Goal: Task Accomplishment & Management: Manage account settings

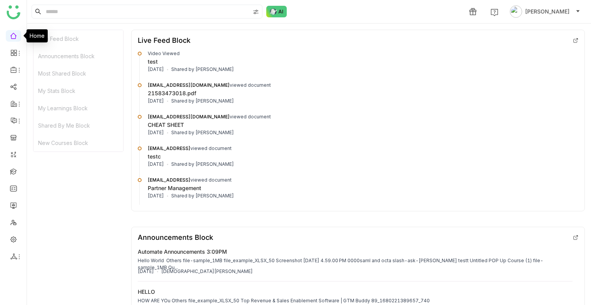
click at [10, 39] on link at bounding box center [13, 35] width 7 height 7
click at [14, 38] on link at bounding box center [13, 35] width 7 height 7
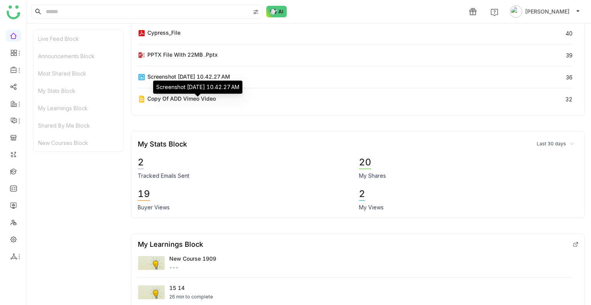
scroll to position [501, 0]
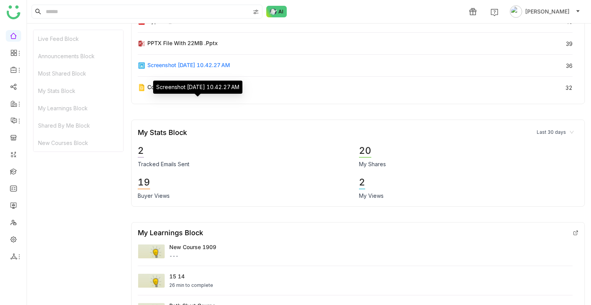
click at [225, 61] on div "Screenshot [DATE] 10.42.27 AM" at bounding box center [188, 65] width 83 height 8
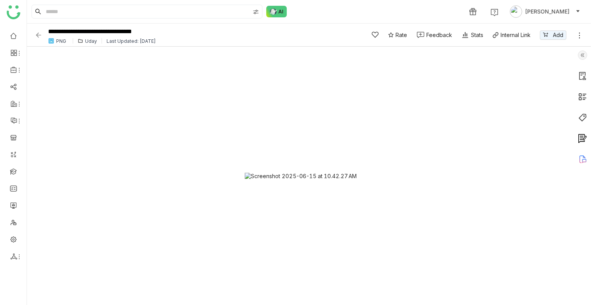
click at [580, 55] on img at bounding box center [582, 54] width 9 height 9
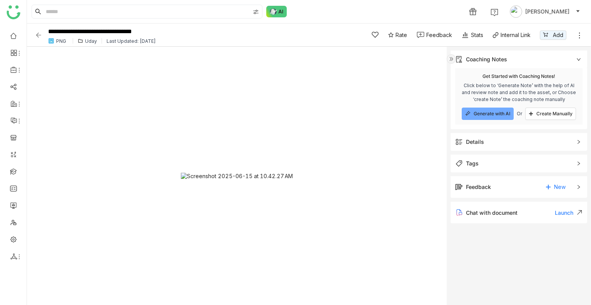
click at [450, 57] on img at bounding box center [451, 58] width 9 height 9
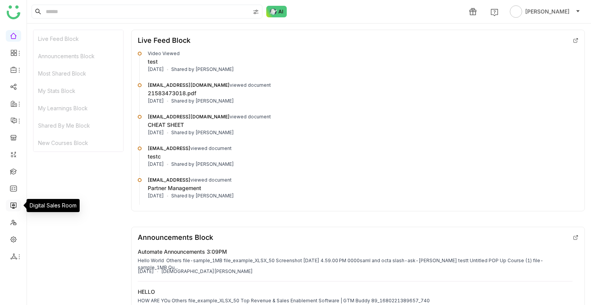
click at [10, 206] on link at bounding box center [13, 204] width 7 height 7
click at [16, 201] on link at bounding box center [13, 204] width 7 height 7
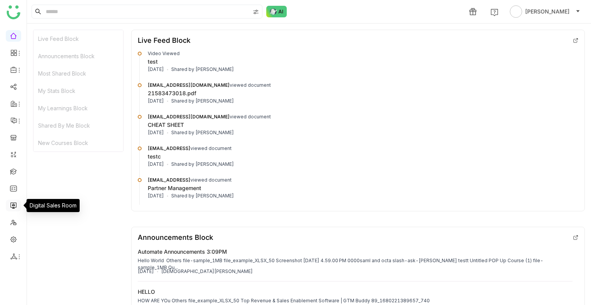
click at [16, 201] on link at bounding box center [13, 204] width 7 height 7
click at [11, 205] on link at bounding box center [13, 204] width 7 height 7
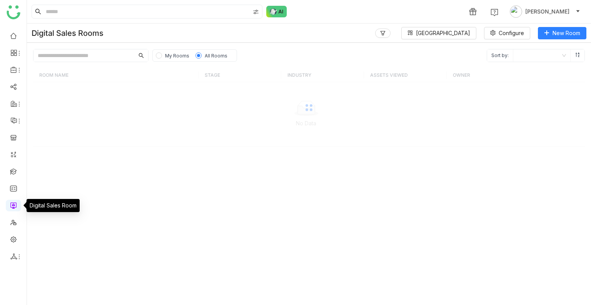
click at [11, 205] on link at bounding box center [13, 204] width 7 height 7
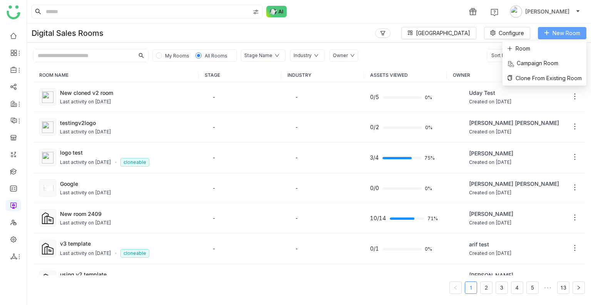
click at [559, 34] on span "New Room" at bounding box center [567, 33] width 28 height 8
click at [541, 51] on li "Room" at bounding box center [545, 48] width 84 height 15
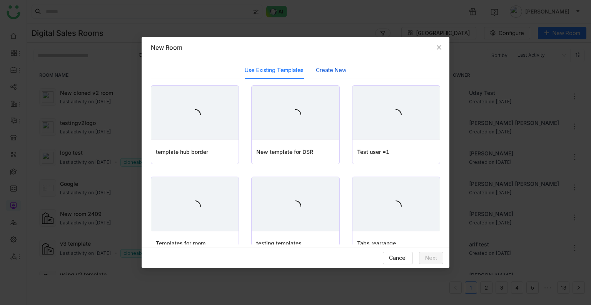
drag, startPoint x: 331, startPoint y: 70, endPoint x: 335, endPoint y: 67, distance: 5.7
click at [332, 70] on button "Create New" at bounding box center [331, 70] width 30 height 8
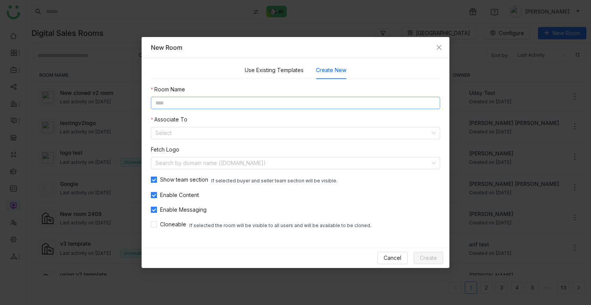
click at [169, 101] on input at bounding box center [296, 103] width 290 height 12
type input "**********"
click at [194, 133] on input at bounding box center [293, 133] width 275 height 12
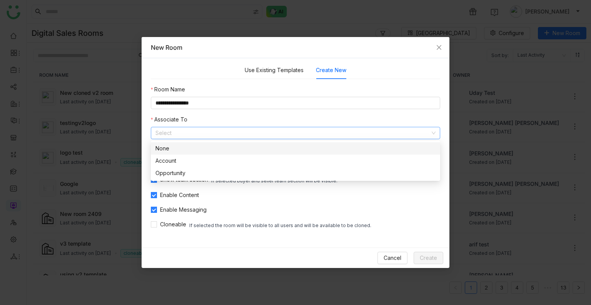
click at [201, 141] on nz-option-container "None Account Opportunity" at bounding box center [296, 161] width 290 height 40
click at [194, 151] on div "None" at bounding box center [296, 148] width 280 height 8
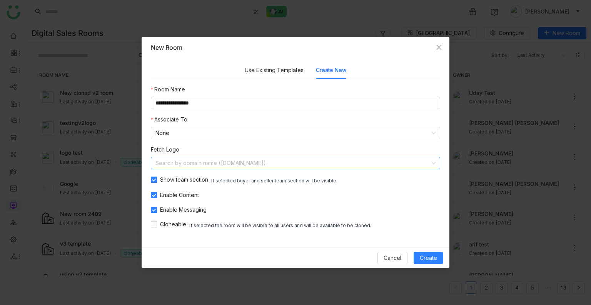
click at [203, 162] on input at bounding box center [293, 163] width 275 height 12
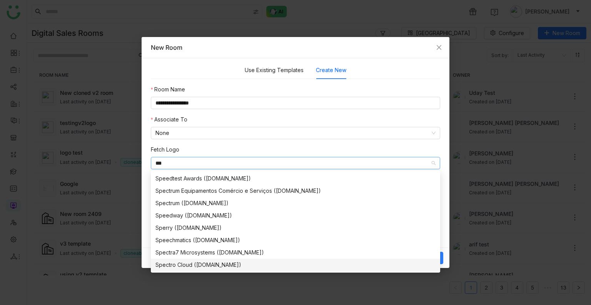
type input "***"
click at [189, 265] on div "Spectro Cloud (spectrocloud.com)" at bounding box center [296, 264] width 280 height 8
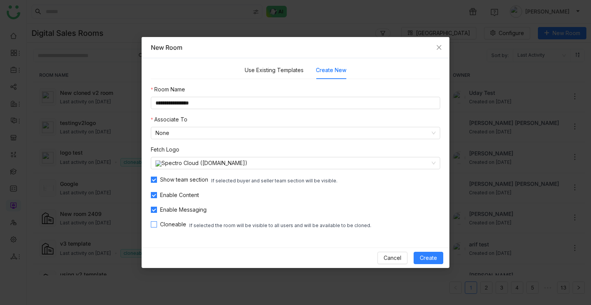
click at [166, 226] on span "Cloneable" at bounding box center [173, 224] width 32 height 8
click at [425, 258] on span "Create" at bounding box center [428, 257] width 17 height 8
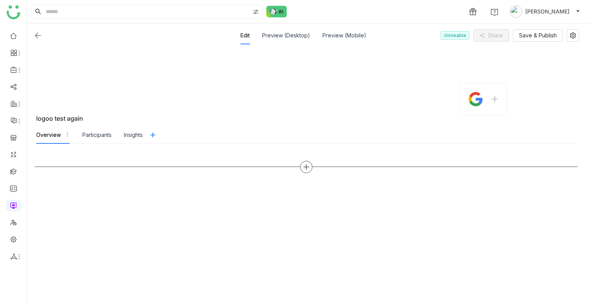
click at [309, 166] on icon at bounding box center [305, 166] width 5 height 1
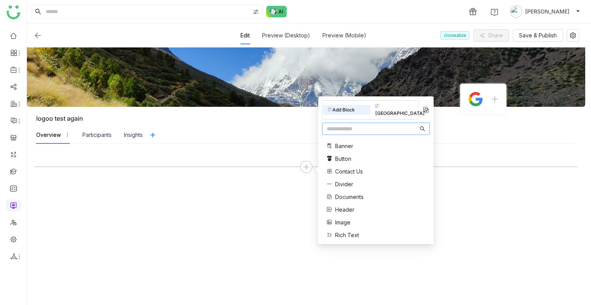
click at [361, 193] on span "Documents" at bounding box center [349, 197] width 28 height 8
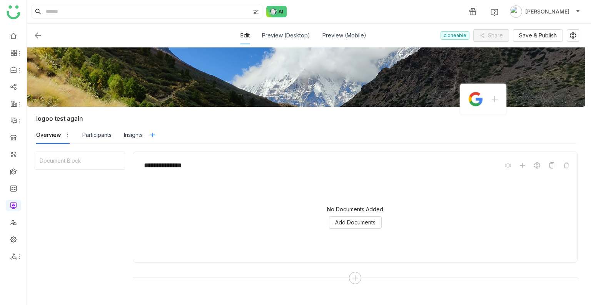
click at [360, 228] on body "**********" at bounding box center [295, 152] width 591 height 305
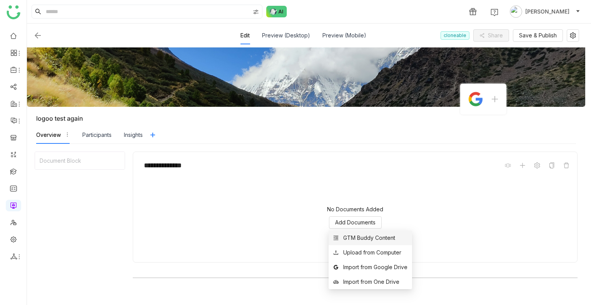
click at [361, 234] on div "GTM Buddy Content" at bounding box center [369, 237] width 52 height 8
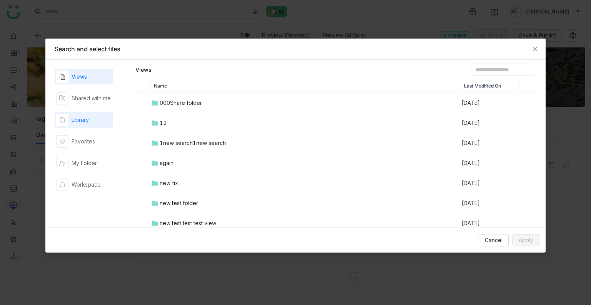
click at [96, 120] on div "Library" at bounding box center [84, 119] width 59 height 15
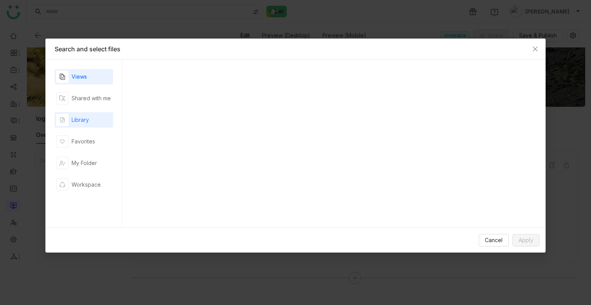
click at [95, 120] on div "Library" at bounding box center [84, 119] width 59 height 15
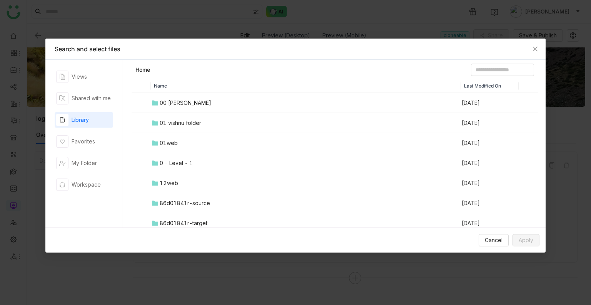
click at [208, 103] on td "00 Arif Folder" at bounding box center [306, 103] width 310 height 20
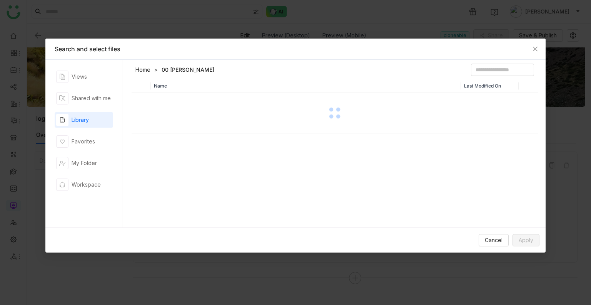
click at [208, 103] on div at bounding box center [334, 113] width 405 height 39
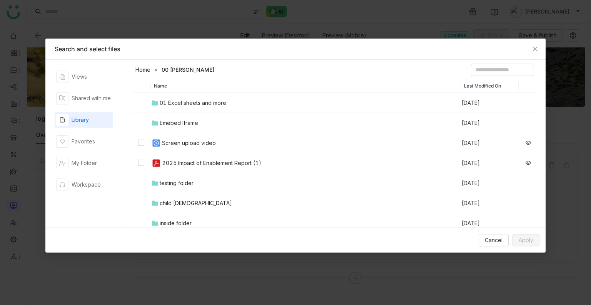
click at [160, 142] on img at bounding box center [156, 142] width 9 height 9
click at [156, 156] on td "2025 Impact of Enablement Report (1)" at bounding box center [306, 163] width 310 height 20
click at [519, 241] on span "Apply" at bounding box center [526, 240] width 15 height 8
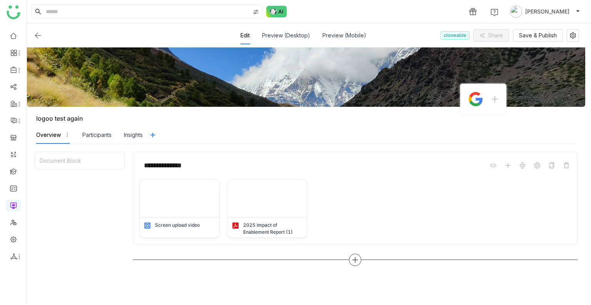
click at [353, 258] on icon at bounding box center [355, 259] width 7 height 7
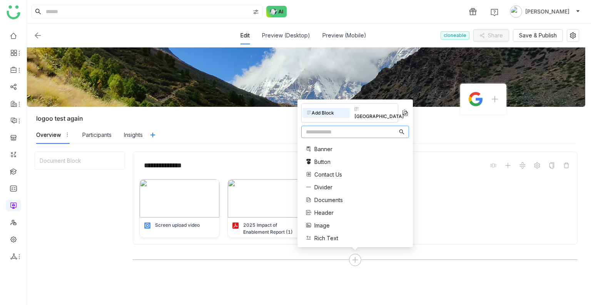
click at [329, 175] on span "Contact Us" at bounding box center [329, 174] width 28 height 8
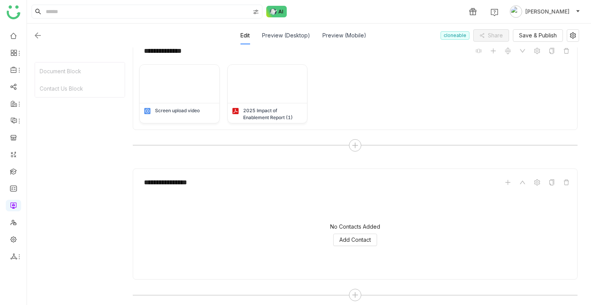
scroll to position [119, 0]
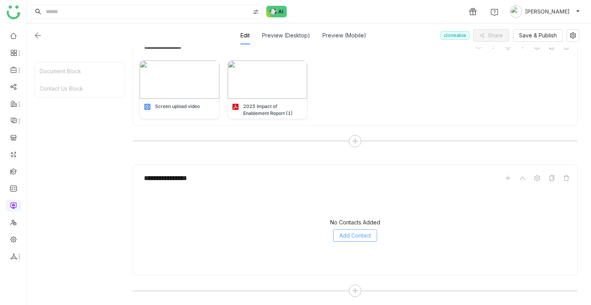
click at [345, 231] on span "Add Contact" at bounding box center [356, 235] width 32 height 8
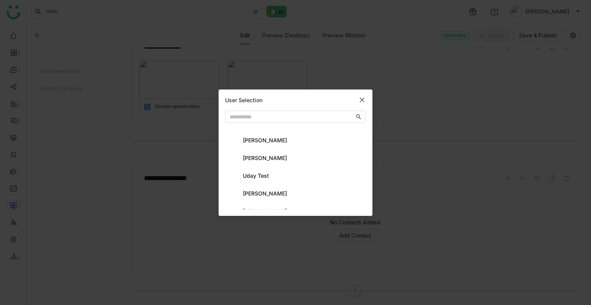
scroll to position [732, 0]
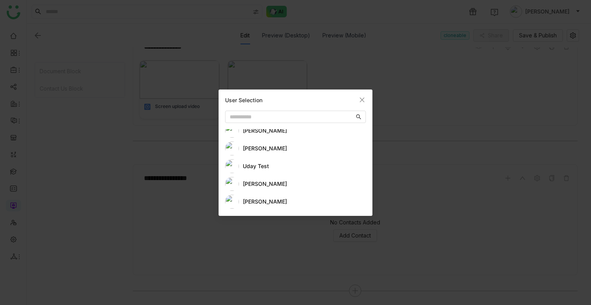
click at [260, 167] on div "Uday Test" at bounding box center [304, 166] width 123 height 8
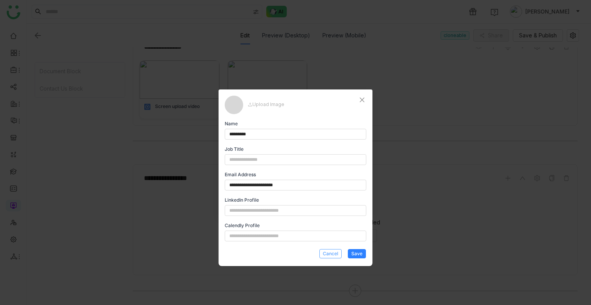
click at [334, 248] on div "Cancel Save" at bounding box center [343, 253] width 47 height 12
click at [331, 253] on span "Cancel" at bounding box center [330, 253] width 15 height 7
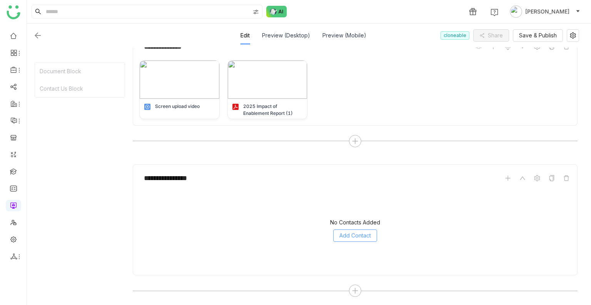
click at [355, 234] on span "Add Contact" at bounding box center [356, 235] width 32 height 8
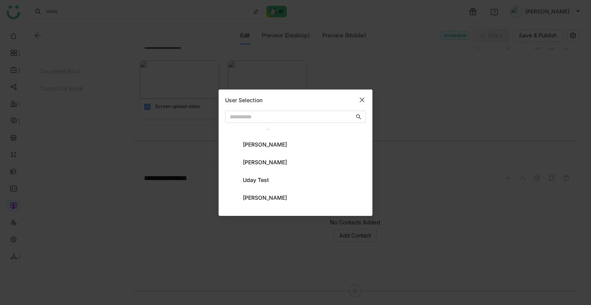
scroll to position [693, 0]
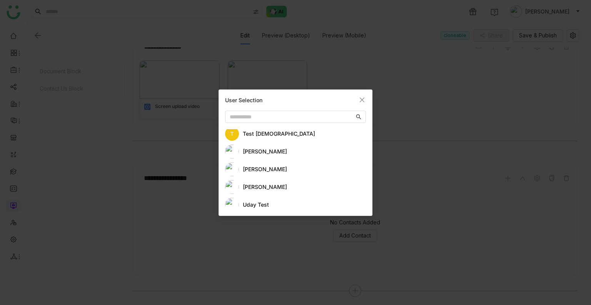
click at [277, 151] on div "Uday Bhanu" at bounding box center [304, 151] width 123 height 8
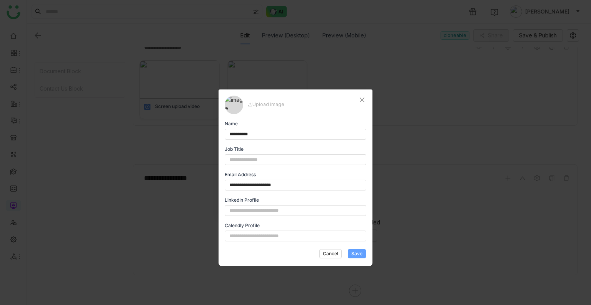
click at [355, 251] on span "Save" at bounding box center [357, 253] width 11 height 7
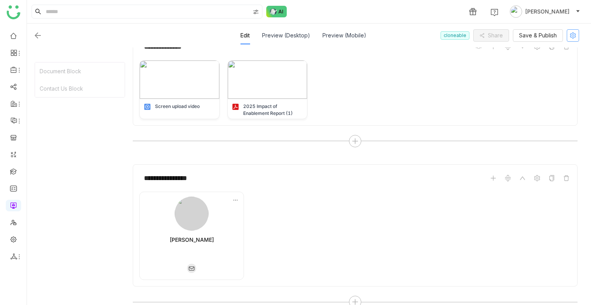
click at [577, 32] on icon at bounding box center [574, 35] width 12 height 6
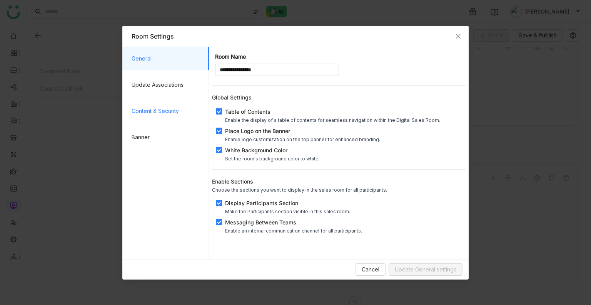
click at [141, 111] on span "Content & Security" at bounding box center [167, 110] width 71 height 23
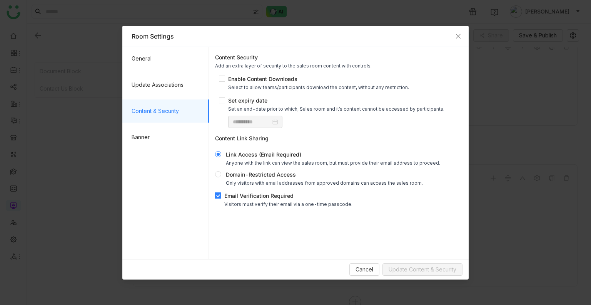
click at [228, 191] on div "**********" at bounding box center [339, 130] width 254 height 160
click at [224, 197] on span "Email Verification Required Visitors must verify their email via a one-time pas…" at bounding box center [288, 198] width 134 height 15
click at [226, 81] on span "Enable Content Downloads Select to allow teams/participants download the conten…" at bounding box center [318, 82] width 187 height 15
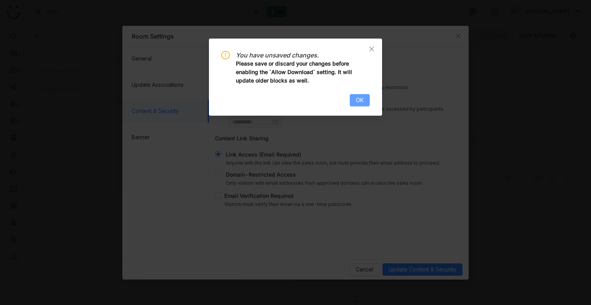
click at [357, 104] on button "OK" at bounding box center [360, 100] width 20 height 12
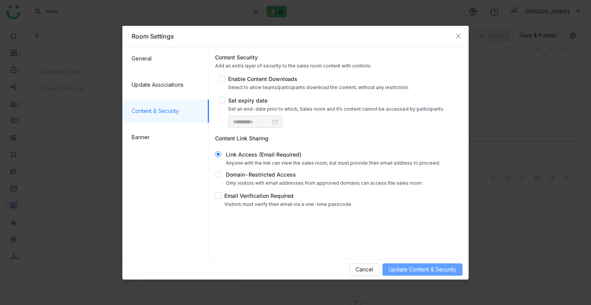
click at [414, 271] on span "Update Content & Security" at bounding box center [423, 269] width 68 height 8
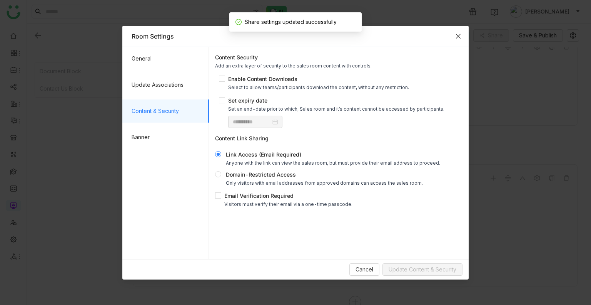
click at [457, 34] on icon "Close" at bounding box center [458, 36] width 6 height 6
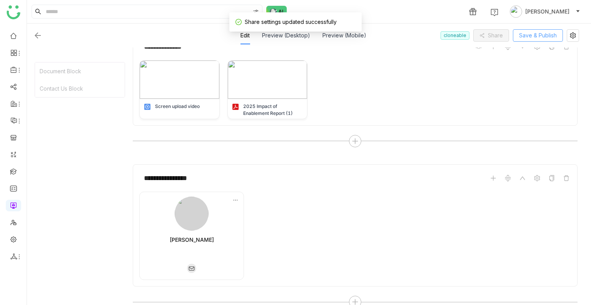
click at [528, 38] on span "Save & Publish" at bounding box center [538, 35] width 38 height 8
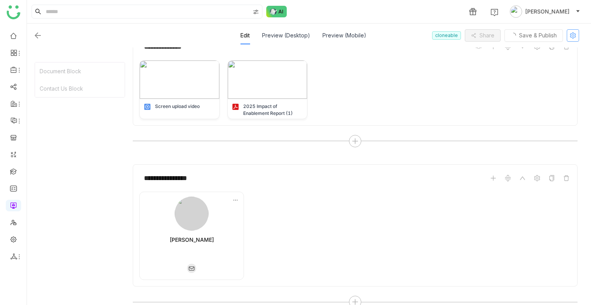
click at [570, 31] on button at bounding box center [573, 35] width 12 height 12
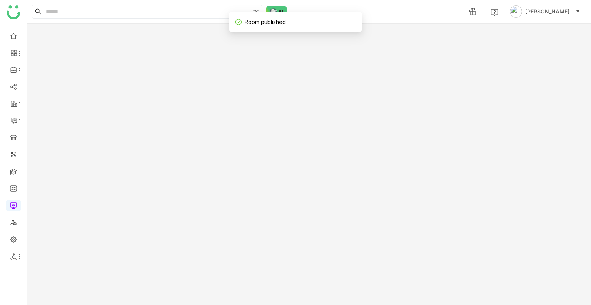
click at [175, 106] on gtmb-room-detail at bounding box center [309, 163] width 564 height 281
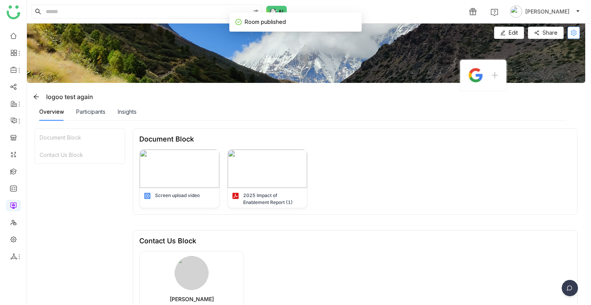
click at [571, 30] on icon at bounding box center [574, 33] width 6 height 6
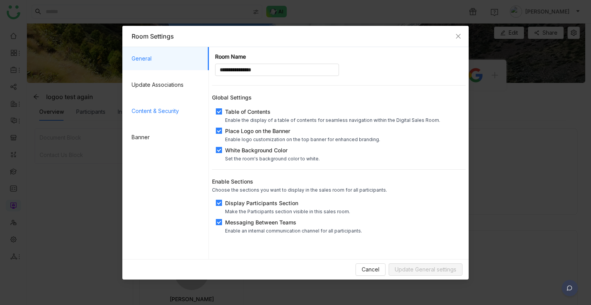
click at [158, 104] on span "Content & Security" at bounding box center [167, 110] width 71 height 23
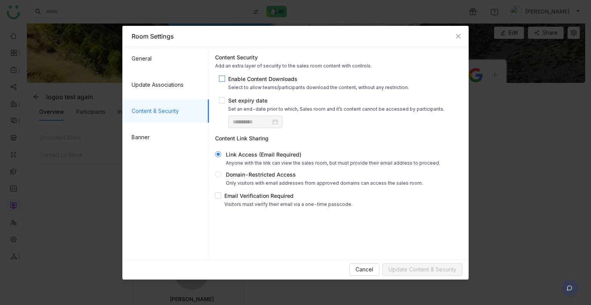
click at [254, 80] on div "Enable Content Downloads" at bounding box center [318, 79] width 181 height 8
drag, startPoint x: 441, startPoint y: 266, endPoint x: 437, endPoint y: 261, distance: 6.6
click at [441, 266] on span "Update Content & Security" at bounding box center [423, 269] width 68 height 8
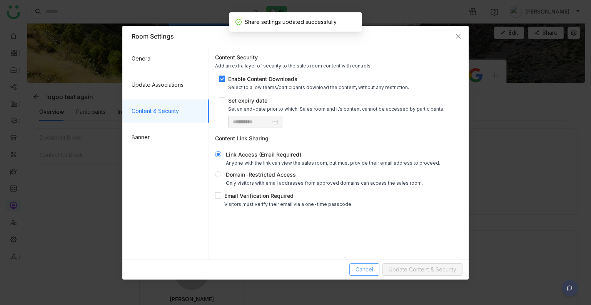
click at [373, 269] on span "Cancel" at bounding box center [365, 269] width 18 height 8
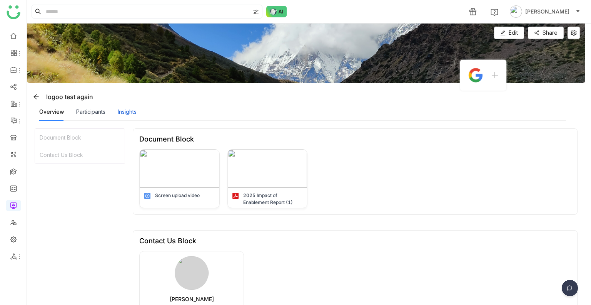
click at [126, 107] on div "Insights" at bounding box center [127, 111] width 19 height 8
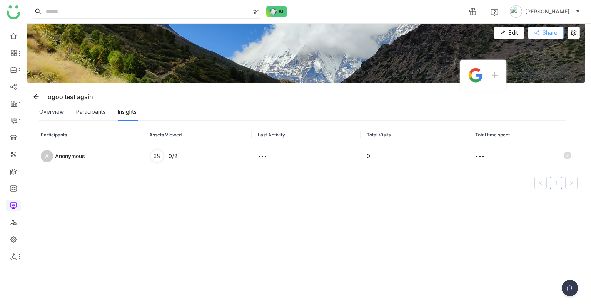
click at [539, 27] on button "Share" at bounding box center [546, 33] width 36 height 12
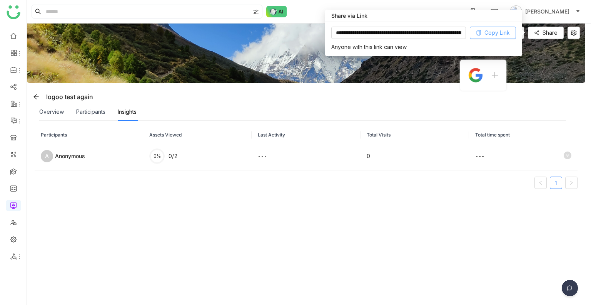
click at [495, 30] on span "Copy Link" at bounding box center [497, 32] width 25 height 8
click at [90, 111] on div "Participants" at bounding box center [90, 111] width 29 height 8
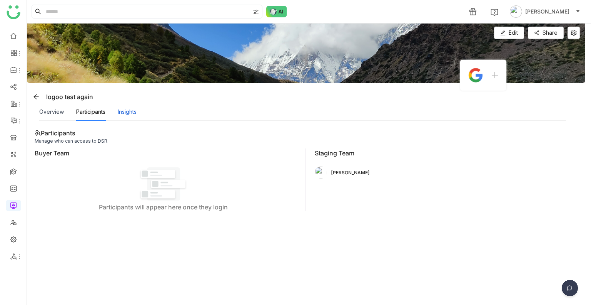
click at [125, 112] on div "Insights" at bounding box center [127, 111] width 19 height 8
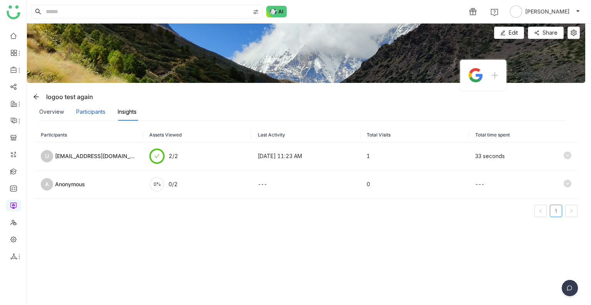
click at [81, 111] on div "Participants" at bounding box center [90, 111] width 29 height 8
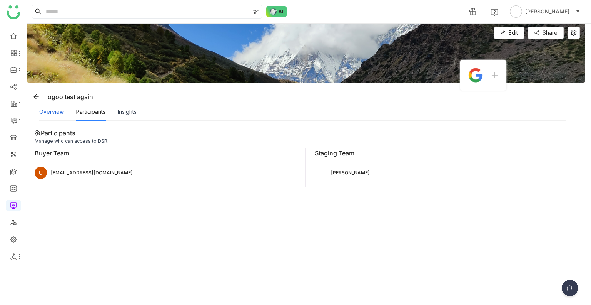
click at [51, 112] on div "Overview" at bounding box center [51, 111] width 25 height 8
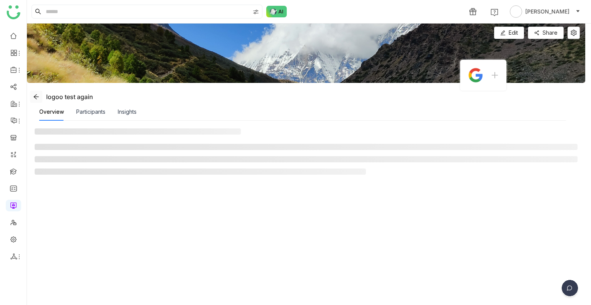
click at [39, 94] on icon at bounding box center [36, 97] width 6 height 6
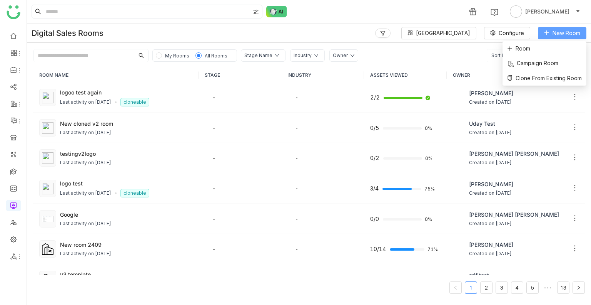
click at [556, 30] on span "New Room" at bounding box center [567, 33] width 28 height 8
click at [524, 79] on span "Clone From Existing Room" at bounding box center [544, 78] width 75 height 8
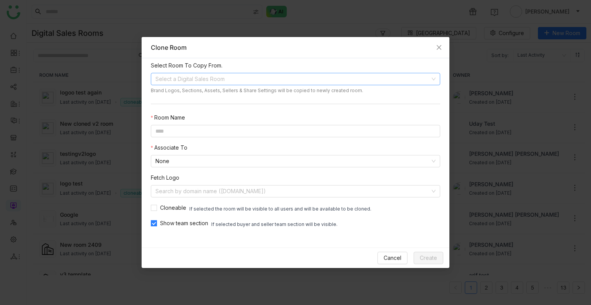
click at [167, 77] on input at bounding box center [293, 79] width 275 height 12
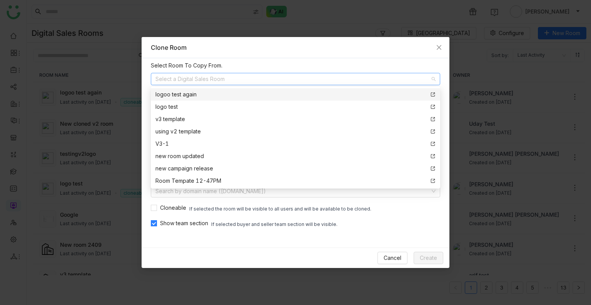
click at [184, 92] on div "logoo test again" at bounding box center [176, 94] width 41 height 8
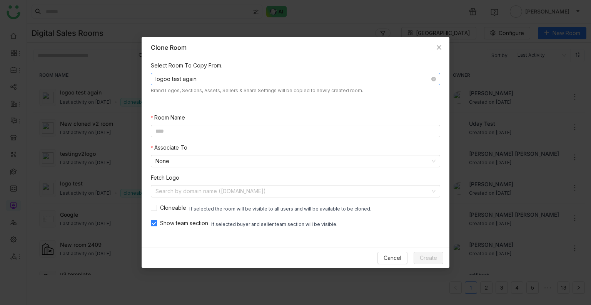
click at [218, 80] on nz-select-item "logoo test again" at bounding box center [296, 79] width 280 height 12
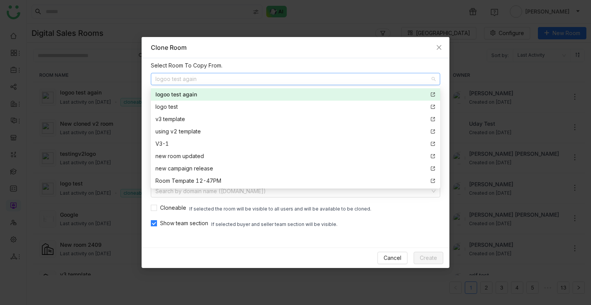
click at [430, 95] on icon at bounding box center [432, 94] width 5 height 5
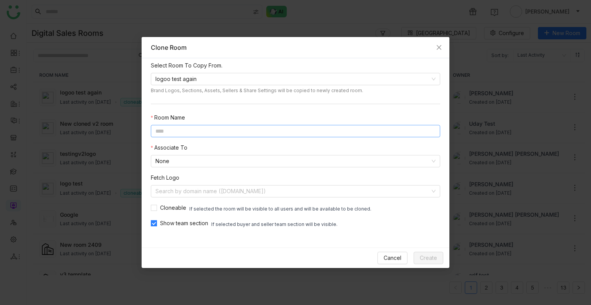
click at [181, 126] on input at bounding box center [296, 131] width 290 height 12
click at [204, 77] on nz-select-item "logoo test again" at bounding box center [296, 79] width 280 height 12
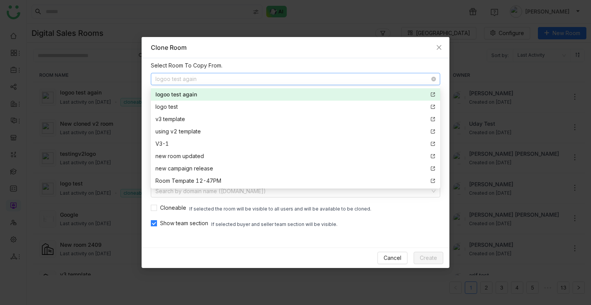
click at [204, 77] on nz-select-item "logoo test again" at bounding box center [296, 79] width 280 height 12
click at [200, 94] on div "logoo test again" at bounding box center [296, 94] width 280 height 8
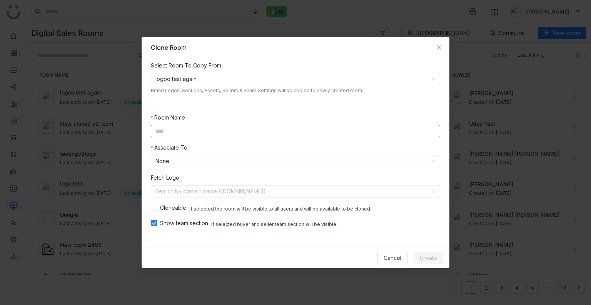
click at [179, 131] on input at bounding box center [296, 131] width 290 height 12
type input "**********"
click at [422, 258] on span "Create" at bounding box center [428, 257] width 17 height 8
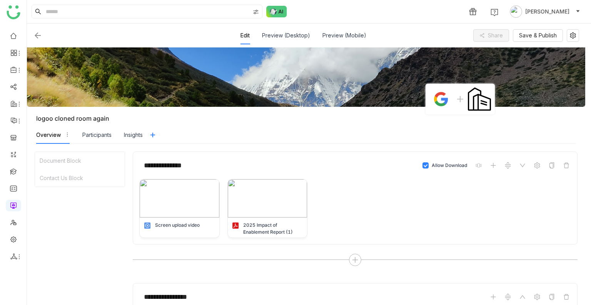
click at [41, 35] on img at bounding box center [37, 35] width 9 height 9
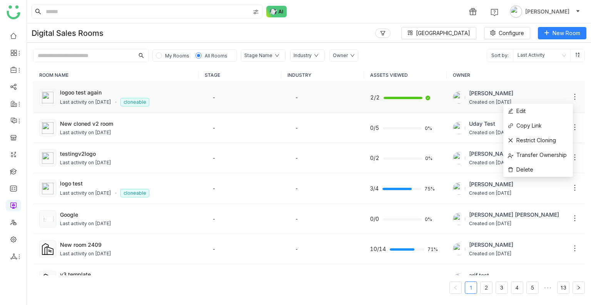
click at [571, 97] on icon at bounding box center [575, 97] width 8 height 8
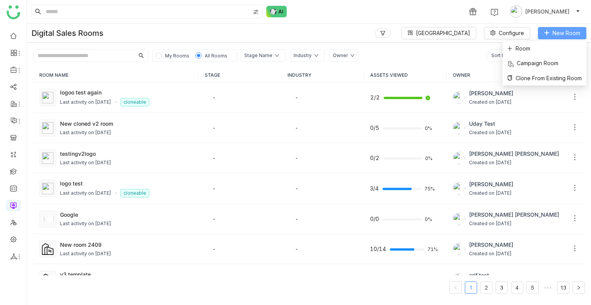
click at [563, 37] on span "New Room" at bounding box center [567, 33] width 28 height 8
click at [527, 52] on span "Room" at bounding box center [518, 48] width 23 height 8
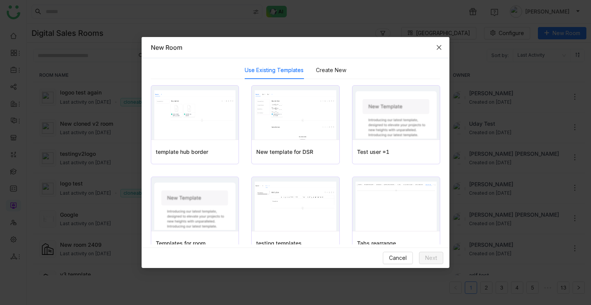
click at [434, 49] on span "Close" at bounding box center [439, 47] width 21 height 21
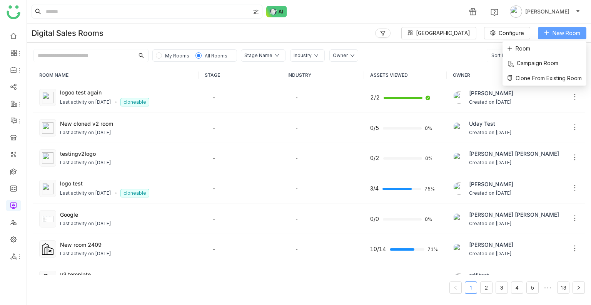
click at [572, 37] on button "New Room" at bounding box center [562, 33] width 49 height 12
click at [524, 80] on span "Clone From Existing Room" at bounding box center [544, 78] width 75 height 8
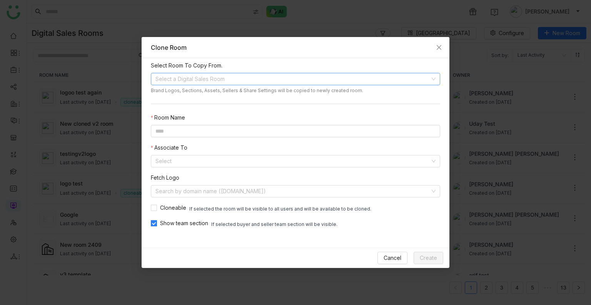
click at [214, 78] on input at bounding box center [293, 79] width 275 height 12
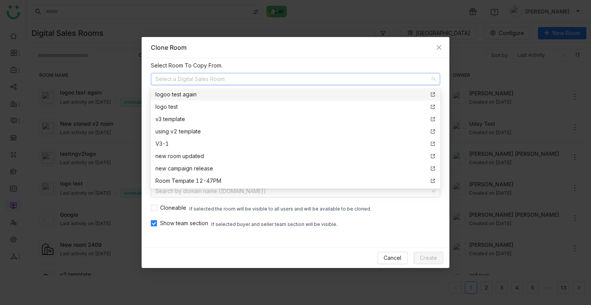
click at [208, 93] on div "logoo test again" at bounding box center [296, 94] width 280 height 8
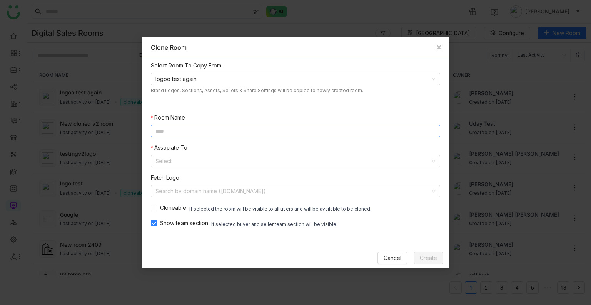
click at [170, 126] on input at bounding box center [296, 131] width 290 height 12
type input "******"
click at [383, 257] on button "Cancel" at bounding box center [393, 257] width 30 height 12
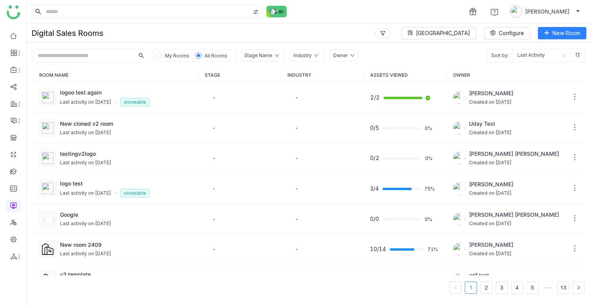
click at [118, 58] on input "text" at bounding box center [83, 55] width 101 height 12
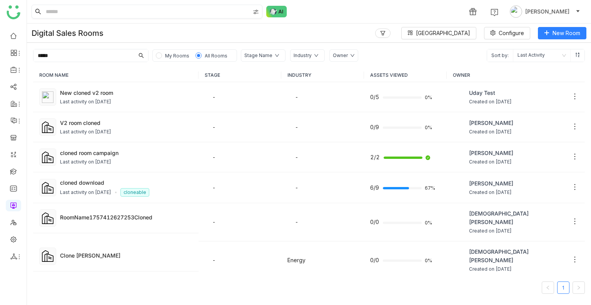
type input "*****"
click at [14, 36] on link at bounding box center [13, 35] width 7 height 7
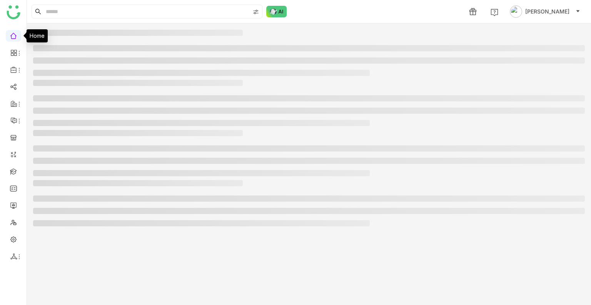
click at [14, 36] on link at bounding box center [13, 35] width 7 height 7
click at [15, 36] on link at bounding box center [13, 35] width 7 height 7
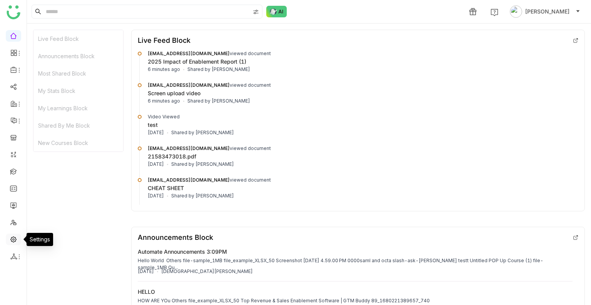
click at [10, 235] on link at bounding box center [13, 238] width 7 height 7
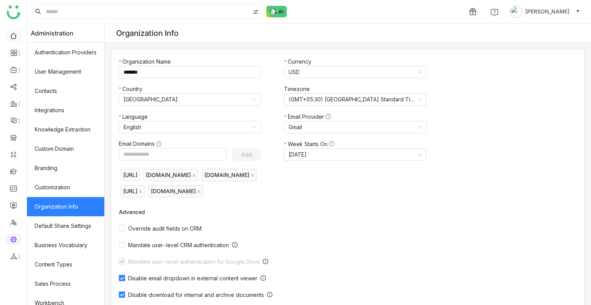
click at [13, 39] on link at bounding box center [13, 35] width 7 height 7
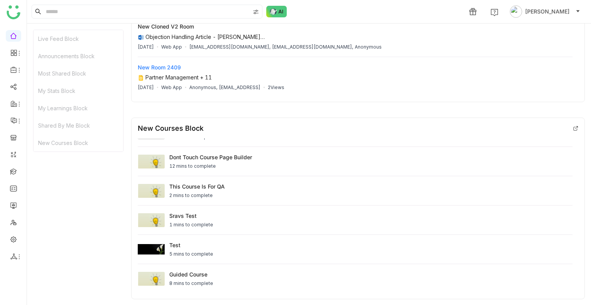
scroll to position [960, 0]
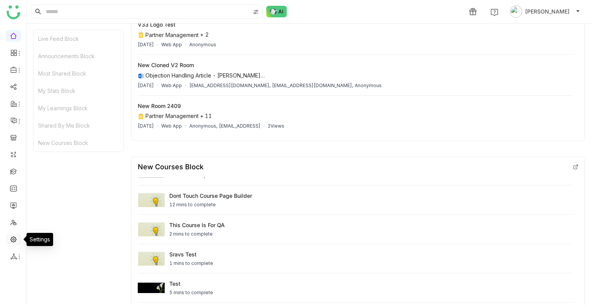
click at [12, 235] on link at bounding box center [13, 238] width 7 height 7
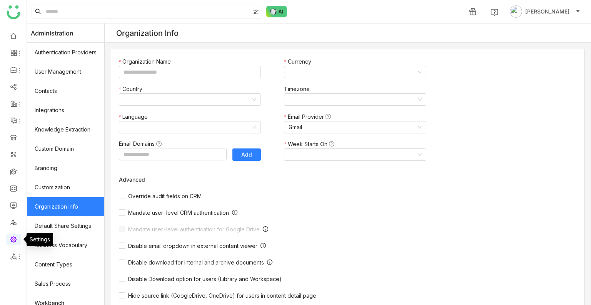
type input "*******"
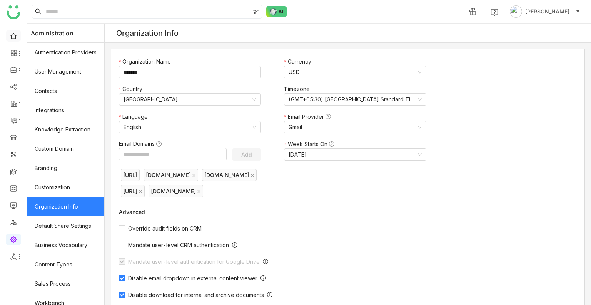
drag, startPoint x: 13, startPoint y: 38, endPoint x: 14, endPoint y: 33, distance: 4.3
click at [14, 37] on link at bounding box center [13, 35] width 7 height 7
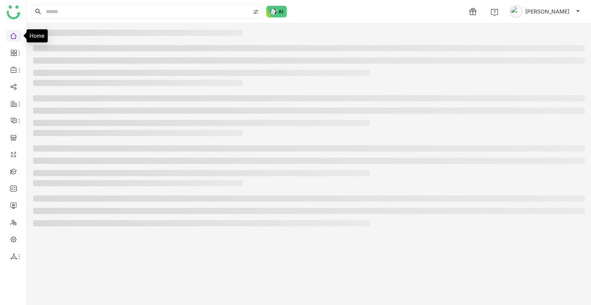
click at [14, 33] on link at bounding box center [13, 35] width 7 height 7
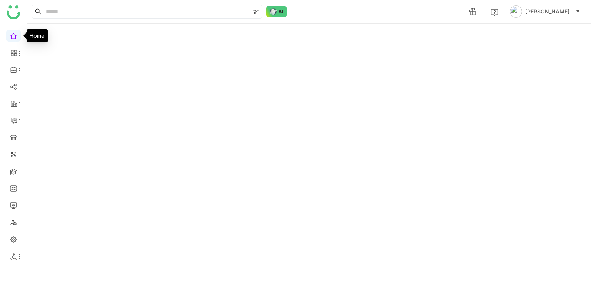
click at [14, 34] on link at bounding box center [13, 35] width 7 height 7
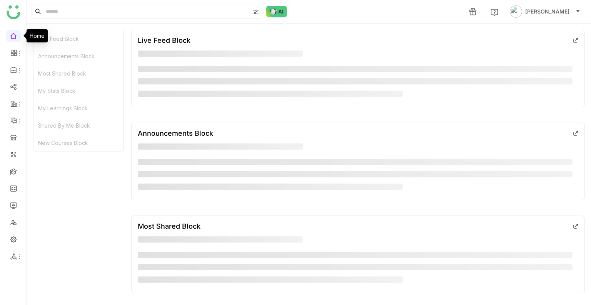
click at [14, 35] on link at bounding box center [13, 35] width 7 height 7
click at [15, 35] on link at bounding box center [13, 35] width 7 height 7
click at [15, 36] on link at bounding box center [13, 35] width 7 height 7
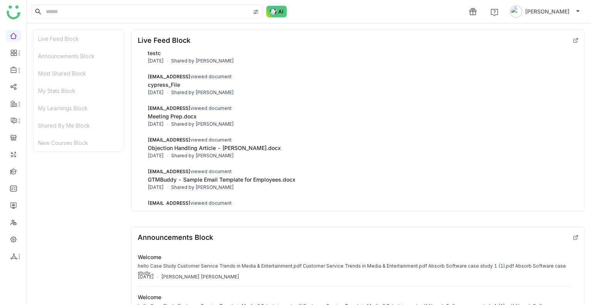
scroll to position [39, 0]
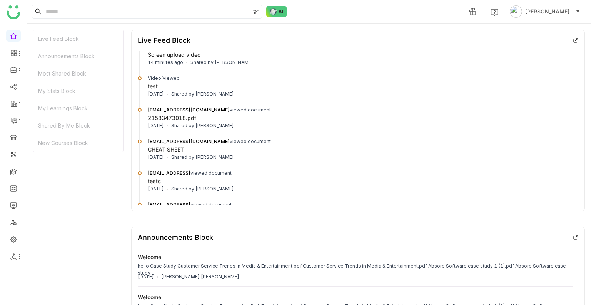
click at [574, 40] on icon at bounding box center [575, 40] width 3 height 3
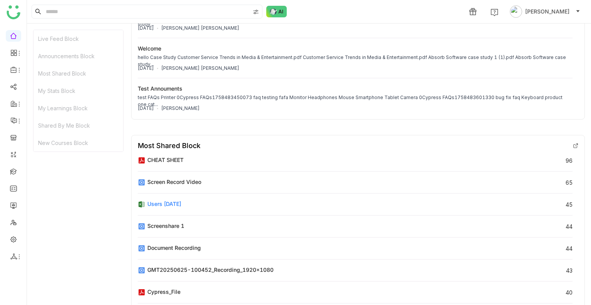
scroll to position [308, 0]
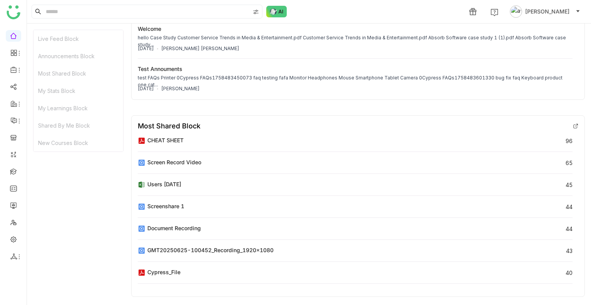
click at [536, 13] on button "[PERSON_NAME]" at bounding box center [546, 11] width 74 height 12
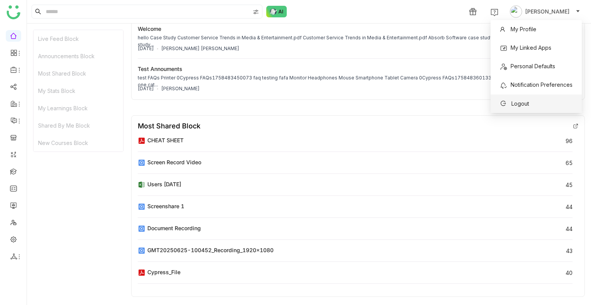
click at [511, 96] on li "Logout" at bounding box center [536, 103] width 91 height 18
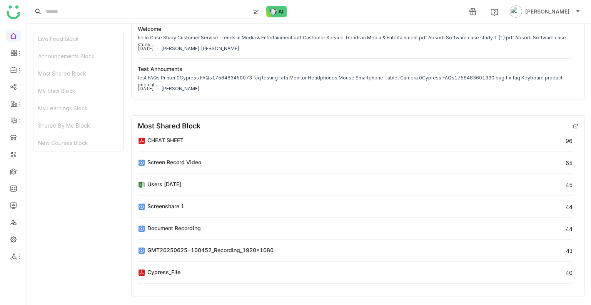
click at [553, 4] on div "1 Uday Bhanu" at bounding box center [522, 11] width 127 height 15
click at [550, 12] on span "[PERSON_NAME]" at bounding box center [548, 11] width 44 height 8
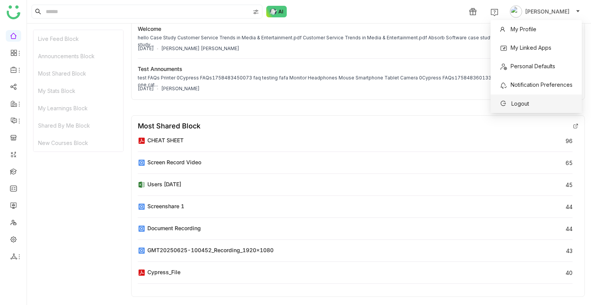
click at [518, 107] on span "Logout" at bounding box center [514, 103] width 29 height 8
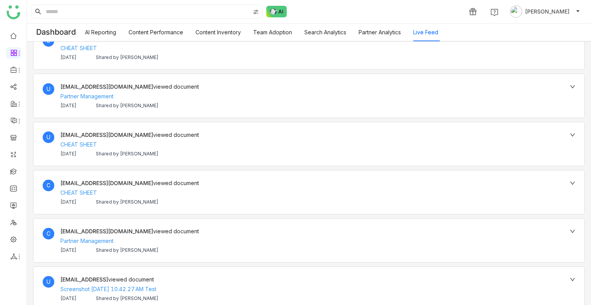
drag, startPoint x: 186, startPoint y: 65, endPoint x: 186, endPoint y: 82, distance: 17.0
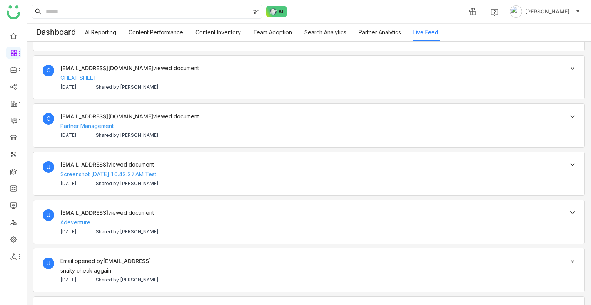
drag, startPoint x: 191, startPoint y: 258, endPoint x: 191, endPoint y: 261, distance: 3.9
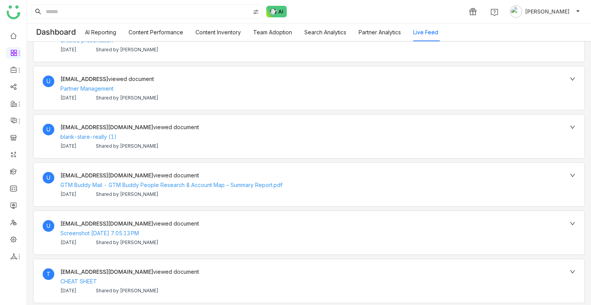
scroll to position [665, 0]
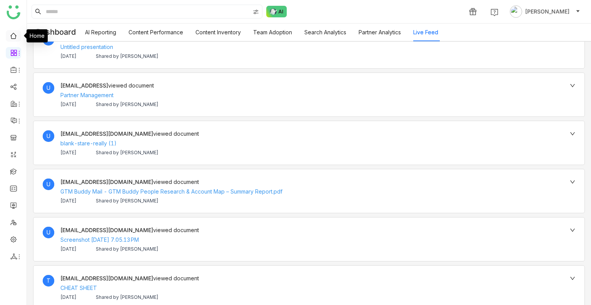
click at [13, 33] on link at bounding box center [13, 35] width 7 height 7
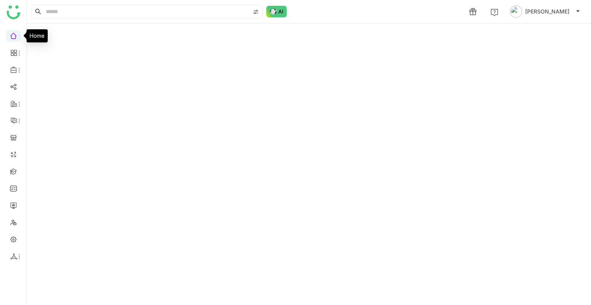
click at [10, 38] on link at bounding box center [13, 35] width 7 height 7
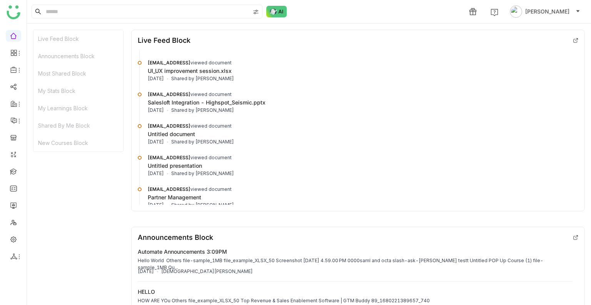
scroll to position [308, 0]
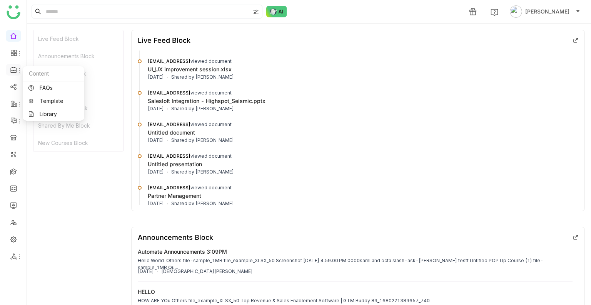
click at [15, 69] on icon at bounding box center [13, 69] width 7 height 7
click at [57, 104] on link "Template" at bounding box center [53, 100] width 50 height 5
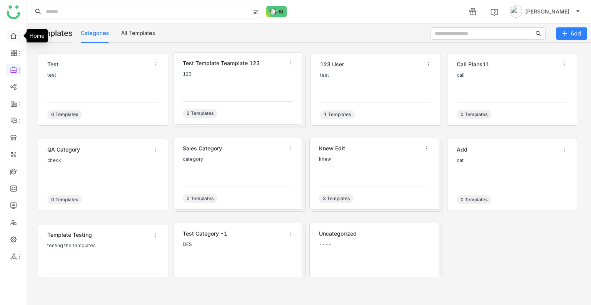
click at [10, 39] on link at bounding box center [13, 35] width 7 height 7
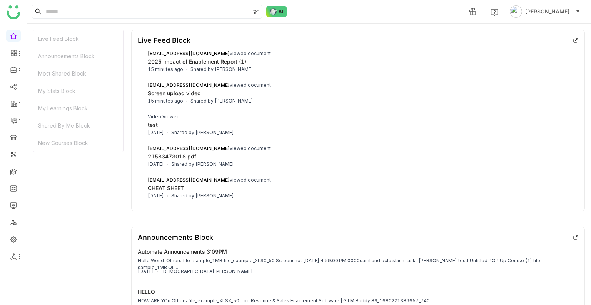
drag, startPoint x: 546, startPoint y: 45, endPoint x: 554, endPoint y: 50, distance: 9.9
click at [554, 50] on div "Live Feed Block [EMAIL_ADDRESS][DOMAIN_NAME] viewed document 2025 Impact of Ena…" at bounding box center [358, 120] width 454 height 181
drag, startPoint x: 462, startPoint y: 107, endPoint x: 447, endPoint y: 153, distance: 48.7
drag, startPoint x: 447, startPoint y: 153, endPoint x: 442, endPoint y: 123, distance: 30.8
drag, startPoint x: 442, startPoint y: 123, endPoint x: 442, endPoint y: 74, distance: 49.3
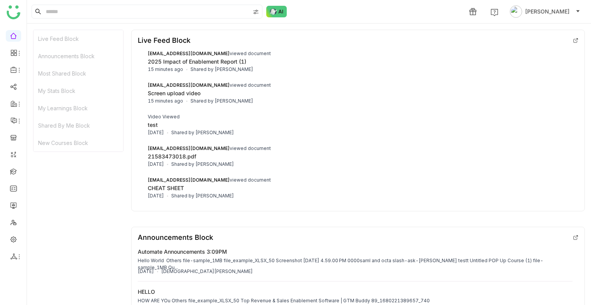
click at [442, 74] on li "[EMAIL_ADDRESS][DOMAIN_NAME] viewed document 2025 Impact of Enablement Report (…" at bounding box center [355, 68] width 435 height 32
drag, startPoint x: 433, startPoint y: 75, endPoint x: 427, endPoint y: 80, distance: 7.9
click at [427, 80] on div "[EMAIL_ADDRESS][DOMAIN_NAME] viewed document" at bounding box center [360, 84] width 425 height 8
click at [427, 79] on li "[EMAIL_ADDRESS][DOMAIN_NAME] viewed document 2025 Impact of Enablement Report (…" at bounding box center [355, 68] width 435 height 32
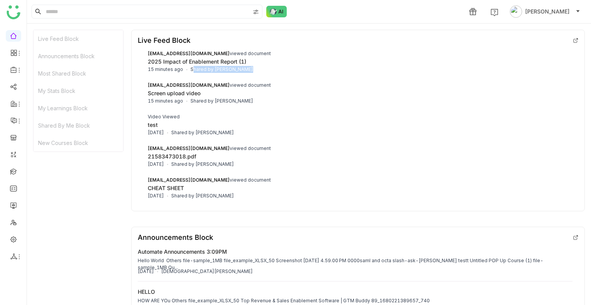
click at [427, 81] on div "[EMAIL_ADDRESS][DOMAIN_NAME] viewed document" at bounding box center [360, 84] width 425 height 8
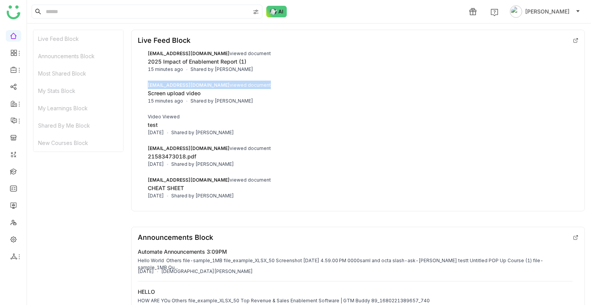
click at [427, 81] on div "[EMAIL_ADDRESS][DOMAIN_NAME] viewed document" at bounding box center [360, 84] width 425 height 8
click at [16, 203] on link at bounding box center [13, 204] width 7 height 7
click at [15, 203] on link at bounding box center [13, 204] width 7 height 7
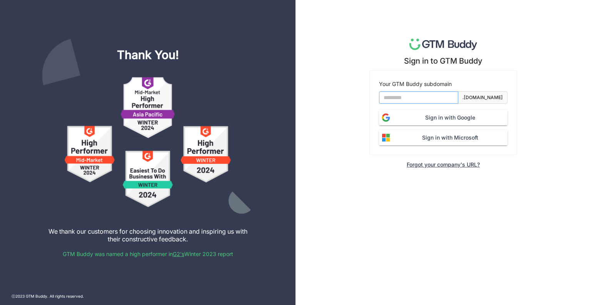
click at [434, 98] on input at bounding box center [418, 97] width 79 height 12
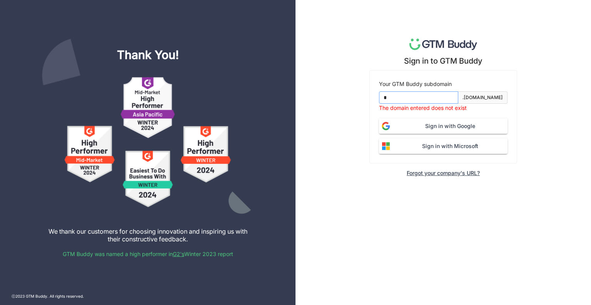
type input "*******"
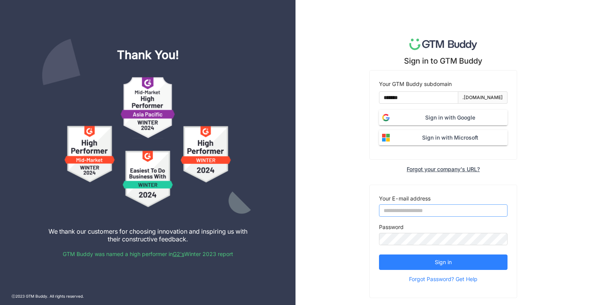
type input "**********"
click at [448, 117] on span "Sign in with Google" at bounding box center [450, 117] width 115 height 8
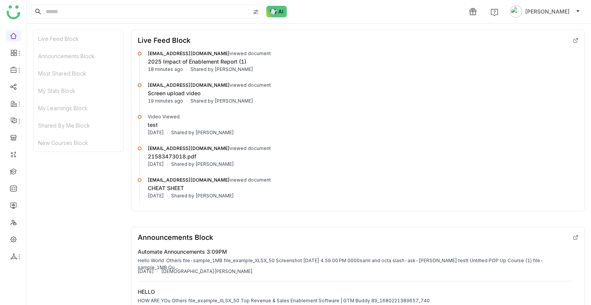
click at [11, 196] on ul at bounding box center [13, 146] width 27 height 243
click at [12, 203] on link at bounding box center [13, 204] width 7 height 7
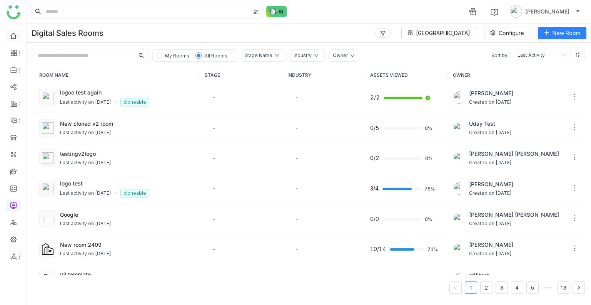
click at [15, 33] on link at bounding box center [13, 35] width 7 height 7
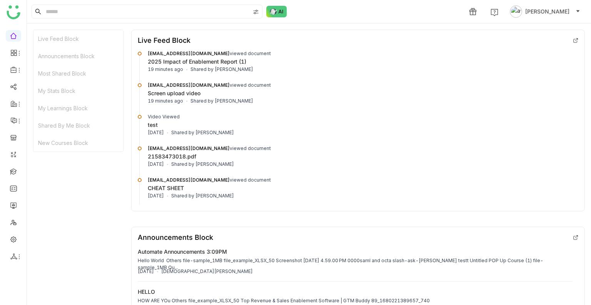
click at [539, 14] on span "Uday Bhanu" at bounding box center [548, 11] width 44 height 8
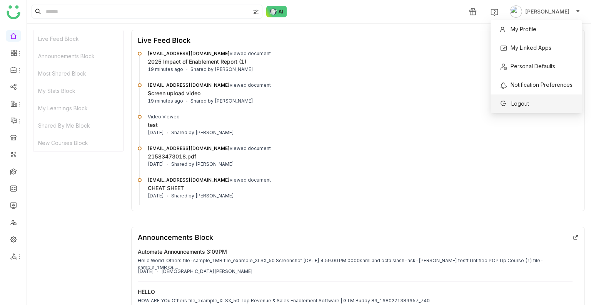
click at [517, 100] on span "Logout" at bounding box center [514, 103] width 29 height 8
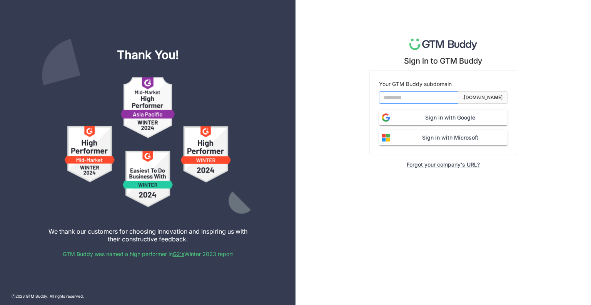
click at [425, 99] on input at bounding box center [418, 97] width 79 height 12
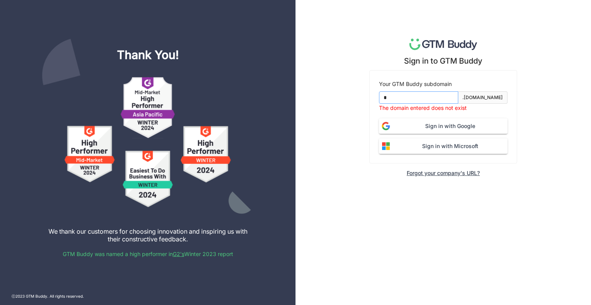
type input "*******"
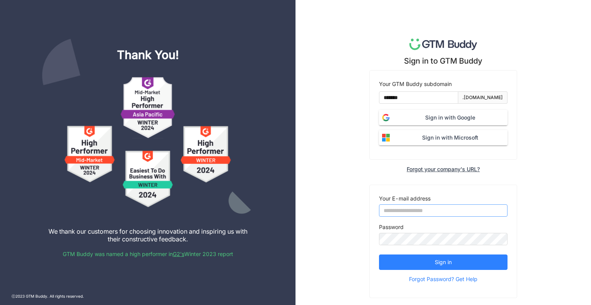
type input "**********"
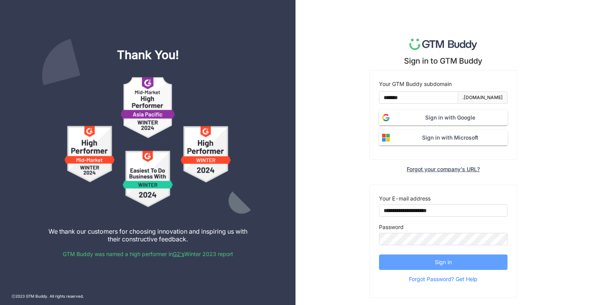
click at [457, 258] on button "Sign in" at bounding box center [443, 261] width 129 height 15
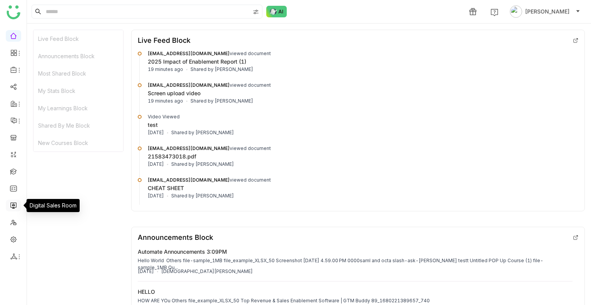
click at [15, 204] on link at bounding box center [13, 204] width 7 height 7
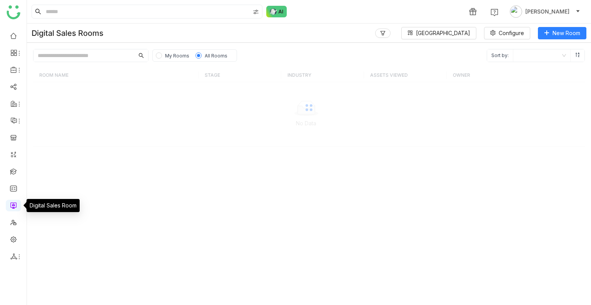
click at [14, 204] on link at bounding box center [13, 204] width 7 height 7
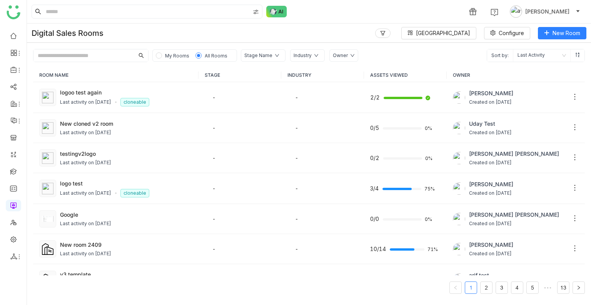
click at [562, 5] on button "[PERSON_NAME]" at bounding box center [546, 11] width 74 height 12
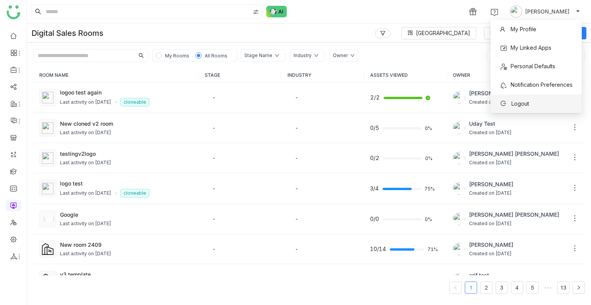
click at [513, 98] on li "Logout" at bounding box center [536, 103] width 91 height 18
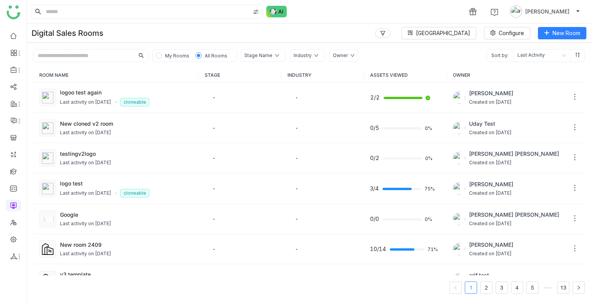
click at [536, 12] on button "[PERSON_NAME]" at bounding box center [546, 11] width 74 height 12
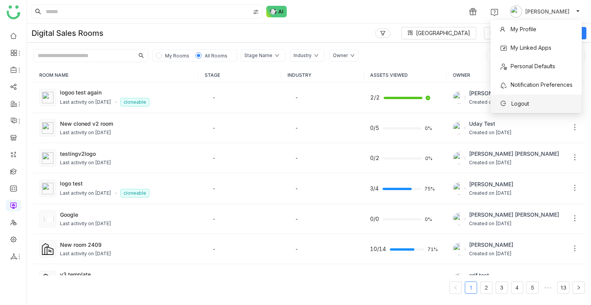
click at [507, 111] on li "Logout" at bounding box center [536, 103] width 91 height 18
click at [510, 104] on span "Created on Sep 30, 2025" at bounding box center [491, 102] width 44 height 7
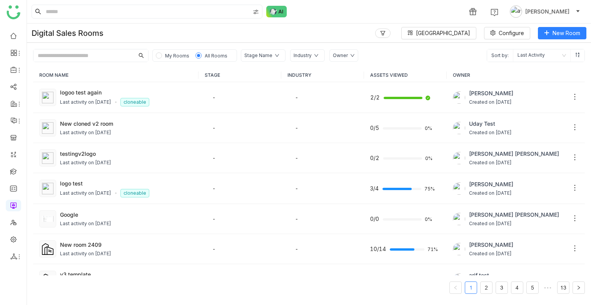
click at [551, 8] on span "[PERSON_NAME]" at bounding box center [548, 11] width 44 height 8
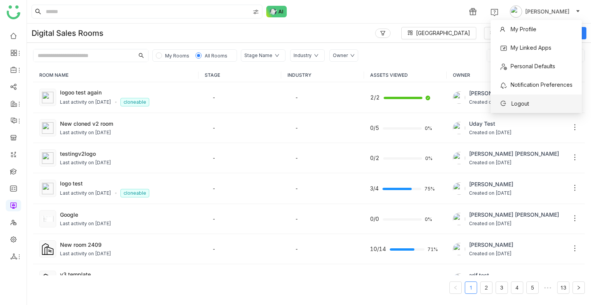
click at [511, 98] on span "Logout" at bounding box center [515, 103] width 39 height 12
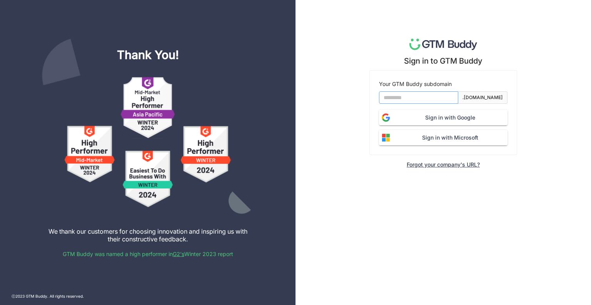
click at [415, 91] on input at bounding box center [418, 97] width 79 height 12
drag, startPoint x: 367, startPoint y: 223, endPoint x: 391, endPoint y: 189, distance: 41.9
click at [367, 223] on div "Sign in to GTM Buddy Your GTM Buddy subdomain .gtmbuddy.io Sign in with Google …" at bounding box center [444, 152] width 296 height 305
click at [453, 92] on input at bounding box center [418, 97] width 79 height 12
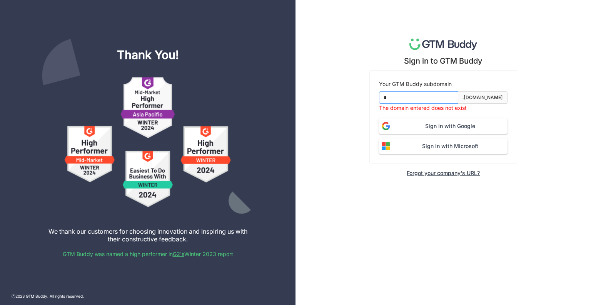
type input "*******"
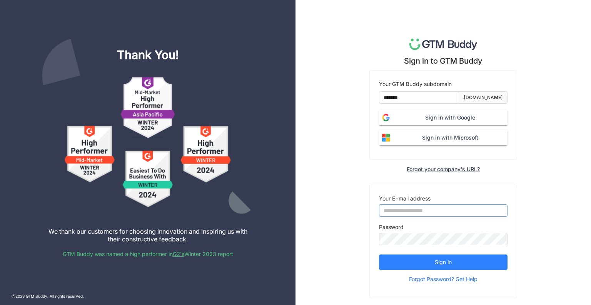
type input "**********"
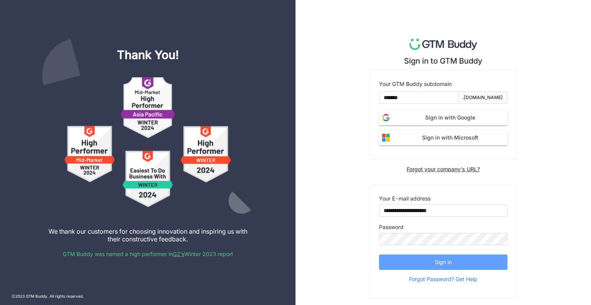
click at [393, 261] on button "Sign in" at bounding box center [443, 261] width 129 height 15
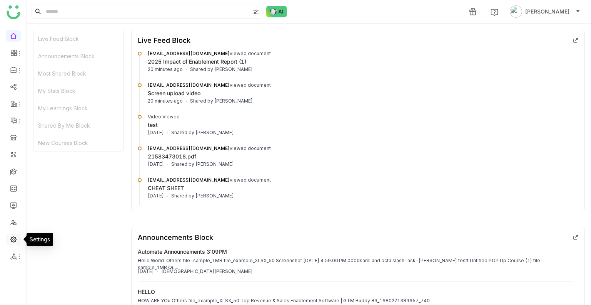
click at [10, 236] on link at bounding box center [13, 238] width 7 height 7
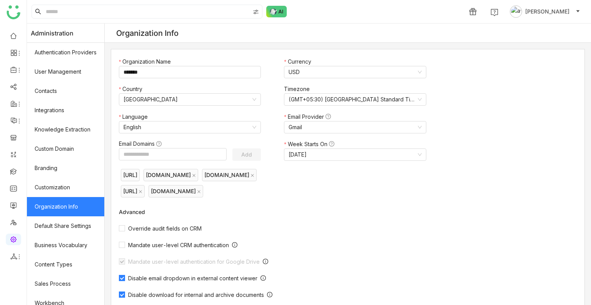
click at [542, 7] on button "[PERSON_NAME]" at bounding box center [546, 11] width 74 height 12
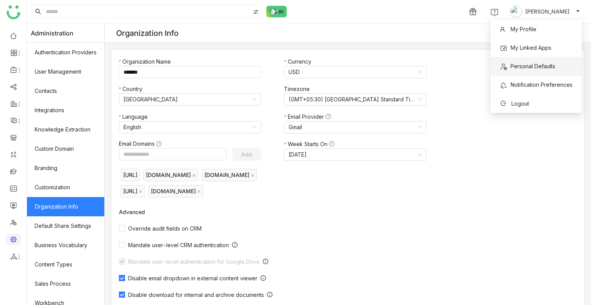
click at [519, 73] on li "Personal Defaults" at bounding box center [536, 66] width 91 height 18
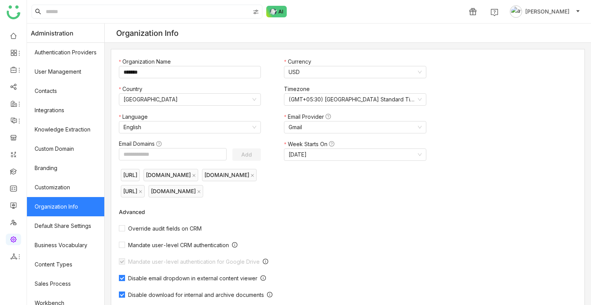
click at [541, 11] on span "Uday Bhanu" at bounding box center [548, 11] width 44 height 8
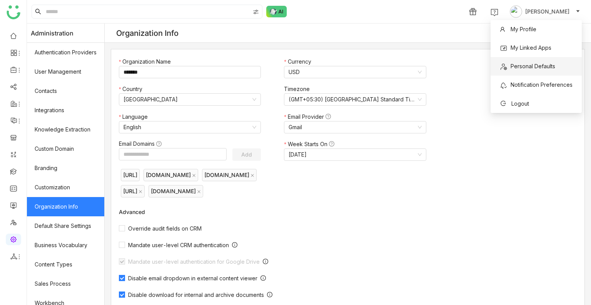
click at [532, 63] on span "Personal Defaults" at bounding box center [533, 66] width 45 height 7
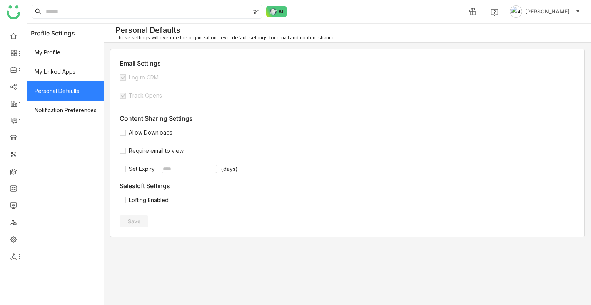
click at [537, 8] on button "Uday Bhanu" at bounding box center [546, 11] width 74 height 12
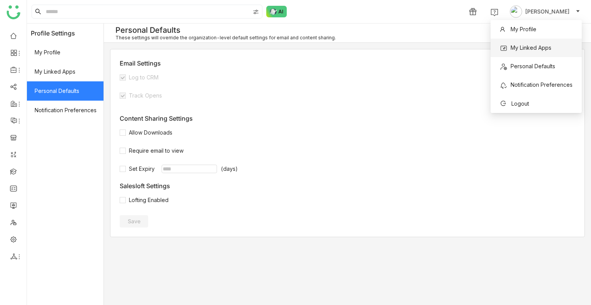
click at [536, 39] on li "My Linked Apps" at bounding box center [536, 48] width 91 height 18
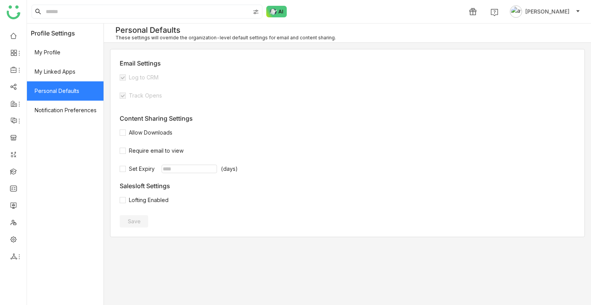
click at [550, 11] on span "Uday Bhanu" at bounding box center [548, 11] width 44 height 8
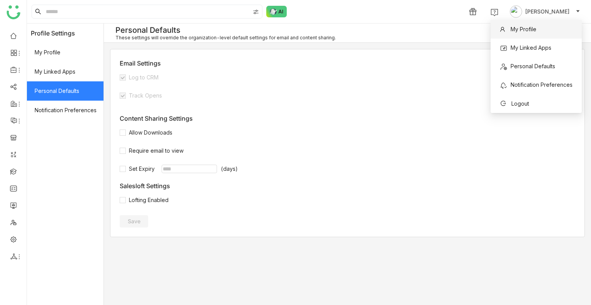
click at [542, 27] on li "My Profile" at bounding box center [536, 29] width 91 height 18
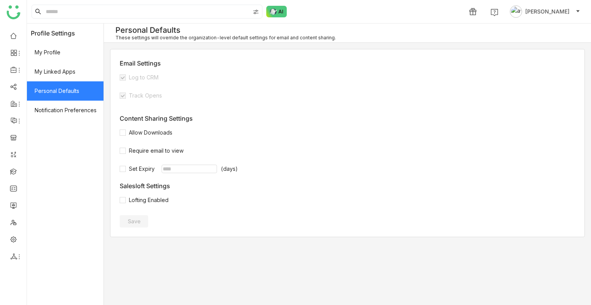
click at [549, 12] on span "Uday Bhanu" at bounding box center [548, 11] width 44 height 8
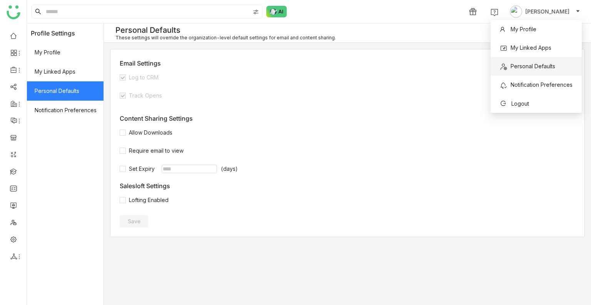
click at [534, 66] on span "Personal Defaults" at bounding box center [533, 66] width 45 height 7
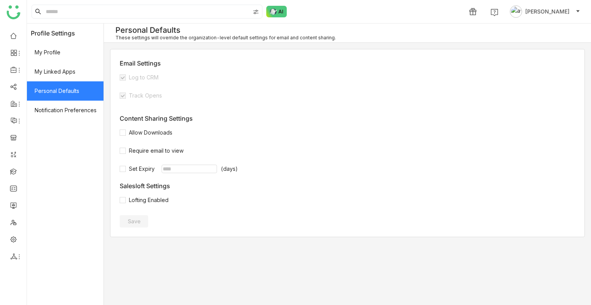
click at [554, 9] on span "Uday Bhanu" at bounding box center [548, 11] width 44 height 8
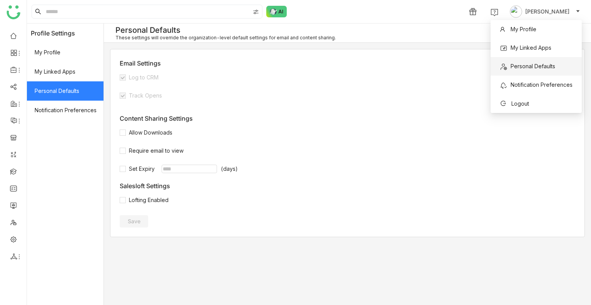
click at [530, 66] on span "Personal Defaults" at bounding box center [533, 66] width 45 height 7
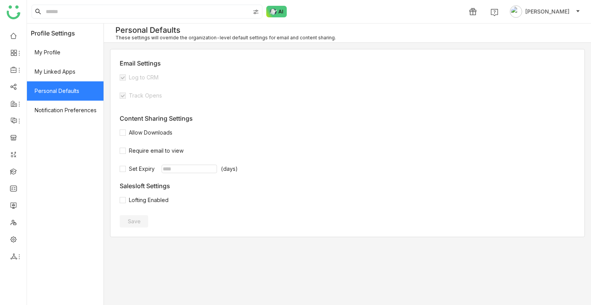
click at [529, 65] on body "1 Uday Bhanu Profile Settings My Profile My Linked Apps Personal Defaults Notif…" at bounding box center [295, 152] width 591 height 305
click at [566, 9] on span "Uday Bhanu" at bounding box center [548, 11] width 44 height 8
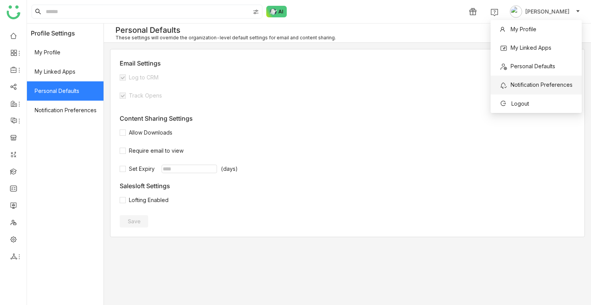
click at [534, 89] on span "Notification Preferences" at bounding box center [537, 85] width 82 height 12
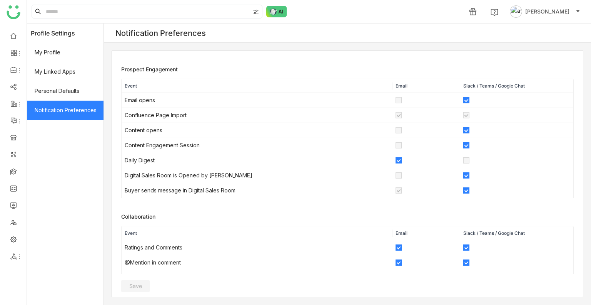
click at [553, 13] on span "Uday Bhanu" at bounding box center [548, 11] width 44 height 8
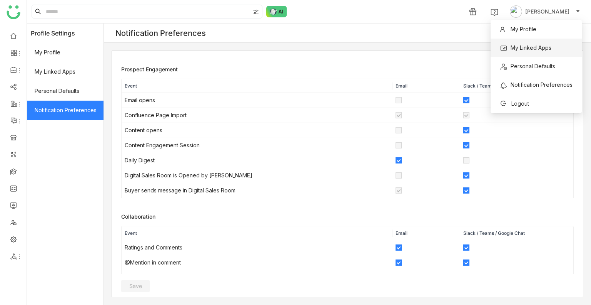
click at [536, 50] on span "My Linked Apps" at bounding box center [531, 47] width 41 height 7
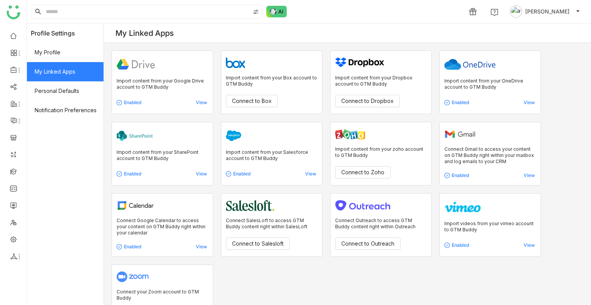
click at [545, 7] on span "Uday Bhanu" at bounding box center [548, 11] width 44 height 8
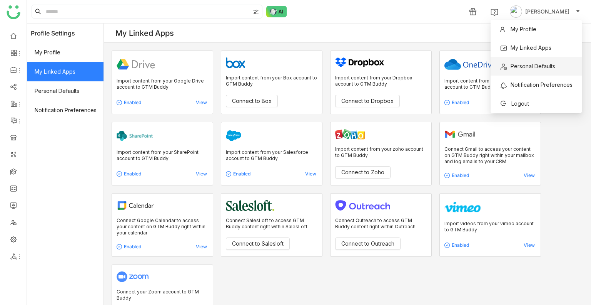
click at [534, 60] on span "Personal Defaults" at bounding box center [528, 66] width 65 height 12
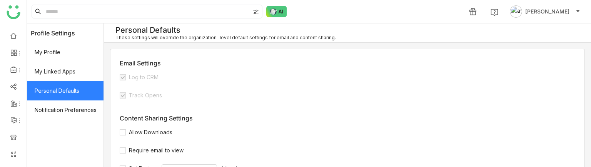
click at [542, 10] on span "[PERSON_NAME]" at bounding box center [548, 11] width 44 height 8
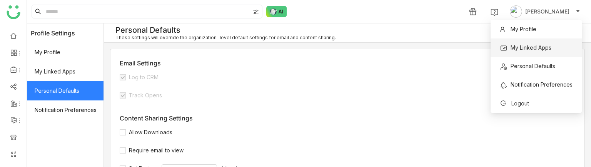
click at [537, 54] on span "My Linked Apps" at bounding box center [526, 48] width 61 height 12
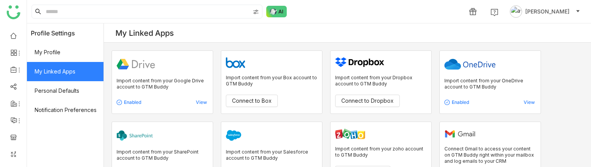
click at [551, 13] on span "[PERSON_NAME]" at bounding box center [548, 11] width 44 height 8
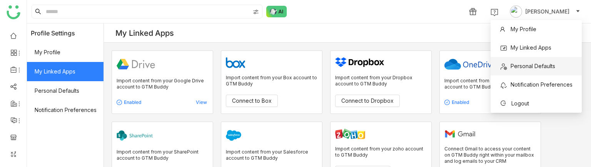
click at [535, 61] on span "Personal Defaults" at bounding box center [528, 66] width 65 height 12
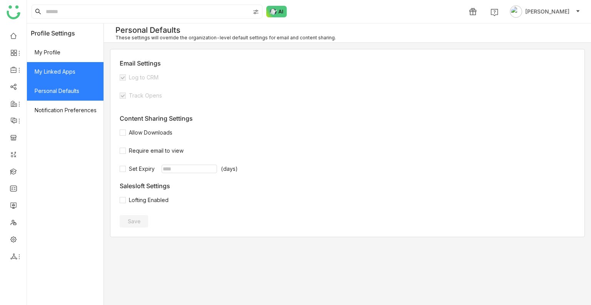
click at [55, 73] on span "My Linked Apps" at bounding box center [65, 71] width 77 height 19
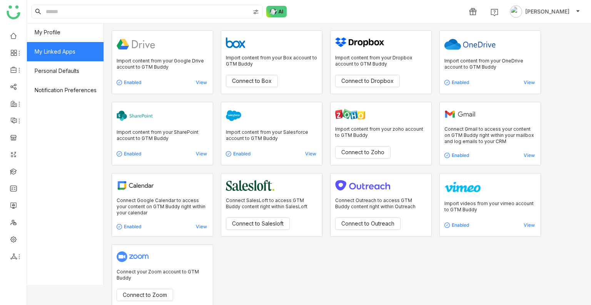
scroll to position [31, 0]
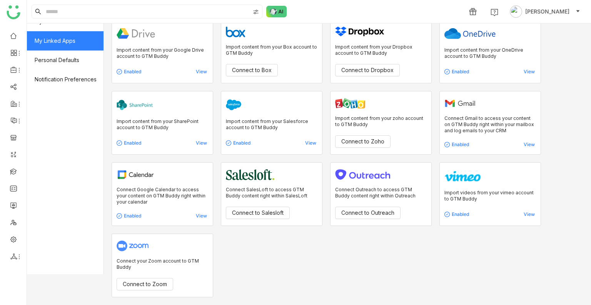
click at [119, 140] on icon at bounding box center [119, 142] width 5 height 5
click at [132, 142] on div "Enabled" at bounding box center [139, 143] width 45 height 6
click at [199, 145] on div "View" at bounding box center [184, 143] width 45 height 6
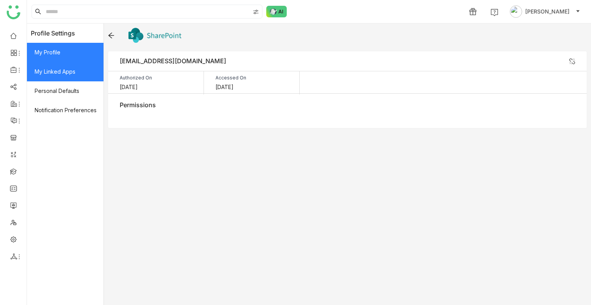
click at [69, 50] on span "My Profile" at bounding box center [65, 52] width 77 height 19
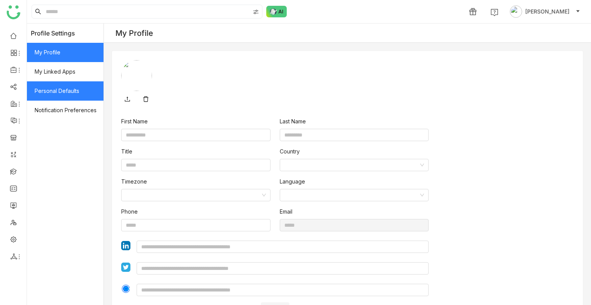
type input "****"
type input "*****"
type input "**********"
click at [67, 93] on span "Personal Defaults" at bounding box center [65, 90] width 77 height 19
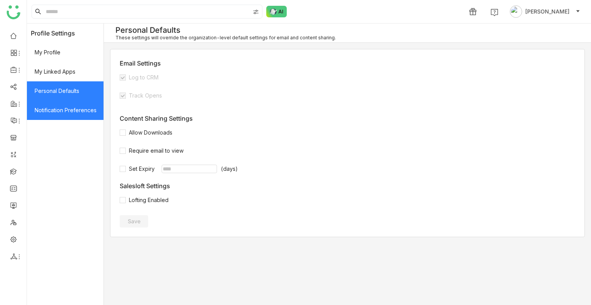
click at [67, 106] on span "Notification Preferences" at bounding box center [65, 109] width 77 height 19
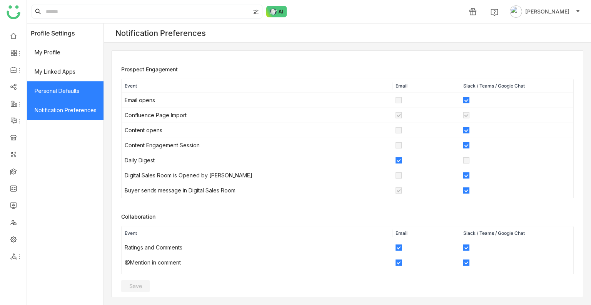
click at [53, 92] on span "Personal Defaults" at bounding box center [65, 90] width 77 height 19
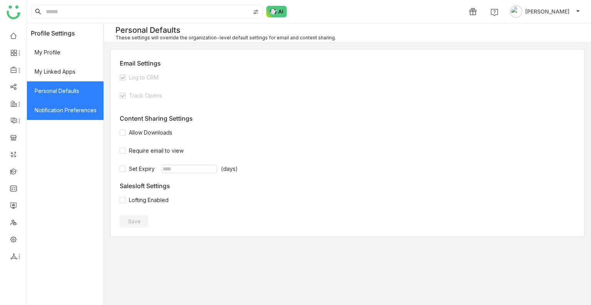
click at [77, 108] on span "Notification Preferences" at bounding box center [65, 109] width 77 height 19
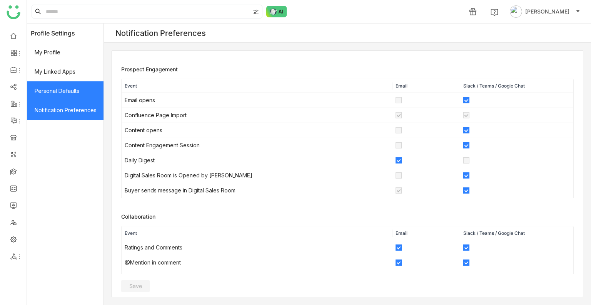
click at [60, 91] on span "Personal Defaults" at bounding box center [65, 90] width 77 height 19
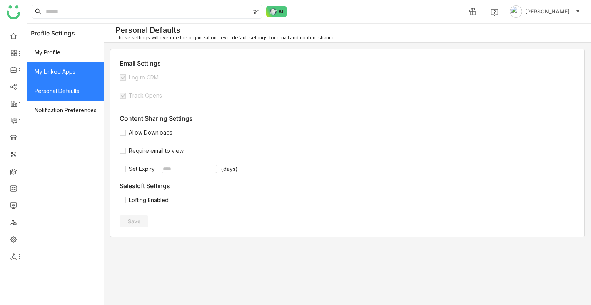
click at [71, 67] on span "My Linked Apps" at bounding box center [65, 71] width 77 height 19
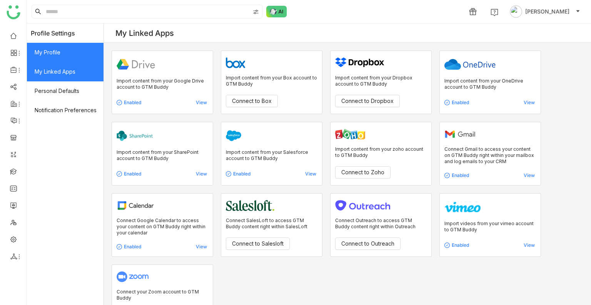
click at [71, 50] on span "My Profile" at bounding box center [65, 52] width 77 height 19
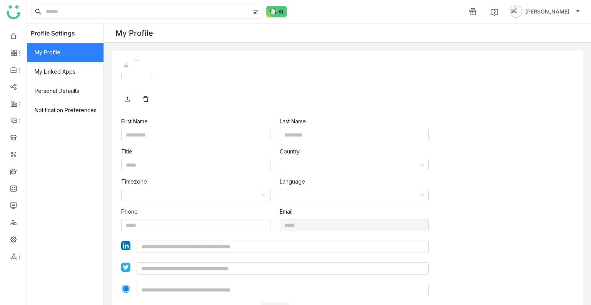
type input "****"
type input "*****"
type input "**********"
click at [10, 38] on link at bounding box center [13, 35] width 7 height 7
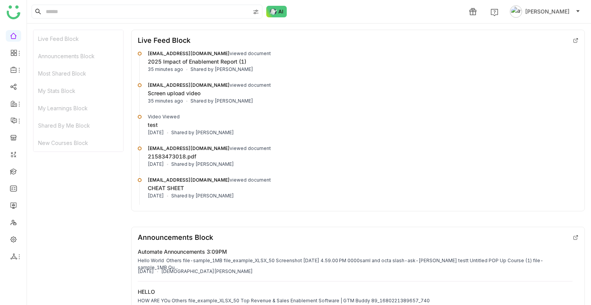
click at [552, 11] on span "[PERSON_NAME]" at bounding box center [548, 11] width 44 height 8
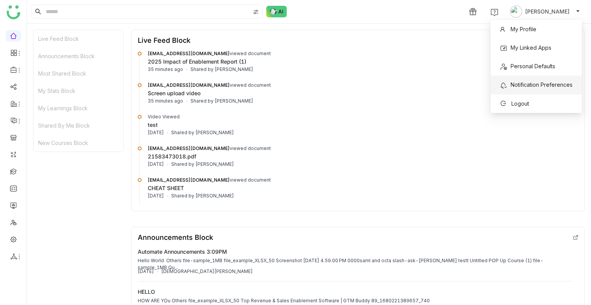
click at [523, 83] on span "Notification Preferences" at bounding box center [542, 84] width 62 height 7
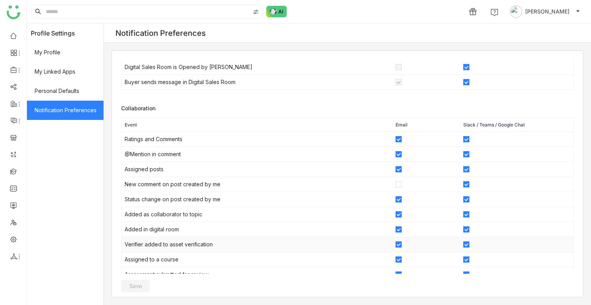
scroll to position [159, 0]
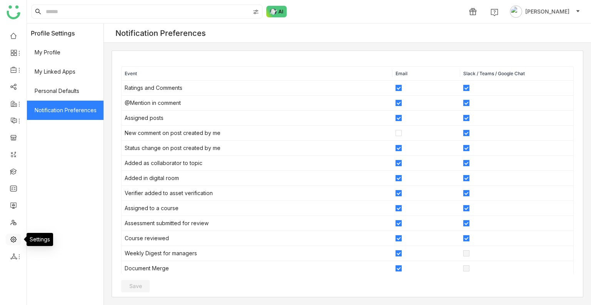
click at [13, 236] on link at bounding box center [13, 238] width 7 height 7
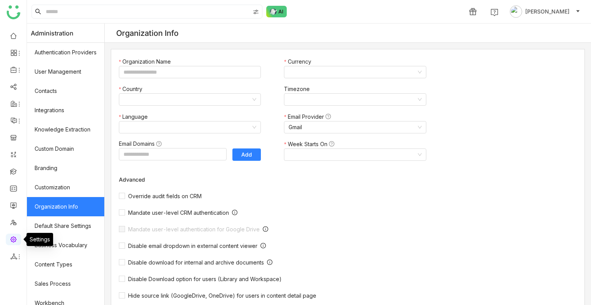
type input "*******"
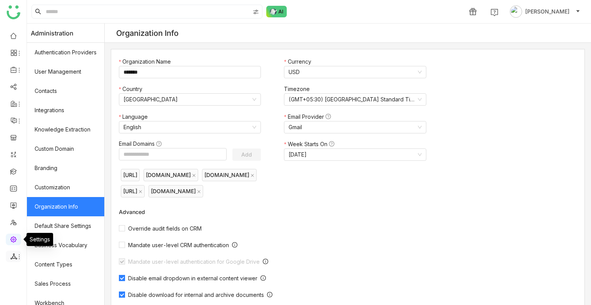
click at [17, 254] on li at bounding box center [13, 256] width 15 height 12
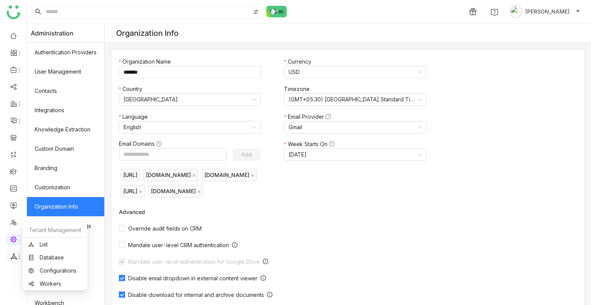
click at [17, 254] on icon at bounding box center [19, 256] width 6 height 6
click at [544, 10] on span "[PERSON_NAME]" at bounding box center [548, 11] width 44 height 8
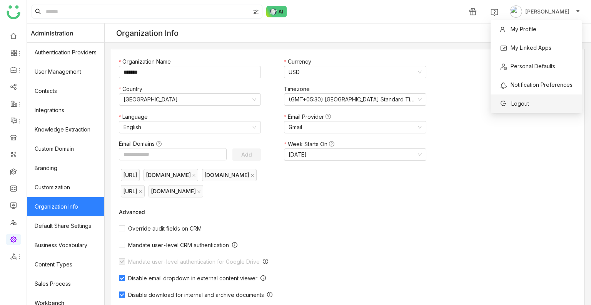
click at [519, 101] on span "Logout" at bounding box center [521, 103] width 18 height 7
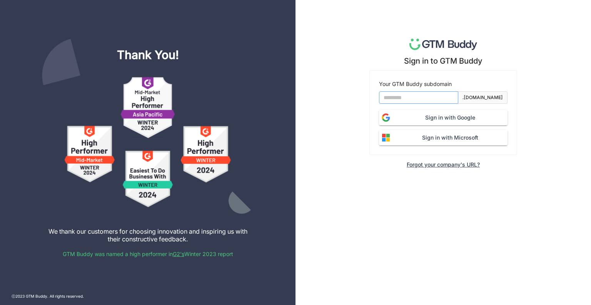
drag, startPoint x: 419, startPoint y: 95, endPoint x: 417, endPoint y: 90, distance: 5.0
click at [419, 95] on input at bounding box center [418, 97] width 79 height 12
click at [328, 206] on div "Sign in to GTM Buddy Your GTM Buddy subdomain .[DOMAIN_NAME] Sign in with Googl…" at bounding box center [444, 152] width 296 height 305
click at [430, 95] on input at bounding box center [418, 97] width 79 height 12
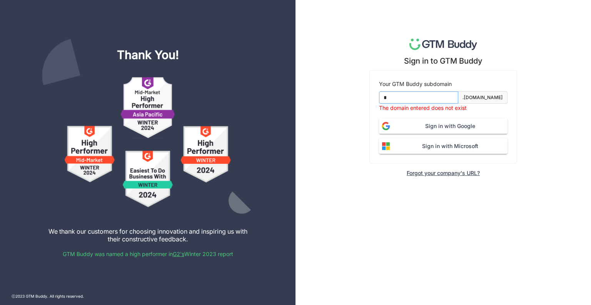
type input "*******"
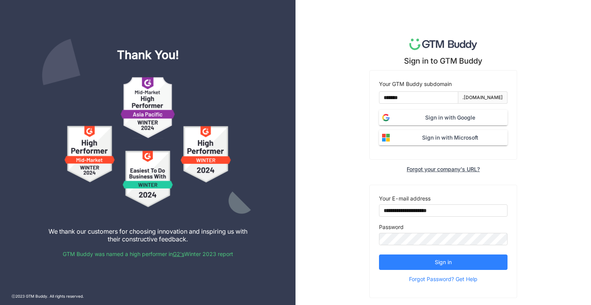
click at [440, 141] on span "Sign in with Microsoft" at bounding box center [450, 137] width 115 height 8
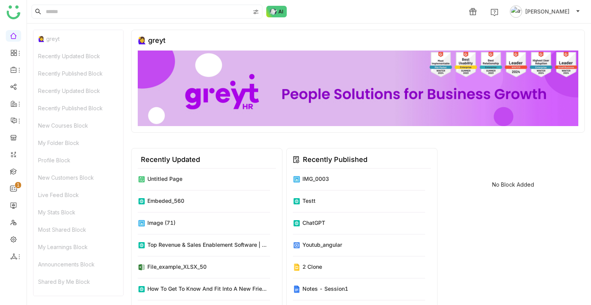
drag, startPoint x: 558, startPoint y: 10, endPoint x: 551, endPoint y: 54, distance: 43.6
click at [558, 10] on span "[PERSON_NAME]" at bounding box center [548, 11] width 44 height 8
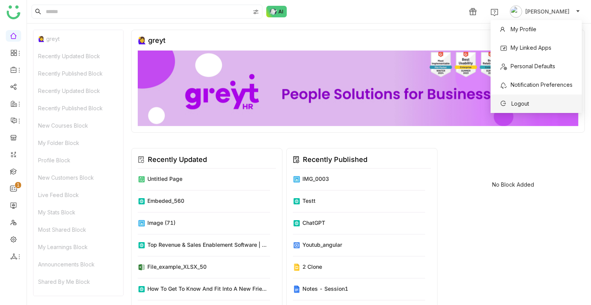
click at [539, 104] on li "Logout" at bounding box center [536, 103] width 91 height 18
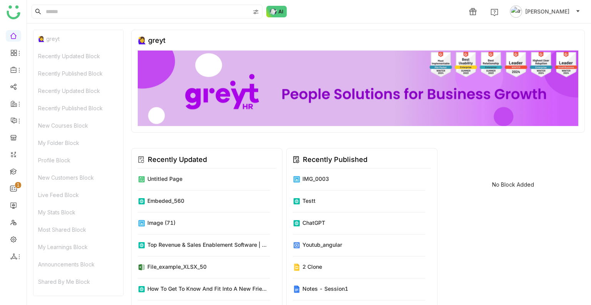
click at [565, 10] on span "aavi aavi" at bounding box center [548, 11] width 44 height 8
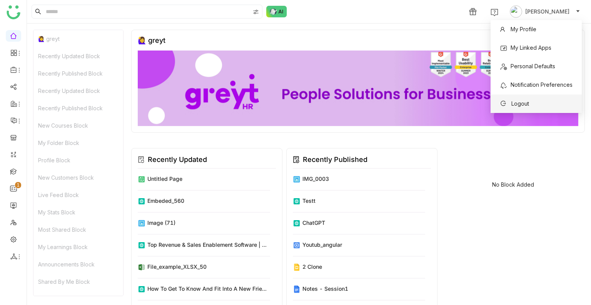
click at [529, 99] on span "Logout" at bounding box center [514, 103] width 29 height 8
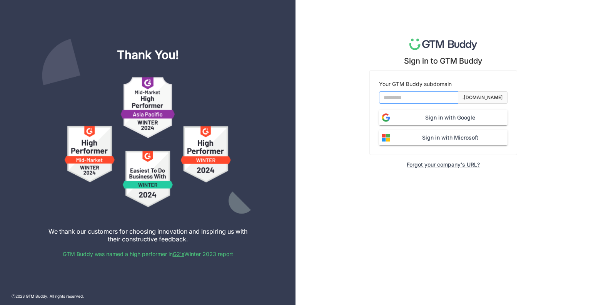
click at [444, 99] on input at bounding box center [418, 97] width 79 height 12
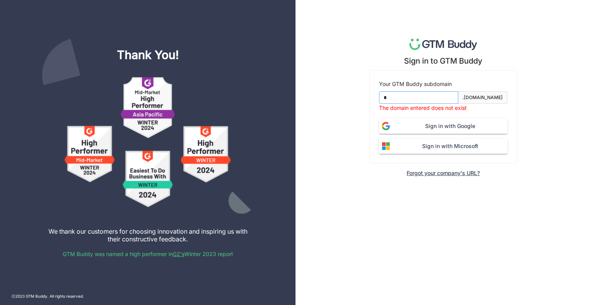
type input "*******"
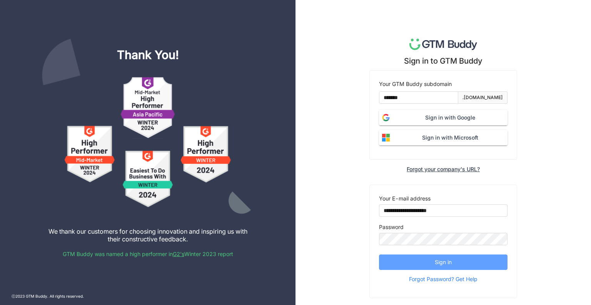
click at [421, 261] on button "Sign in" at bounding box center [443, 261] width 129 height 15
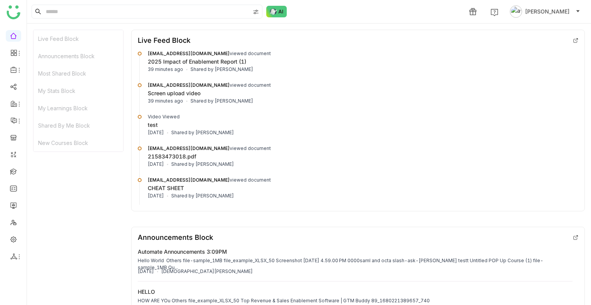
click at [545, 9] on span "[PERSON_NAME]" at bounding box center [548, 11] width 44 height 8
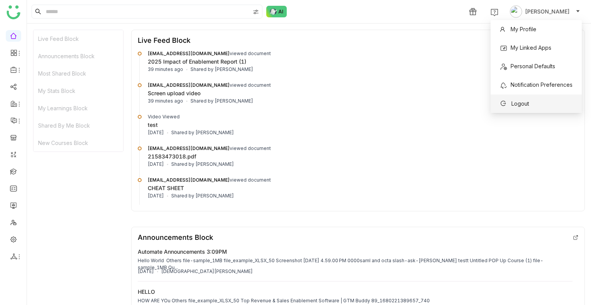
click at [528, 101] on span "Logout" at bounding box center [521, 103] width 18 height 7
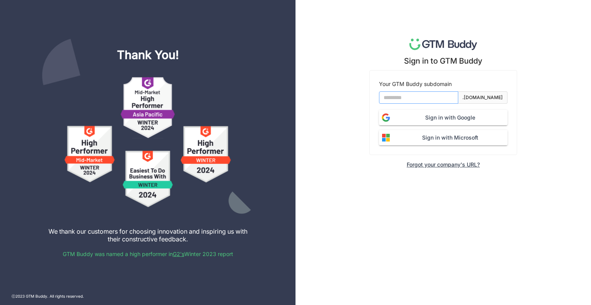
click at [411, 96] on input at bounding box center [418, 97] width 79 height 12
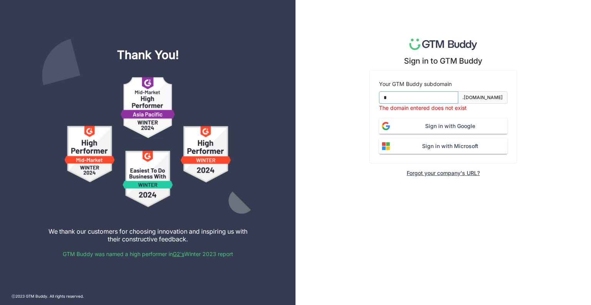
type input "*******"
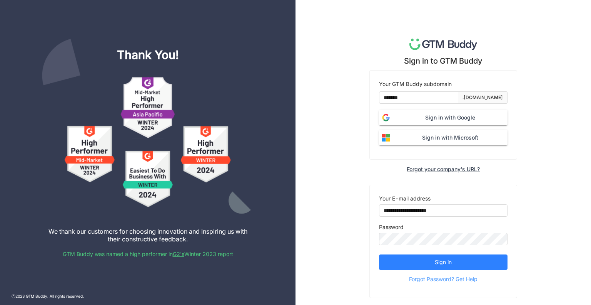
click at [454, 280] on span "Forgot Password? Get Help" at bounding box center [443, 279] width 69 height 12
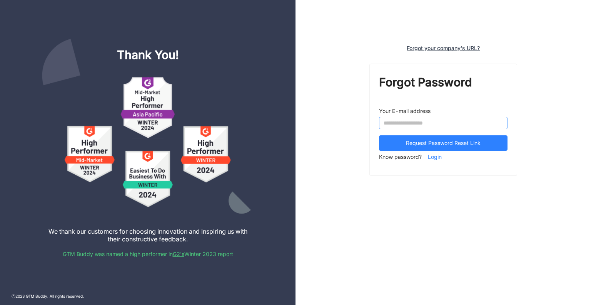
click at [412, 122] on input "email" at bounding box center [443, 123] width 129 height 12
type input "**********"
click at [456, 124] on input "**********" at bounding box center [443, 123] width 129 height 12
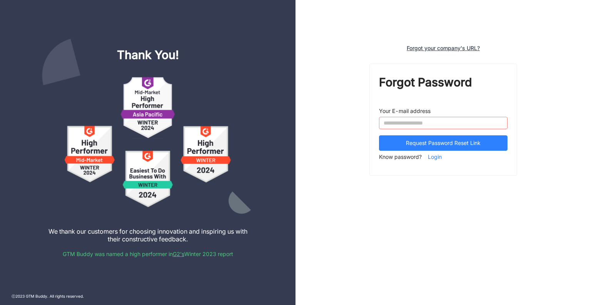
click at [427, 125] on input "email" at bounding box center [443, 123] width 129 height 12
type input "**********"
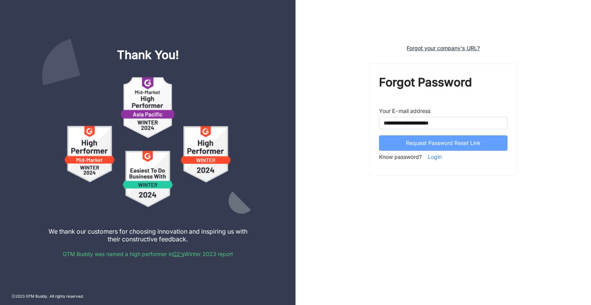
click at [428, 145] on span "Request Password Reset Link" at bounding box center [443, 143] width 75 height 8
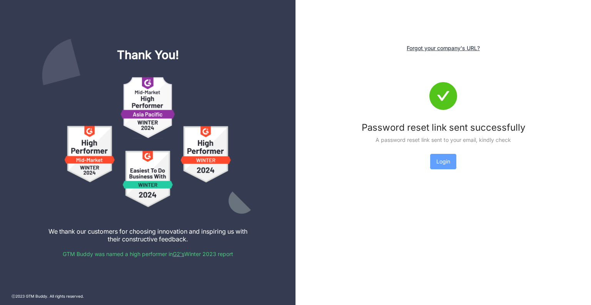
click at [442, 160] on span "Login" at bounding box center [444, 161] width 14 height 8
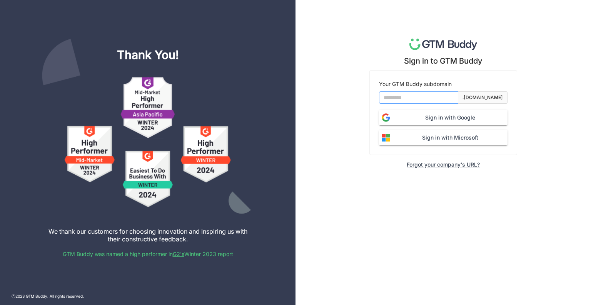
click at [425, 92] on input at bounding box center [418, 97] width 79 height 12
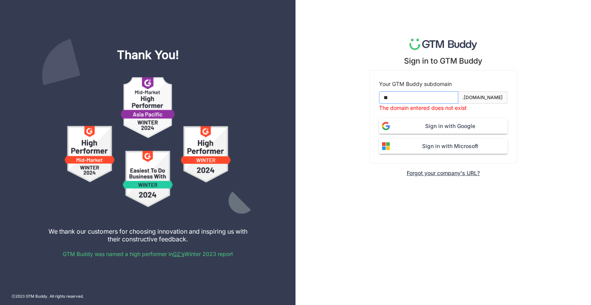
type input "*******"
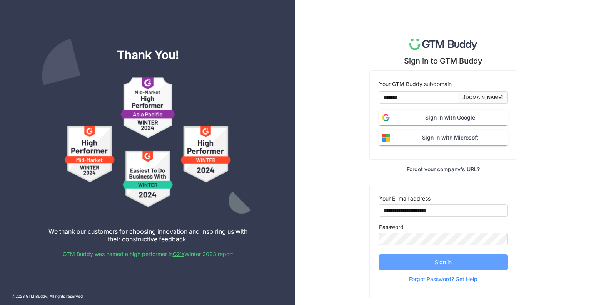
click at [437, 263] on span "Sign in" at bounding box center [443, 262] width 17 height 8
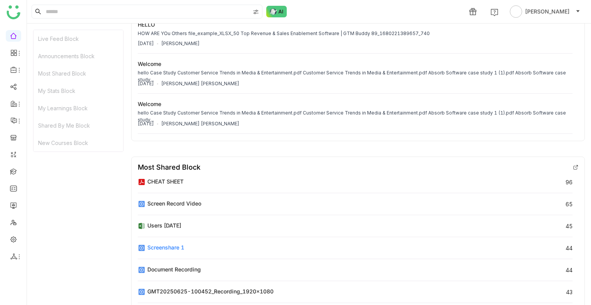
scroll to position [270, 0]
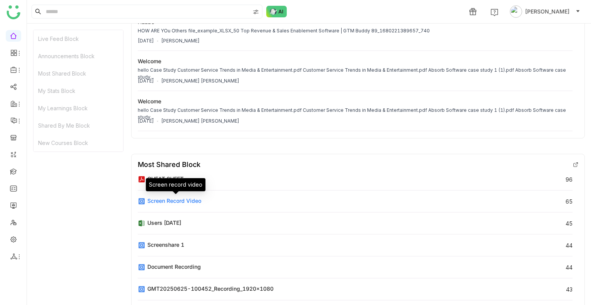
click at [166, 199] on div "Screen record video" at bounding box center [174, 200] width 54 height 8
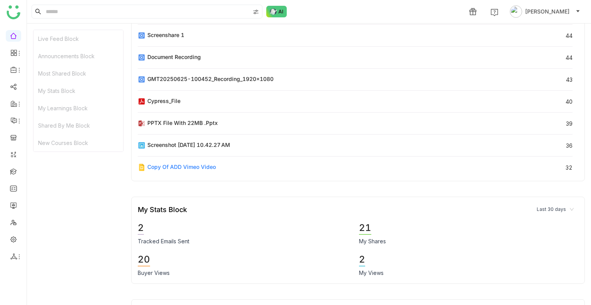
scroll to position [58, 0]
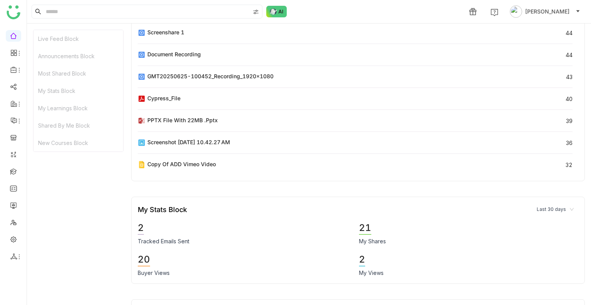
click at [554, 209] on nz-select-item "Last 30 days" at bounding box center [555, 209] width 37 height 12
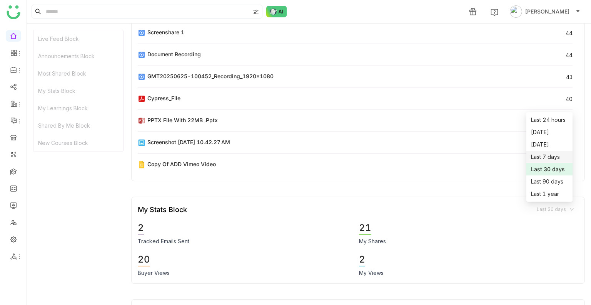
click at [545, 156] on div "Last 7 days" at bounding box center [549, 156] width 37 height 8
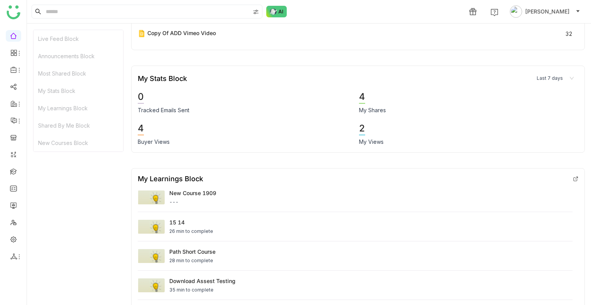
scroll to position [578, 0]
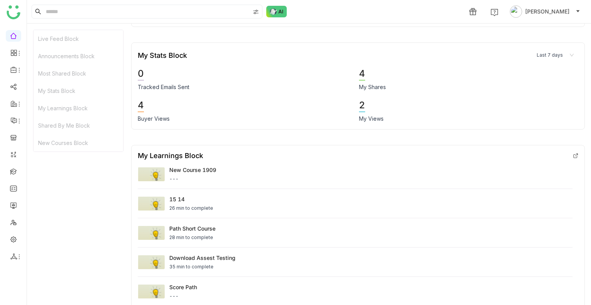
click at [550, 53] on nz-select-item "Last 7 days" at bounding box center [555, 55] width 37 height 12
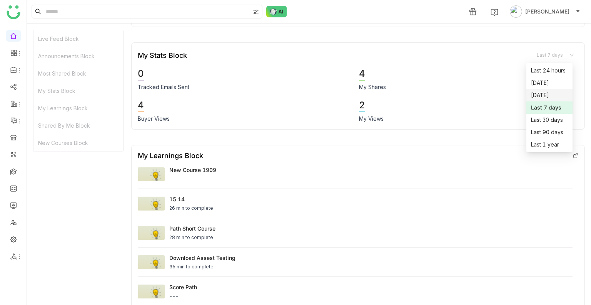
click at [542, 97] on div "[DATE]" at bounding box center [549, 95] width 37 height 8
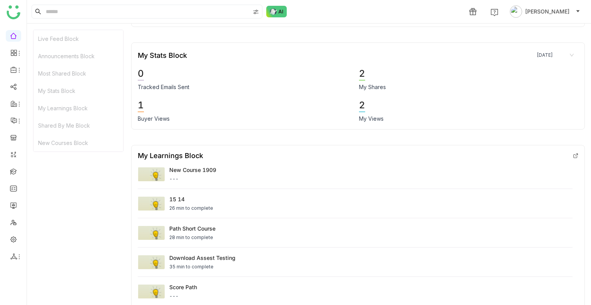
click at [532, 57] on nz-select-top-control "[DATE]" at bounding box center [555, 55] width 46 height 12
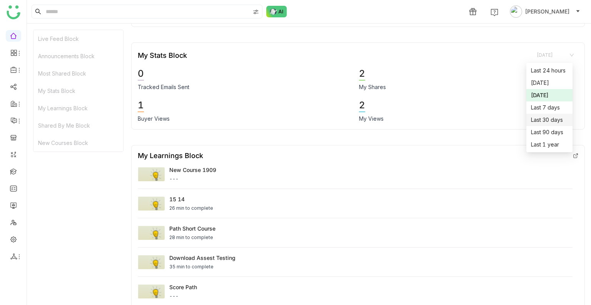
click at [556, 117] on div "Last 30 days" at bounding box center [549, 120] width 37 height 8
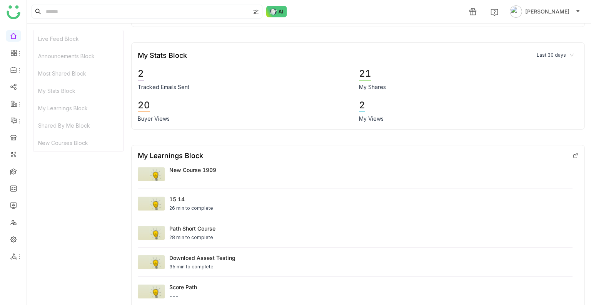
click at [551, 56] on nz-select-item "Last 30 days" at bounding box center [555, 55] width 37 height 12
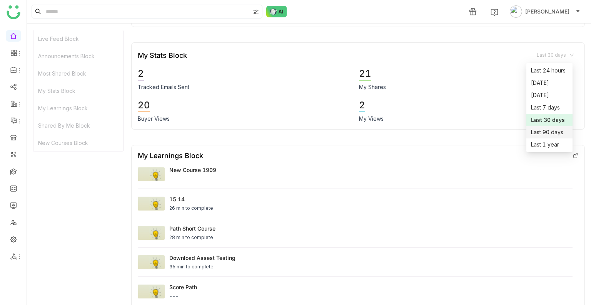
click at [559, 135] on div "Last 90 days" at bounding box center [549, 132] width 37 height 8
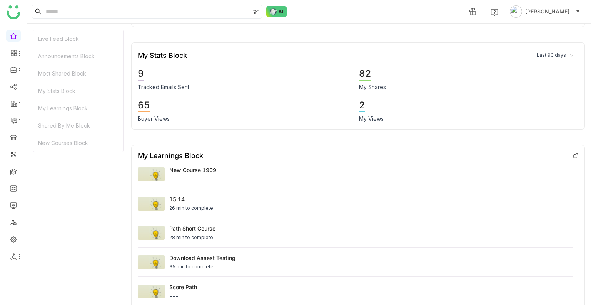
click at [558, 54] on nz-select-item "Last 90 days" at bounding box center [555, 55] width 37 height 12
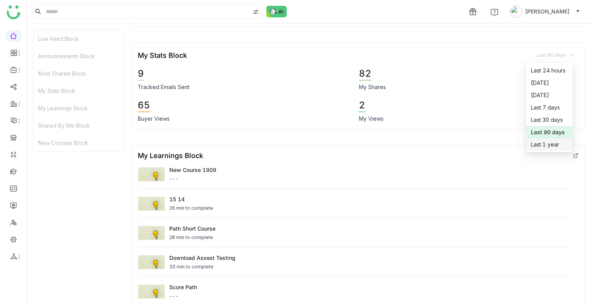
click at [550, 144] on div "Last 1 year" at bounding box center [549, 144] width 37 height 8
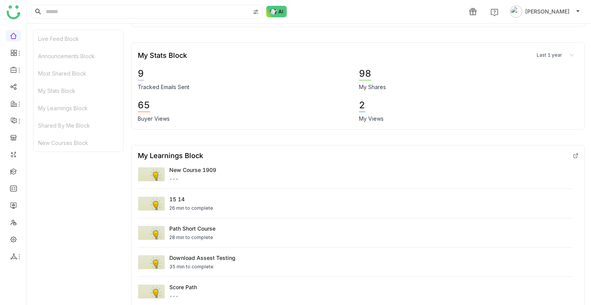
click at [544, 58] on nz-select-item "Last 1 year" at bounding box center [555, 55] width 37 height 12
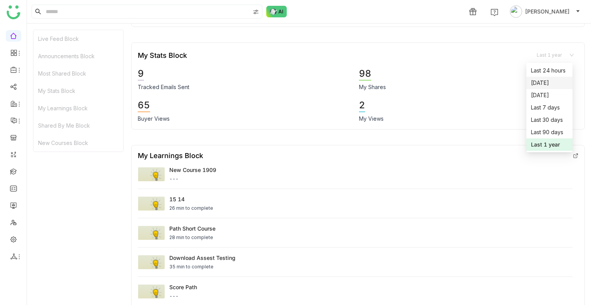
click at [545, 81] on div "[DATE]" at bounding box center [549, 83] width 37 height 8
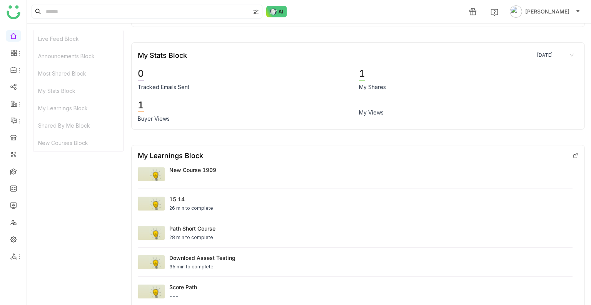
click at [544, 74] on div "1 My Shares" at bounding box center [466, 79] width 214 height 24
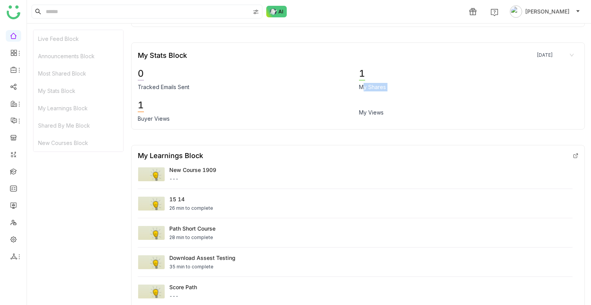
click at [544, 74] on div "1 My Shares" at bounding box center [466, 79] width 214 height 24
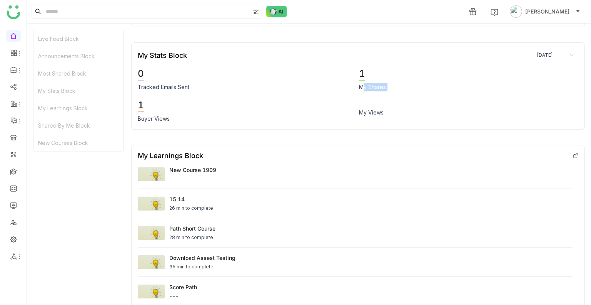
click at [544, 74] on div "1 My Shares" at bounding box center [466, 79] width 214 height 24
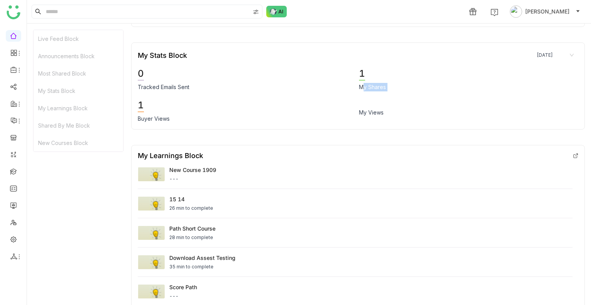
click at [544, 74] on div "1 My Shares" at bounding box center [466, 79] width 214 height 24
drag, startPoint x: 544, startPoint y: 74, endPoint x: 198, endPoint y: 175, distance: 360.3
click at [198, 175] on div "---" at bounding box center [192, 178] width 47 height 7
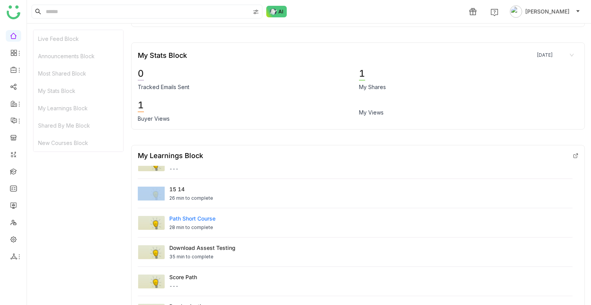
scroll to position [15, 0]
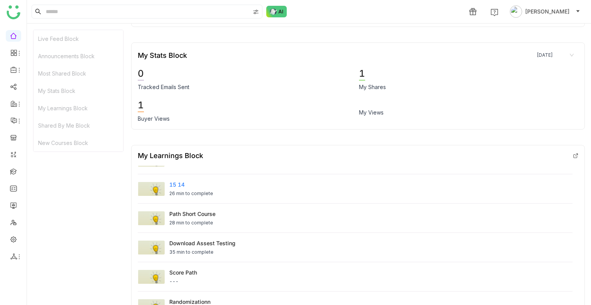
click at [182, 179] on div "15 14 26 min to complete" at bounding box center [355, 188] width 435 height 29
click at [15, 174] on link at bounding box center [13, 170] width 7 height 7
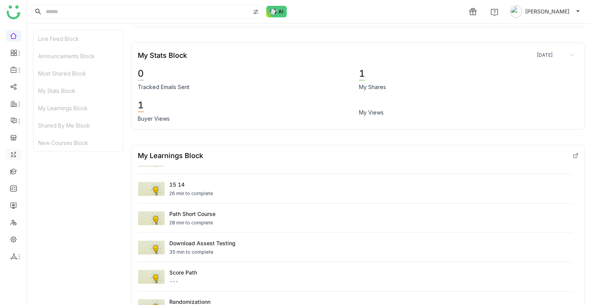
drag, startPoint x: 15, startPoint y: 159, endPoint x: 15, endPoint y: 151, distance: 8.1
click at [15, 157] on ul at bounding box center [13, 146] width 27 height 243
click at [17, 32] on link at bounding box center [13, 35] width 7 height 7
click at [15, 39] on link at bounding box center [13, 35] width 7 height 7
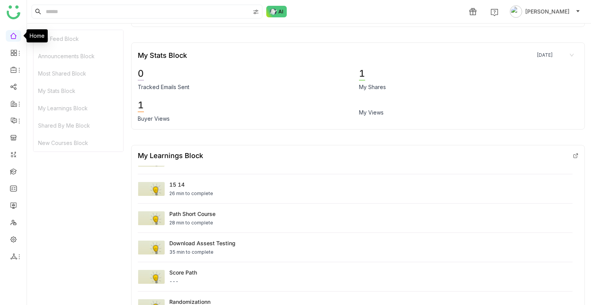
click at [15, 39] on link at bounding box center [13, 35] width 7 height 7
drag, startPoint x: 15, startPoint y: 40, endPoint x: 40, endPoint y: 58, distance: 30.9
click at [15, 39] on link at bounding box center [13, 35] width 7 height 7
click at [414, 19] on div "1 [PERSON_NAME]" at bounding box center [309, 11] width 564 height 23
click at [274, 13] on img at bounding box center [276, 12] width 21 height 12
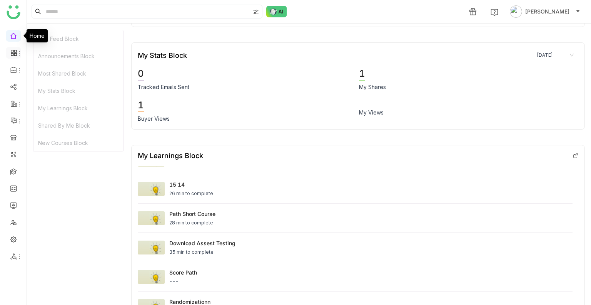
click at [10, 56] on icon at bounding box center [13, 52] width 7 height 7
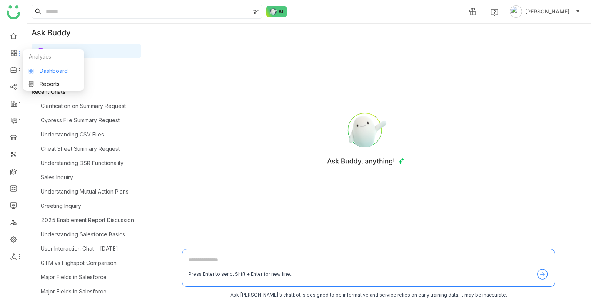
click at [54, 72] on link "Dashboard" at bounding box center [53, 70] width 50 height 5
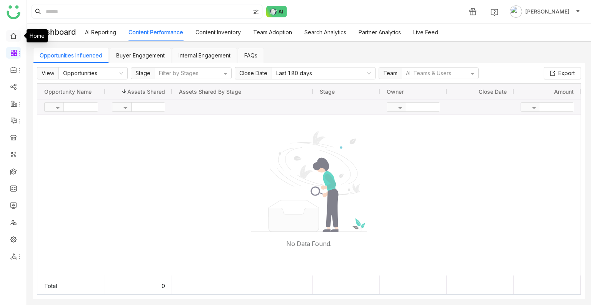
click at [10, 33] on link at bounding box center [13, 35] width 7 height 7
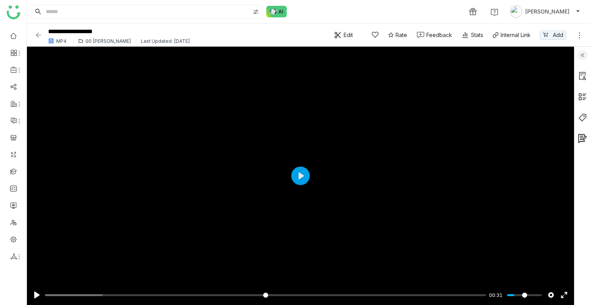
click at [37, 33] on img at bounding box center [39, 35] width 8 height 8
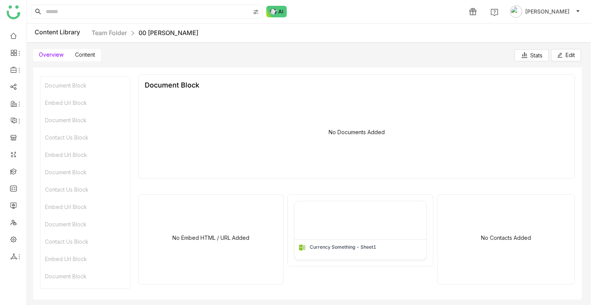
scroll to position [39, 0]
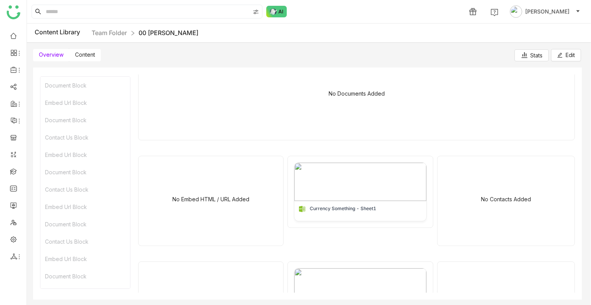
click at [86, 51] on span "Content" at bounding box center [85, 54] width 20 height 7
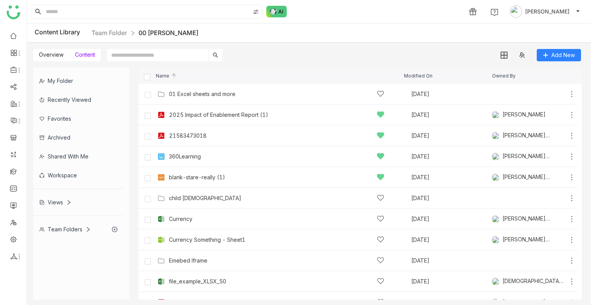
click at [55, 55] on span "Overview" at bounding box center [51, 54] width 25 height 7
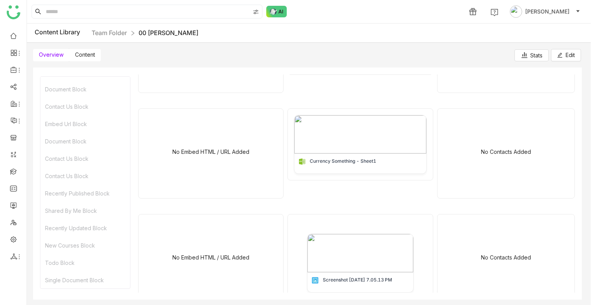
scroll to position [193, 0]
click at [79, 163] on div "Contact Us Block" at bounding box center [85, 158] width 90 height 17
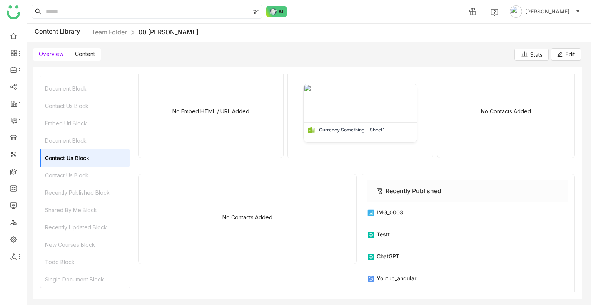
click at [85, 189] on div "Recently Published Block" at bounding box center [85, 192] width 90 height 17
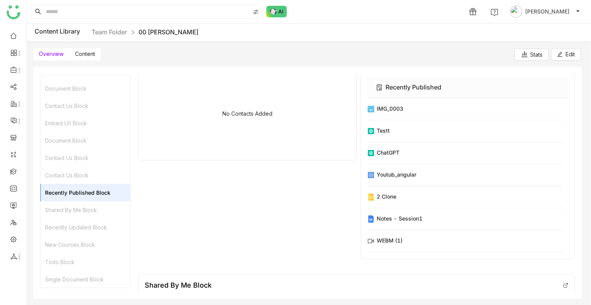
scroll to position [556, 0]
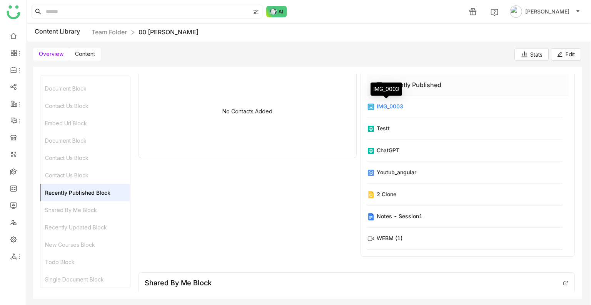
click at [377, 104] on div "IMG_0003" at bounding box center [390, 106] width 27 height 8
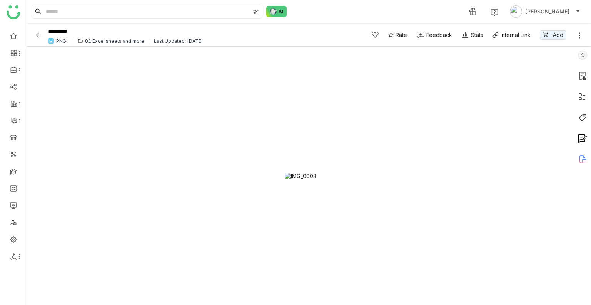
click at [35, 35] on img at bounding box center [39, 35] width 8 height 8
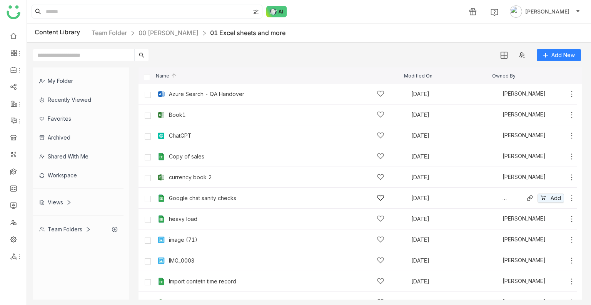
click at [183, 206] on div "Google chat sanity checks [DATE] [PERSON_NAME] Add" at bounding box center [358, 198] width 439 height 21
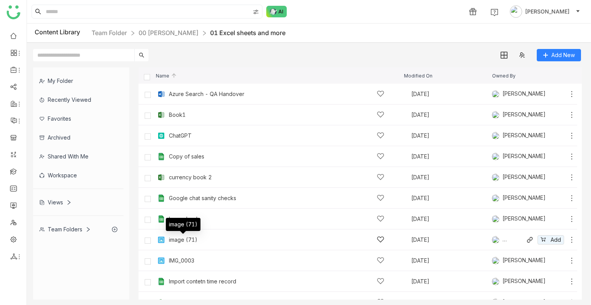
click at [195, 237] on div "image (71)" at bounding box center [183, 239] width 28 height 6
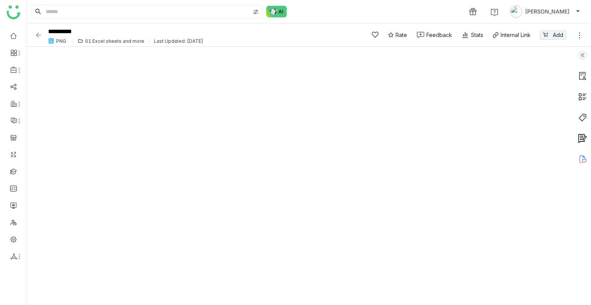
click at [33, 35] on div "**********" at bounding box center [309, 34] width 564 height 23
click at [41, 35] on img at bounding box center [39, 35] width 8 height 8
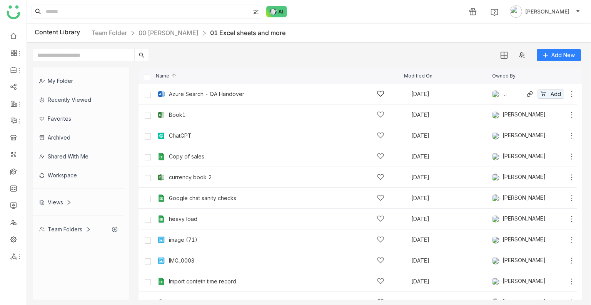
click at [188, 90] on div "Azure Search - QA Handover" at bounding box center [277, 94] width 216 height 8
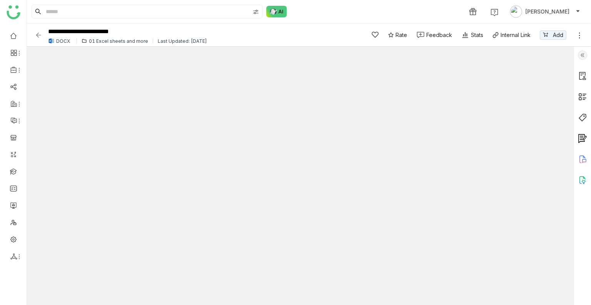
click at [101, 40] on div "01 Excel sheets and more" at bounding box center [118, 41] width 59 height 6
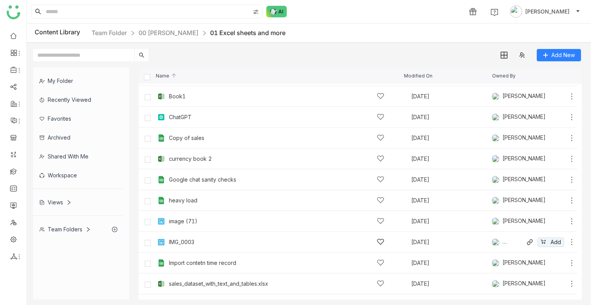
scroll to position [33, 0]
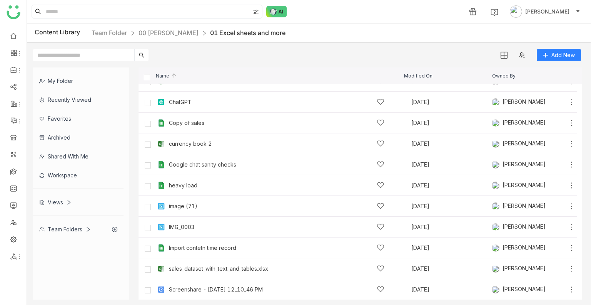
click at [164, 30] on link "00 [PERSON_NAME]" at bounding box center [169, 33] width 60 height 8
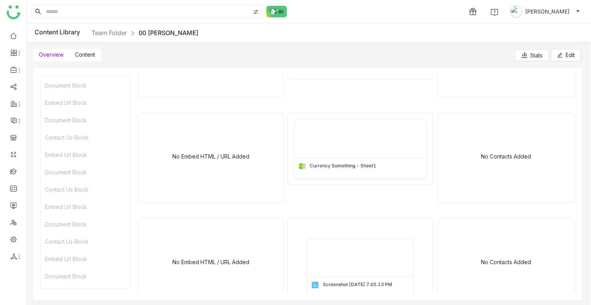
scroll to position [231, 0]
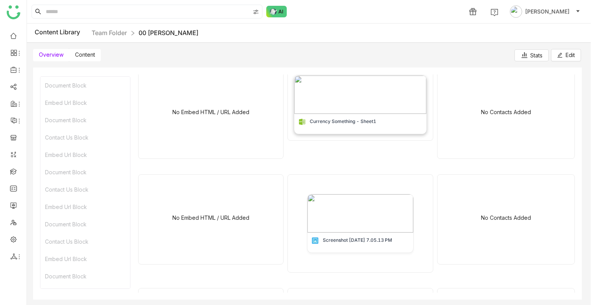
click at [336, 100] on img at bounding box center [361, 94] width 132 height 38
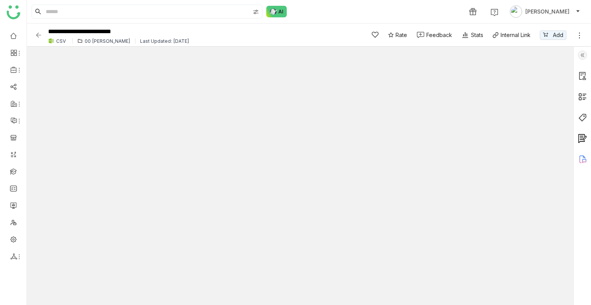
click at [37, 37] on img at bounding box center [39, 35] width 8 height 8
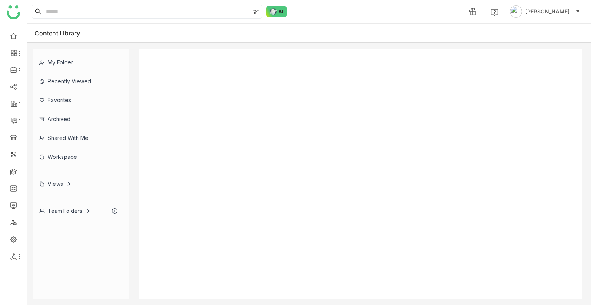
click at [39, 37] on div "Content Library" at bounding box center [309, 32] width 564 height 19
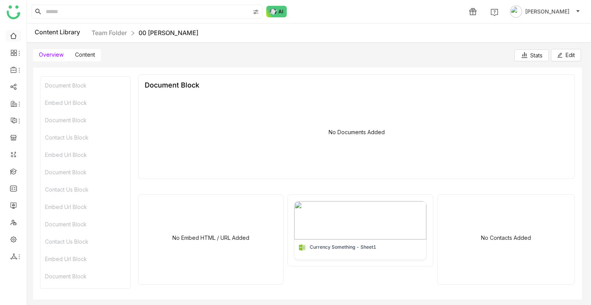
click at [12, 37] on link at bounding box center [13, 35] width 7 height 7
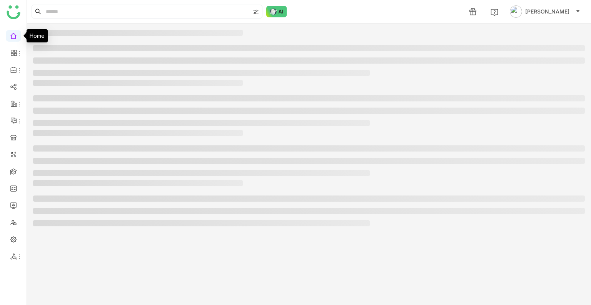
click at [16, 36] on link at bounding box center [13, 35] width 7 height 7
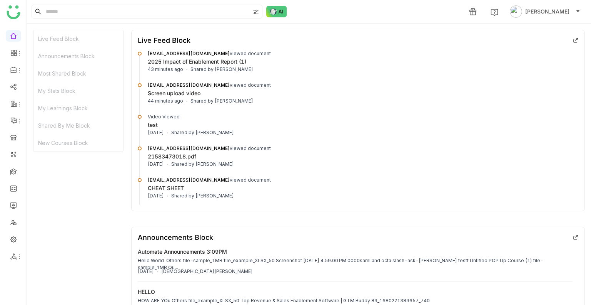
click at [88, 134] on div "New Courses Block" at bounding box center [78, 142] width 90 height 17
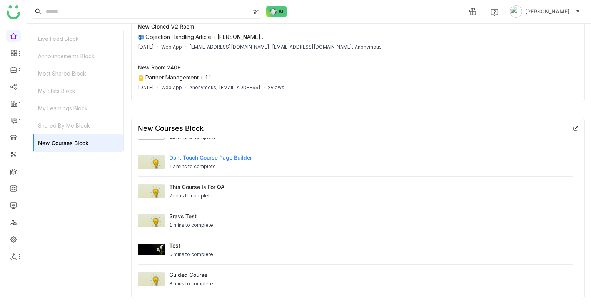
scroll to position [15, 0]
click at [189, 221] on div "1 mins to complete" at bounding box center [191, 224] width 44 height 7
click at [191, 214] on div "sravs test" at bounding box center [191, 215] width 44 height 8
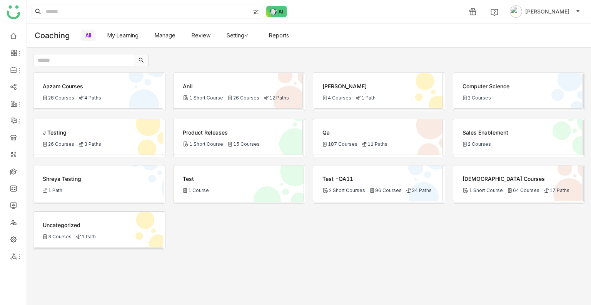
click at [362, 181] on div "Test -QA11 2 Short Courses 96 Courses 34 Paths" at bounding box center [378, 183] width 130 height 36
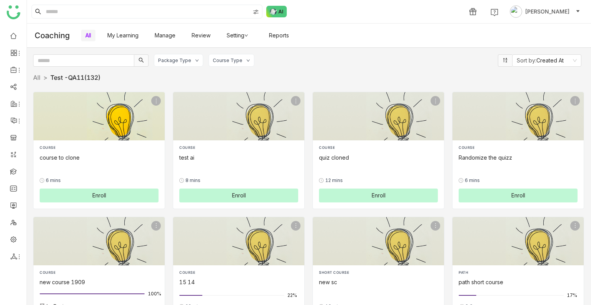
click at [70, 161] on div "COURSE course to clone 0% 6 mins Enroll" at bounding box center [99, 173] width 119 height 57
click at [71, 161] on div "COURSE course to clone 0% 6 mins Enroll" at bounding box center [99, 173] width 119 height 57
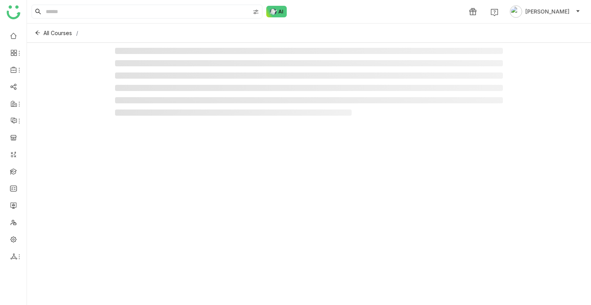
click at [105, 198] on div at bounding box center [309, 172] width 564 height 258
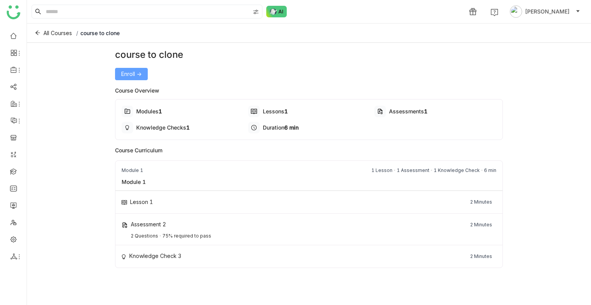
click at [140, 71] on span "Enroll ->" at bounding box center [131, 74] width 20 height 8
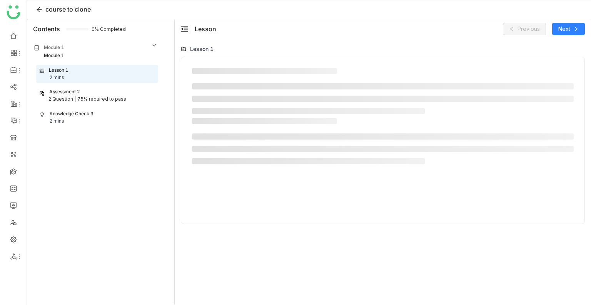
click at [549, 30] on div "Previous Next" at bounding box center [544, 29] width 82 height 12
click at [559, 29] on span "Next" at bounding box center [565, 29] width 12 height 8
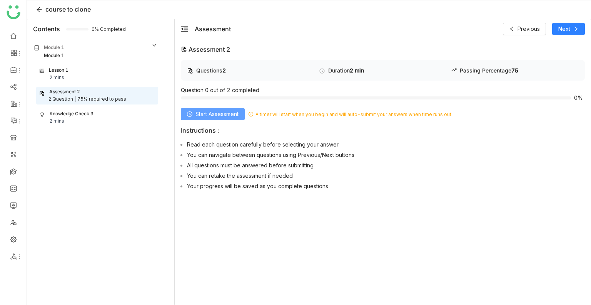
click at [230, 112] on span "Start Assessment" at bounding box center [217, 114] width 43 height 8
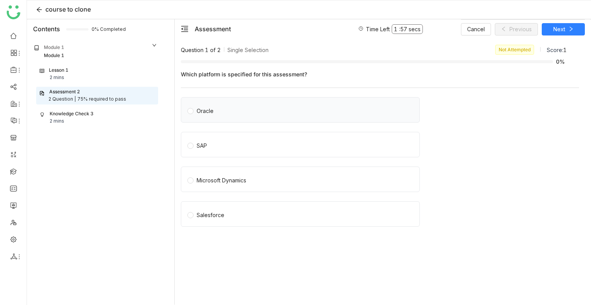
click at [309, 110] on label "Oracle" at bounding box center [302, 109] width 229 height 11
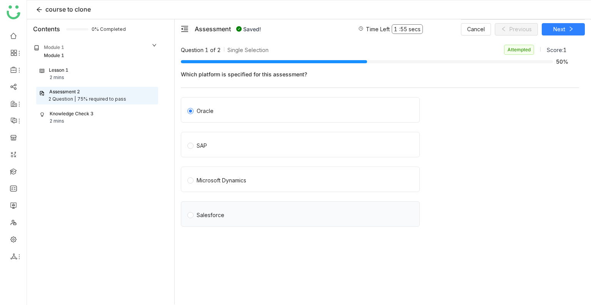
click at [268, 208] on label "Salesforce" at bounding box center [302, 213] width 229 height 11
click at [552, 29] on button "Next" at bounding box center [563, 29] width 43 height 12
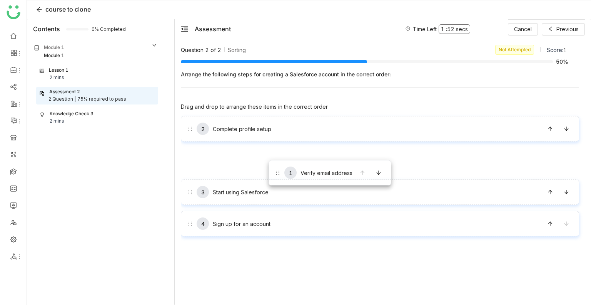
drag, startPoint x: 262, startPoint y: 131, endPoint x: 271, endPoint y: 166, distance: 36.7
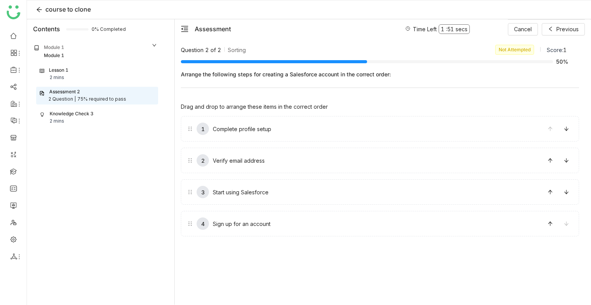
click at [271, 166] on div "1 Complete profile setup 2 Verify email address 3 Start using Salesforce 4 Sign…" at bounding box center [380, 176] width 399 height 120
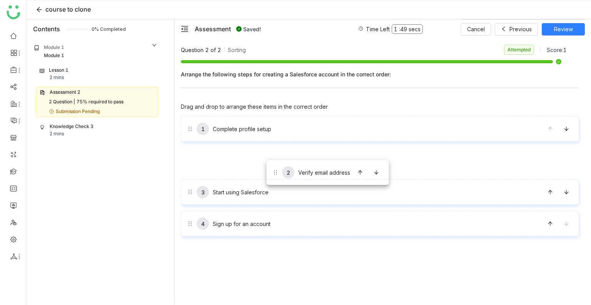
drag, startPoint x: 271, startPoint y: 166, endPoint x: 266, endPoint y: 159, distance: 8.0
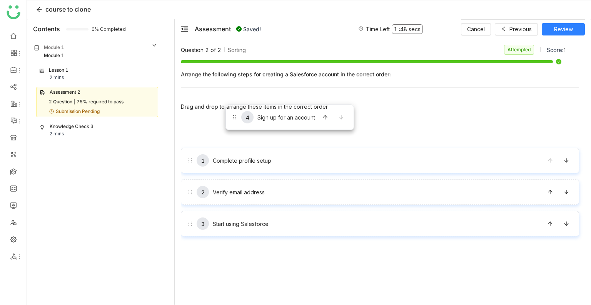
drag, startPoint x: 253, startPoint y: 222, endPoint x: 222, endPoint y: 120, distance: 106.8
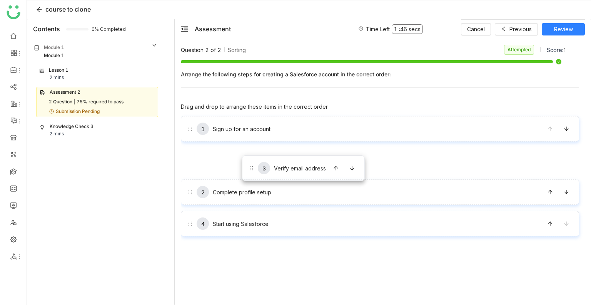
drag, startPoint x: 252, startPoint y: 191, endPoint x: 242, endPoint y: 154, distance: 38.4
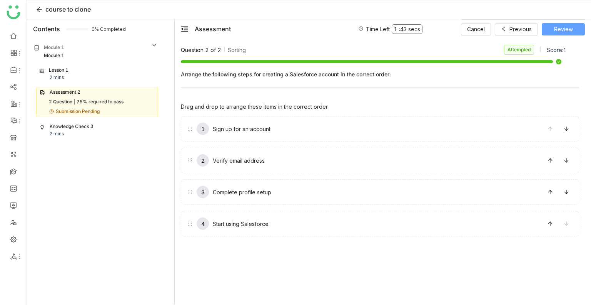
click at [567, 25] on span "Review" at bounding box center [563, 29] width 19 height 8
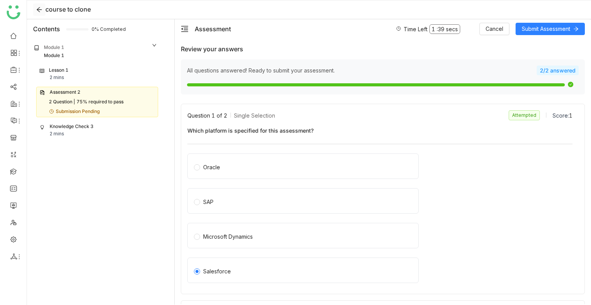
click at [40, 8] on icon at bounding box center [39, 10] width 6 height 6
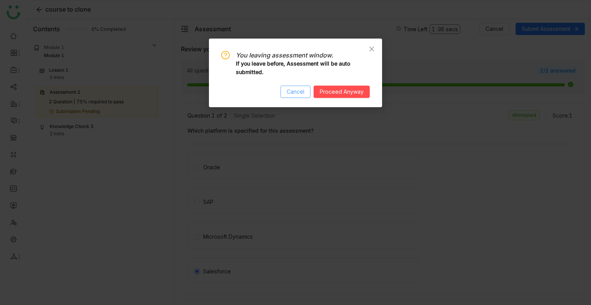
click at [291, 91] on span "Cancel" at bounding box center [296, 91] width 18 height 8
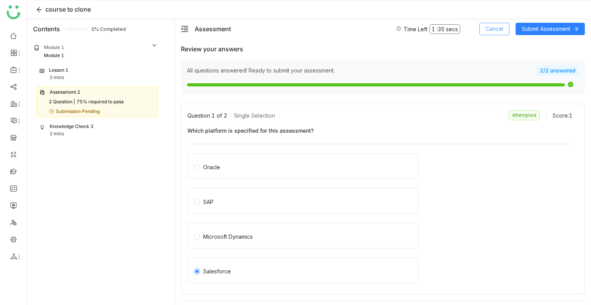
click at [491, 25] on span "Cancel" at bounding box center [495, 29] width 18 height 8
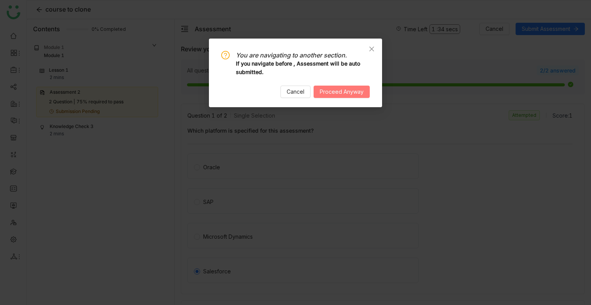
click at [334, 94] on span "Proceed Anyway" at bounding box center [342, 91] width 44 height 8
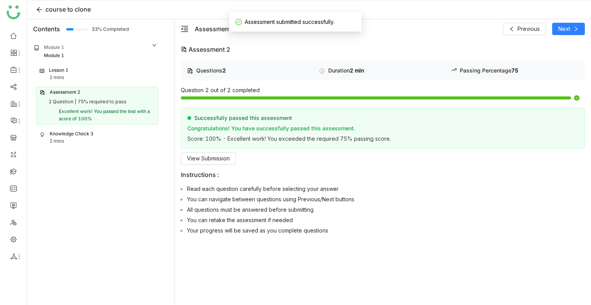
click at [73, 126] on div "Lesson 1 2 mins Assessment 2 2 Question | 75% required to pass Excellent work! …" at bounding box center [95, 106] width 134 height 82
click at [74, 133] on div "Knowledge Check 3" at bounding box center [72, 133] width 44 height 7
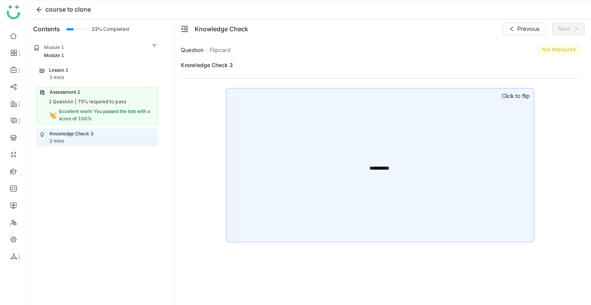
drag, startPoint x: 358, startPoint y: 121, endPoint x: 179, endPoint y: 106, distance: 179.7
click at [357, 121] on div "**********" at bounding box center [380, 165] width 309 height 154
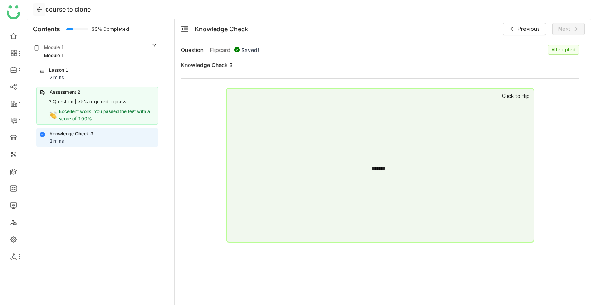
click at [40, 8] on icon at bounding box center [39, 10] width 6 height 6
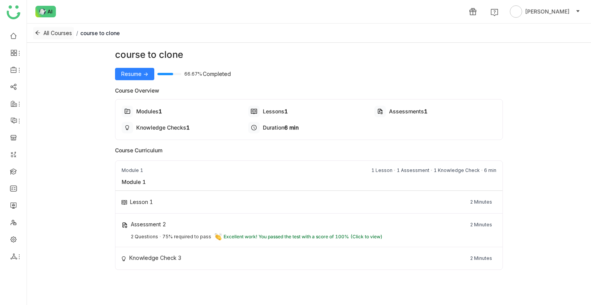
click at [41, 31] on button "All Courses" at bounding box center [53, 33] width 41 height 12
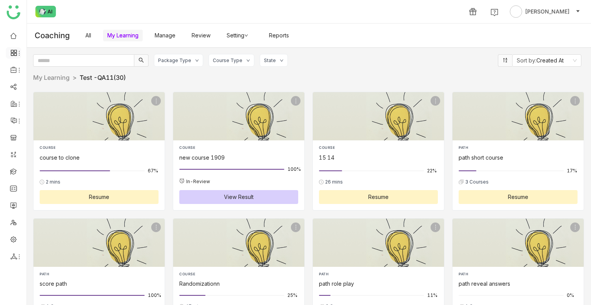
click at [14, 49] on icon at bounding box center [13, 52] width 7 height 7
click at [59, 74] on link "Dashboard" at bounding box center [53, 70] width 50 height 5
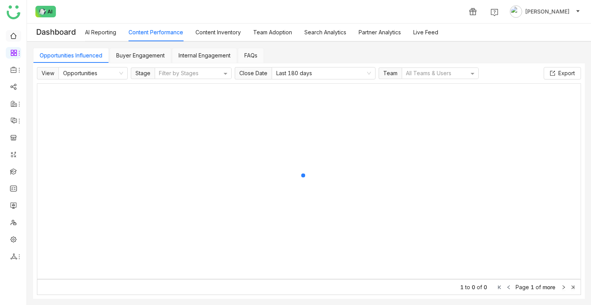
click at [16, 39] on link at bounding box center [13, 35] width 7 height 7
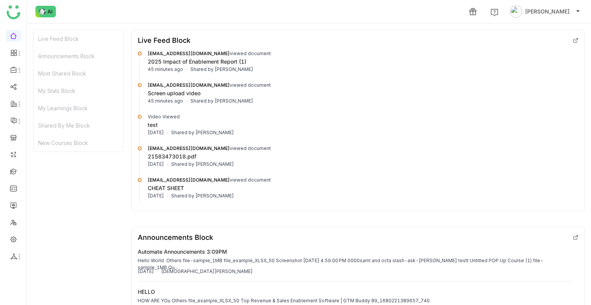
click at [20, 47] on ul at bounding box center [13, 146] width 27 height 243
click at [19, 53] on icon at bounding box center [19, 53] width 1 height 5
click at [71, 72] on link "Dashboard" at bounding box center [53, 70] width 50 height 5
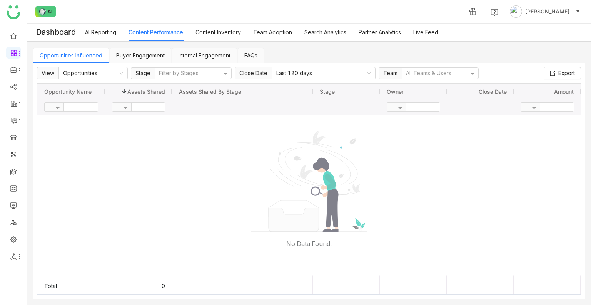
click at [112, 35] on link "AI Reporting" at bounding box center [100, 32] width 31 height 7
click at [109, 33] on link "AI Reporting" at bounding box center [100, 32] width 31 height 7
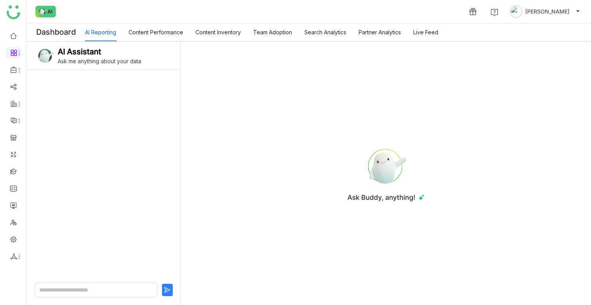
drag, startPoint x: 156, startPoint y: 18, endPoint x: 156, endPoint y: 24, distance: 5.8
click at [156, 23] on nz-header "1 Uday Bhanu" at bounding box center [309, 11] width 564 height 23
drag, startPoint x: 189, startPoint y: 30, endPoint x: 197, endPoint y: 30, distance: 7.7
click at [190, 29] on div "AI Reporting Content Performance Content Inventory Team Adoption Search Analyti…" at bounding box center [261, 32] width 353 height 18
click at [225, 31] on link "Content Inventory" at bounding box center [218, 32] width 45 height 7
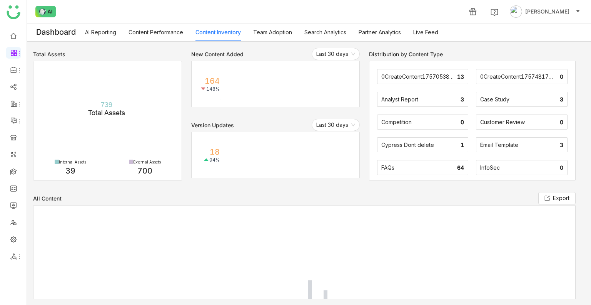
click at [261, 30] on link "Team Adoption" at bounding box center [272, 32] width 39 height 7
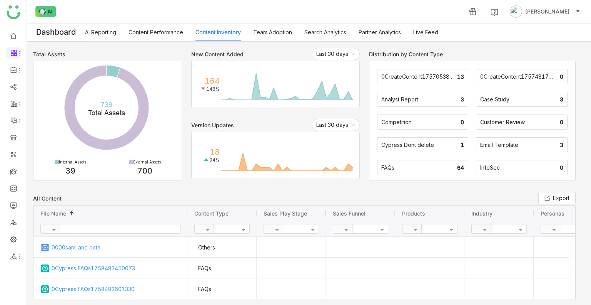
click at [314, 29] on link "Search Analytics" at bounding box center [326, 32] width 42 height 7
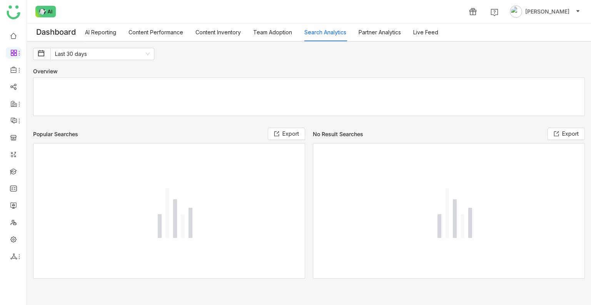
click at [346, 35] on link "Search Analytics" at bounding box center [326, 32] width 42 height 7
click at [368, 33] on link "Partner Analytics" at bounding box center [380, 32] width 42 height 7
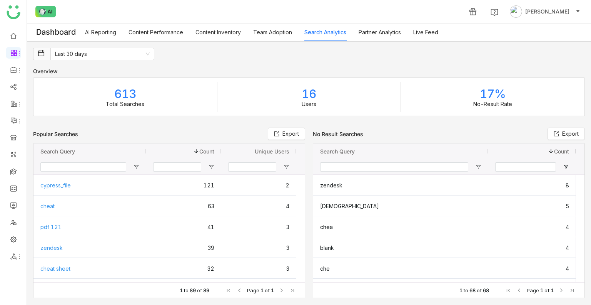
click at [434, 29] on link "Live Feed" at bounding box center [426, 32] width 25 height 7
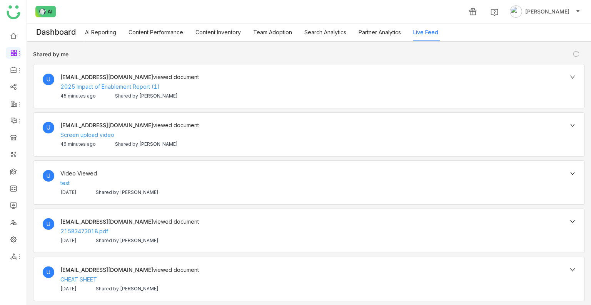
drag, startPoint x: 219, startPoint y: 40, endPoint x: 177, endPoint y: 40, distance: 42.7
click at [219, 35] on link "Content Inventory" at bounding box center [218, 32] width 45 height 7
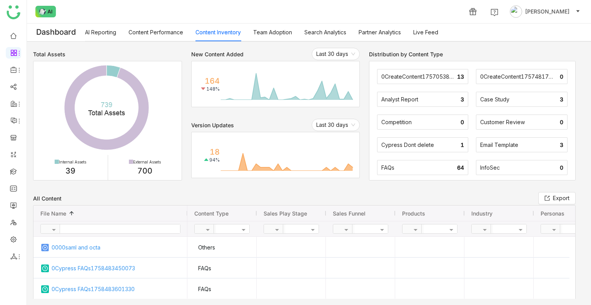
click at [156, 35] on link "Content Performance" at bounding box center [156, 32] width 55 height 7
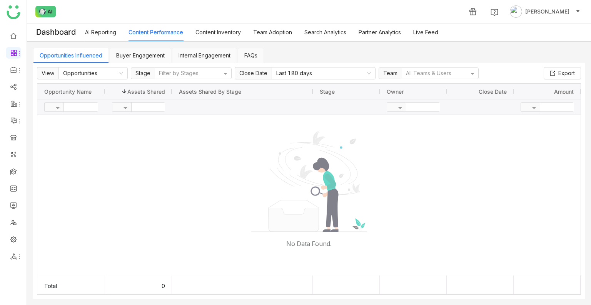
click at [106, 30] on link "AI Reporting" at bounding box center [100, 32] width 31 height 7
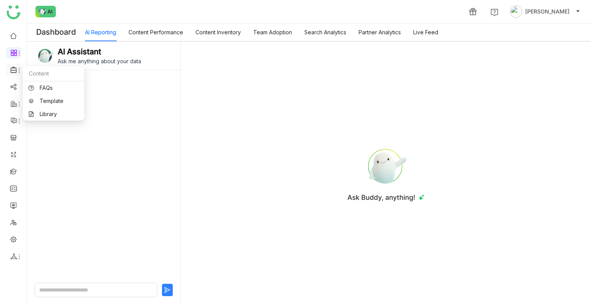
click at [14, 69] on icon at bounding box center [13, 69] width 7 height 7
click at [45, 111] on link "Library" at bounding box center [53, 113] width 50 height 5
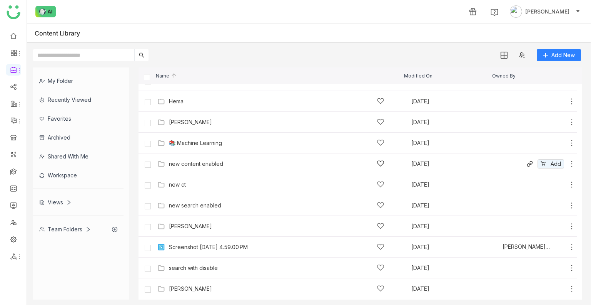
scroll to position [231, 0]
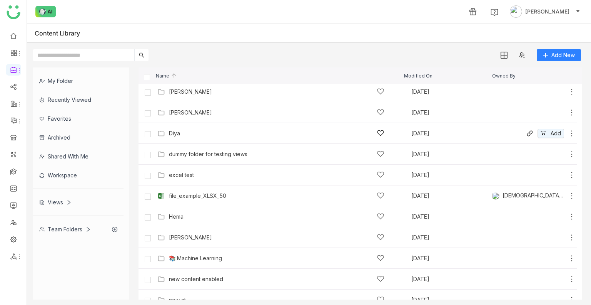
click at [189, 126] on div "Diya Aug 16, 2025 Add" at bounding box center [358, 133] width 439 height 21
click at [191, 125] on div "Diya Aug 16, 2025 Add" at bounding box center [358, 133] width 439 height 21
click at [177, 136] on div "Diya" at bounding box center [277, 133] width 216 height 8
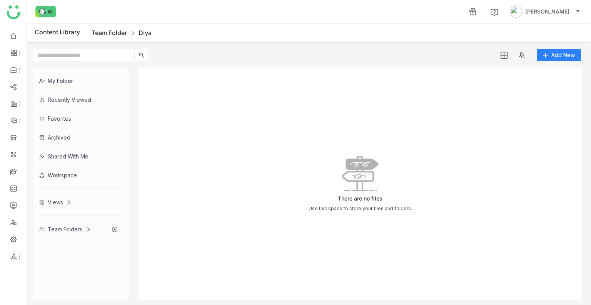
click at [119, 32] on link "Team Folder" at bounding box center [109, 33] width 35 height 8
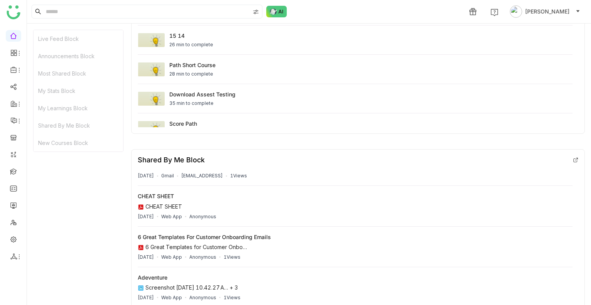
scroll to position [363, 0]
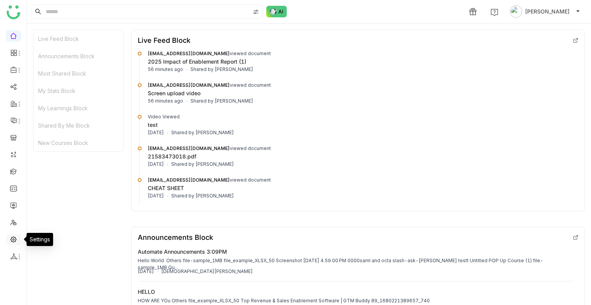
click at [17, 239] on link at bounding box center [13, 238] width 7 height 7
click at [15, 240] on link at bounding box center [13, 238] width 7 height 7
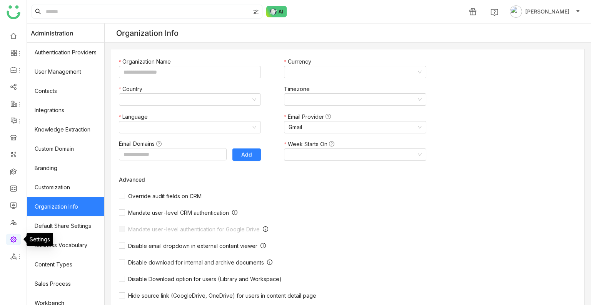
type input "*******"
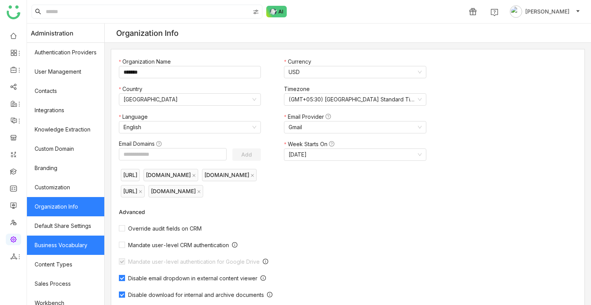
drag, startPoint x: 10, startPoint y: 242, endPoint x: 71, endPoint y: 240, distance: 61.6
click at [71, 240] on link "Business Vocabulary" at bounding box center [65, 244] width 77 height 19
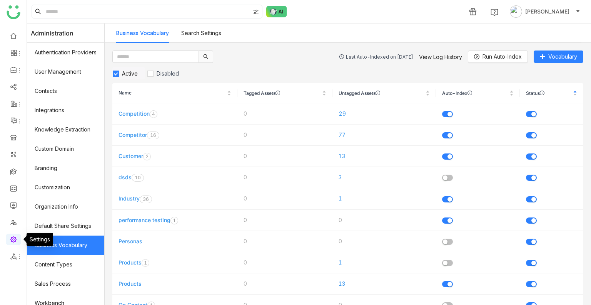
click at [17, 236] on link at bounding box center [13, 238] width 7 height 7
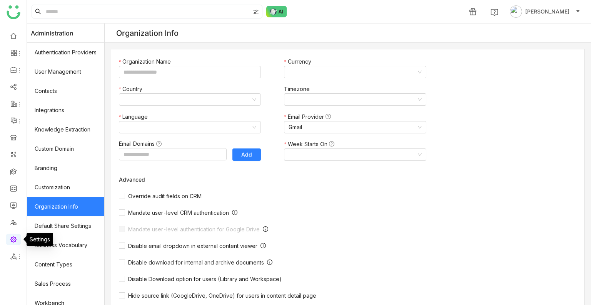
type input "*******"
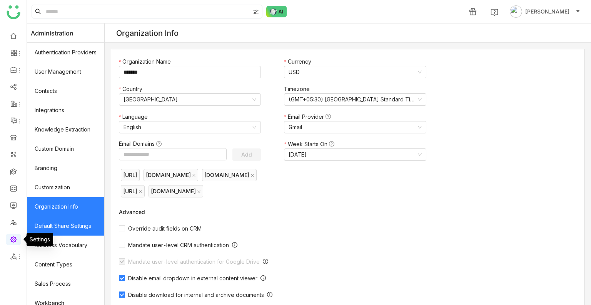
click at [67, 217] on link "Default Share Settings" at bounding box center [65, 225] width 77 height 19
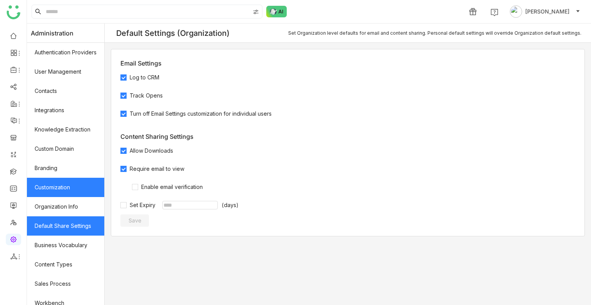
click at [51, 195] on link "Customization" at bounding box center [65, 186] width 77 height 19
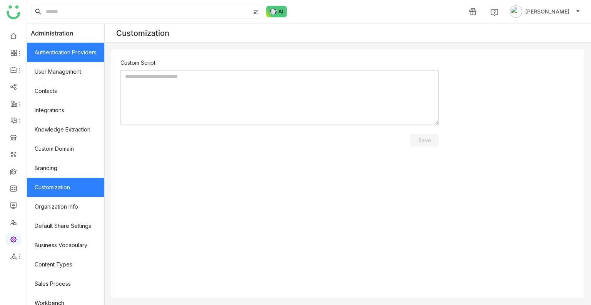
click at [63, 46] on link "Authentication Providers" at bounding box center [65, 52] width 77 height 19
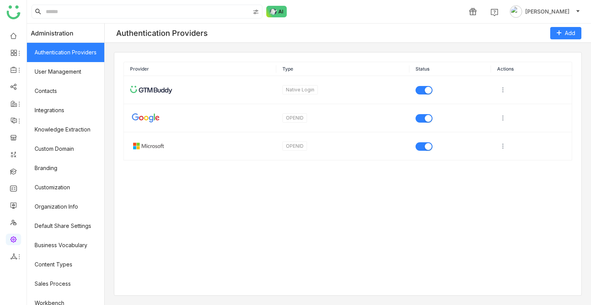
drag, startPoint x: 66, startPoint y: 45, endPoint x: 50, endPoint y: 50, distance: 16.4
click at [50, 50] on link "Authentication Providers" at bounding box center [65, 52] width 77 height 19
click at [50, 73] on link "User Management" at bounding box center [65, 71] width 77 height 19
click at [51, 88] on link "Contacts" at bounding box center [65, 90] width 77 height 19
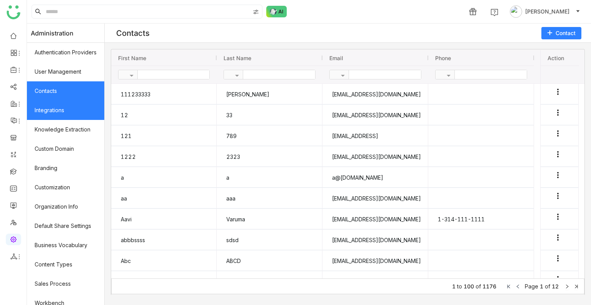
click at [44, 109] on link "Integrations" at bounding box center [65, 109] width 77 height 19
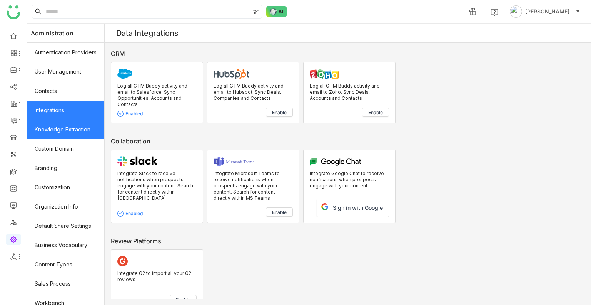
click at [67, 126] on link "Knowledge Extraction" at bounding box center [65, 129] width 77 height 19
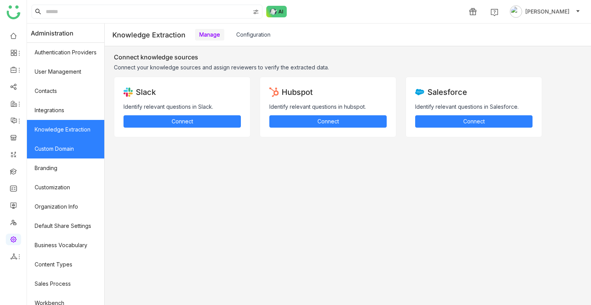
click at [62, 147] on link "Custom Domain" at bounding box center [65, 148] width 77 height 19
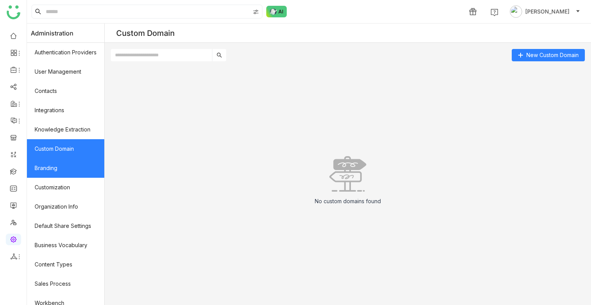
click at [56, 174] on link "Branding" at bounding box center [65, 167] width 77 height 19
click at [53, 171] on link "Branding" at bounding box center [65, 167] width 77 height 19
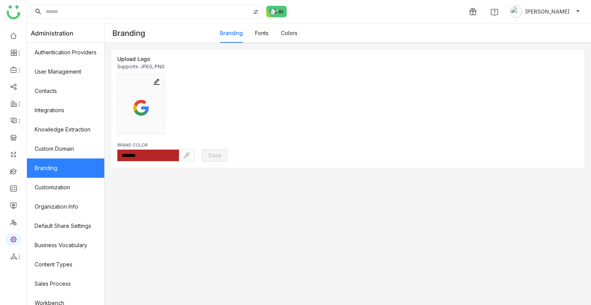
click at [53, 171] on link "Branding" at bounding box center [65, 167] width 77 height 19
click at [73, 189] on link "Customization" at bounding box center [65, 186] width 77 height 19
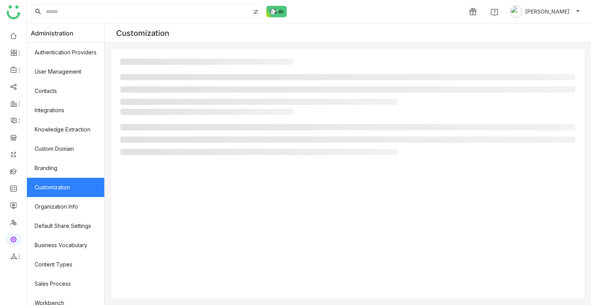
click at [73, 189] on link "Customization" at bounding box center [65, 186] width 77 height 19
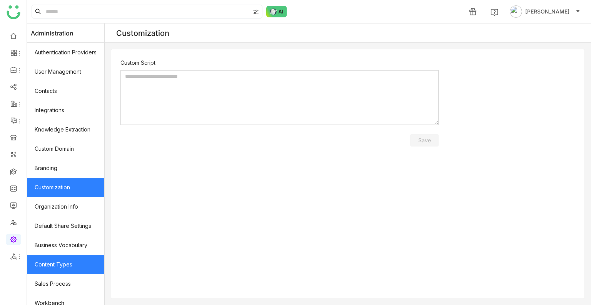
click at [52, 256] on link "Content Types" at bounding box center [65, 264] width 77 height 19
click at [53, 256] on link "Content Types" at bounding box center [65, 264] width 77 height 19
click at [54, 256] on link "Content Types" at bounding box center [65, 264] width 77 height 19
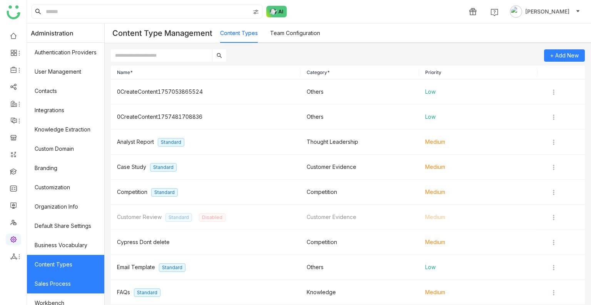
click at [65, 278] on link "Sales Process" at bounding box center [65, 283] width 77 height 19
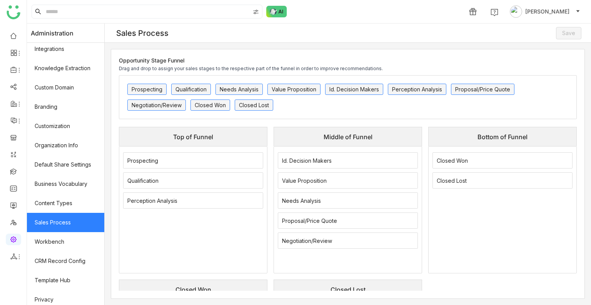
scroll to position [104, 0]
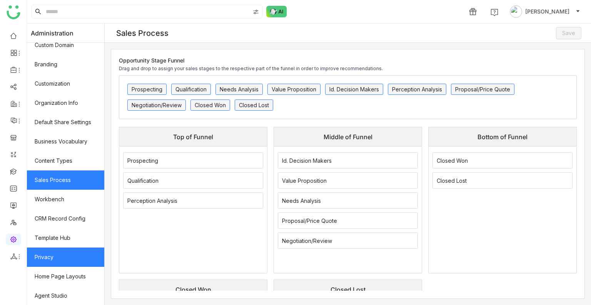
click at [75, 263] on link "Privacy" at bounding box center [65, 256] width 77 height 19
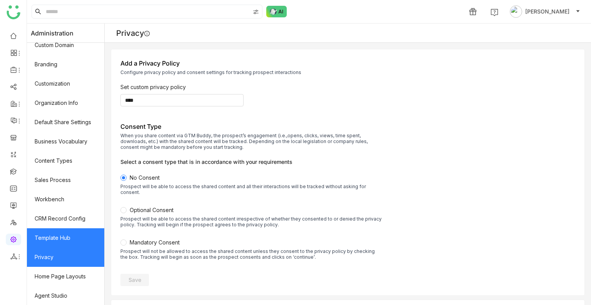
click at [74, 246] on link "Template Hub" at bounding box center [65, 237] width 77 height 19
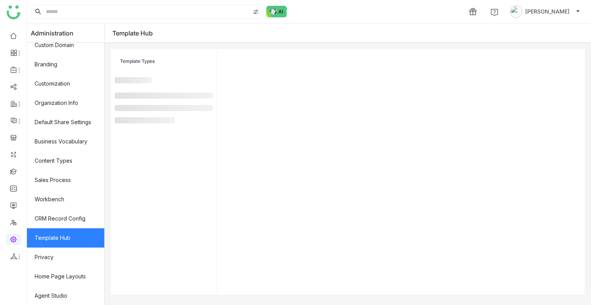
click at [67, 236] on link "Template Hub" at bounding box center [65, 237] width 77 height 19
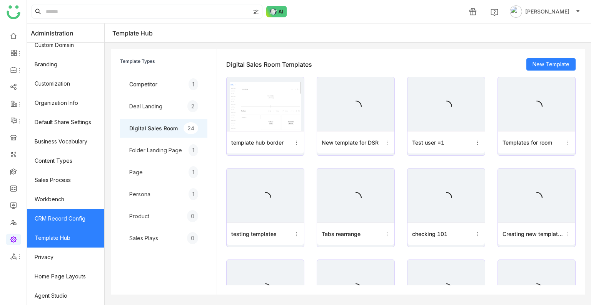
click at [83, 224] on link "CRM Record Config" at bounding box center [65, 218] width 77 height 19
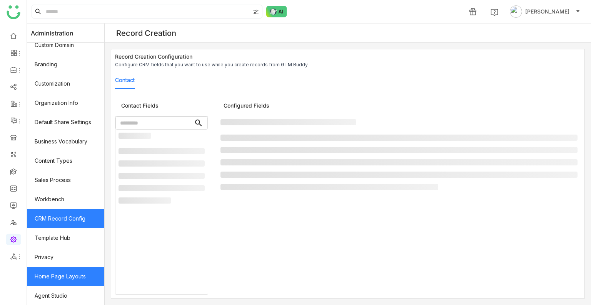
click at [64, 272] on link "Home Page Layouts" at bounding box center [65, 275] width 77 height 19
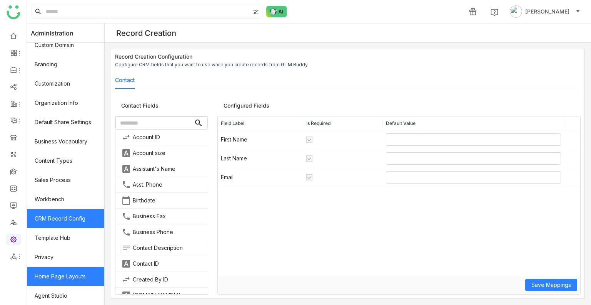
click at [45, 277] on link "Home Page Layouts" at bounding box center [65, 275] width 77 height 19
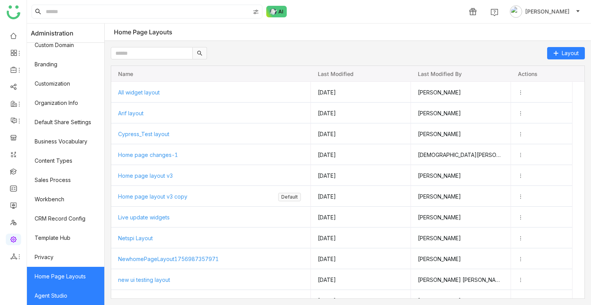
click at [69, 294] on link "Agent Studio" at bounding box center [65, 295] width 77 height 19
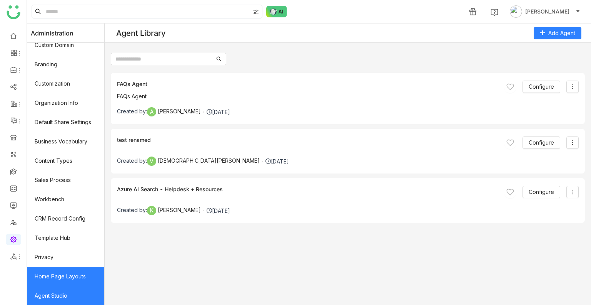
click at [75, 280] on link "Home Page Layouts" at bounding box center [65, 275] width 77 height 19
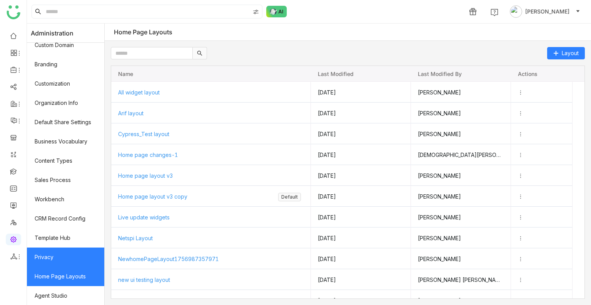
click at [52, 260] on link "Privacy" at bounding box center [65, 256] width 77 height 19
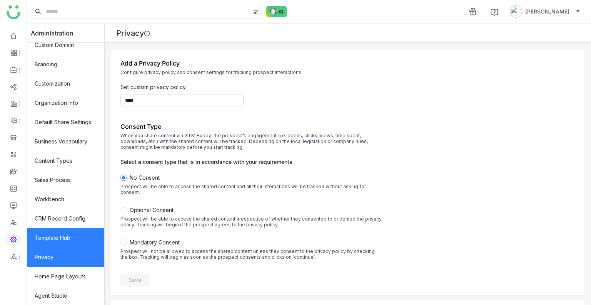
click at [62, 236] on link "Template Hub" at bounding box center [65, 237] width 77 height 19
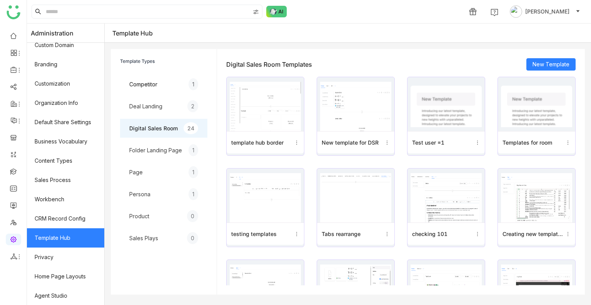
click at [46, 246] on link "Template Hub" at bounding box center [65, 237] width 77 height 19
click at [49, 254] on link "Privacy" at bounding box center [65, 256] width 77 height 19
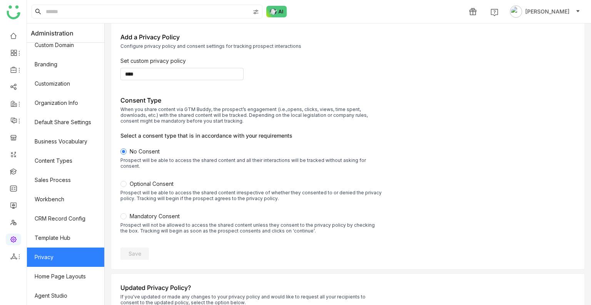
scroll to position [56, 0]
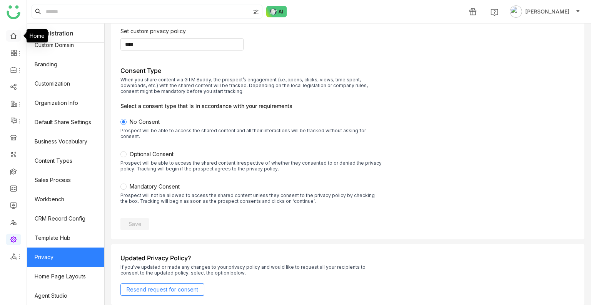
click at [10, 39] on link at bounding box center [13, 35] width 7 height 7
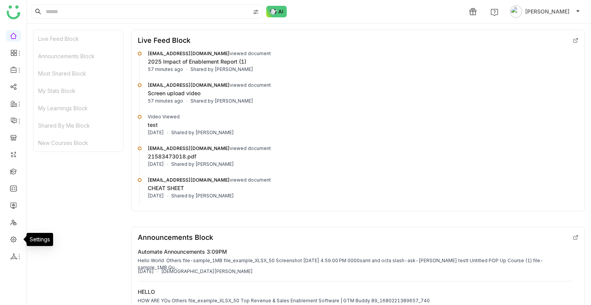
drag, startPoint x: 16, startPoint y: 235, endPoint x: 20, endPoint y: 230, distance: 6.3
click at [16, 235] on link at bounding box center [13, 238] width 7 height 7
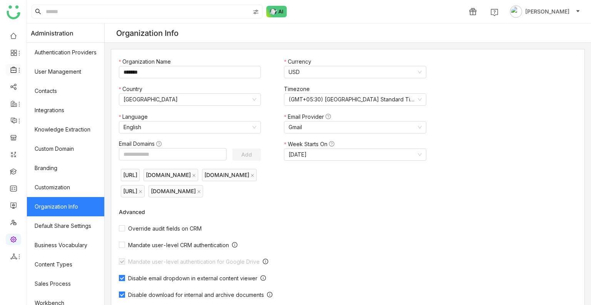
click at [12, 72] on icon at bounding box center [13, 69] width 7 height 7
click at [66, 87] on link "FAQs" at bounding box center [53, 87] width 50 height 5
click at [12, 70] on icon at bounding box center [13, 69] width 7 height 7
click at [40, 101] on link "Template" at bounding box center [53, 100] width 50 height 5
click at [48, 98] on link "Template" at bounding box center [53, 100] width 50 height 5
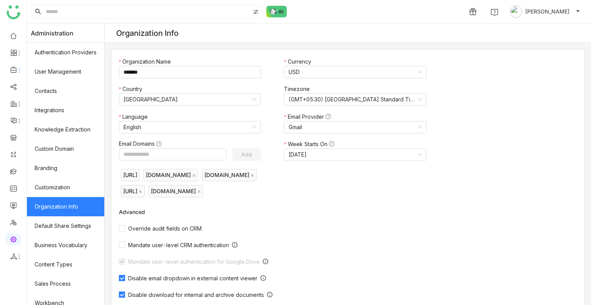
click at [48, 97] on body "1 [PERSON_NAME] Administration Authentication Providers User Management Contact…" at bounding box center [295, 152] width 591 height 305
click at [48, 97] on link "Contacts" at bounding box center [65, 90] width 77 height 19
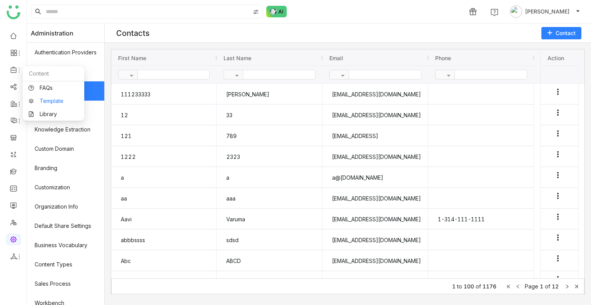
click at [59, 98] on link "Template" at bounding box center [53, 100] width 50 height 5
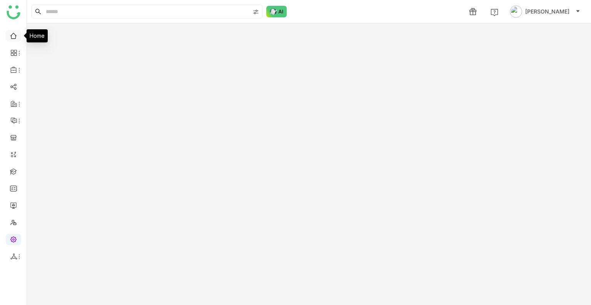
click at [11, 37] on link at bounding box center [13, 35] width 7 height 7
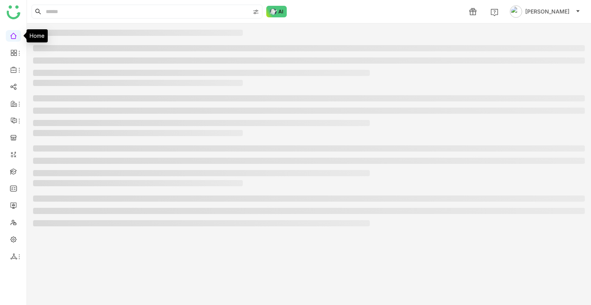
click at [11, 37] on link at bounding box center [13, 35] width 7 height 7
click at [12, 37] on link at bounding box center [13, 35] width 7 height 7
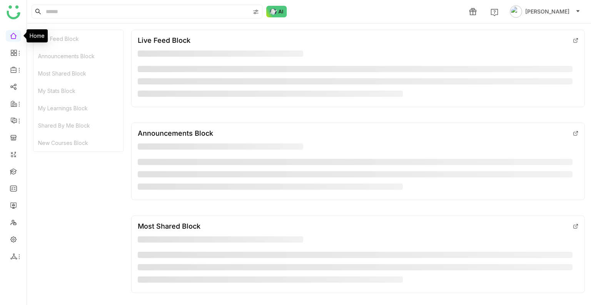
drag, startPoint x: 14, startPoint y: 37, endPoint x: 20, endPoint y: 49, distance: 13.8
click at [14, 37] on link at bounding box center [13, 35] width 7 height 7
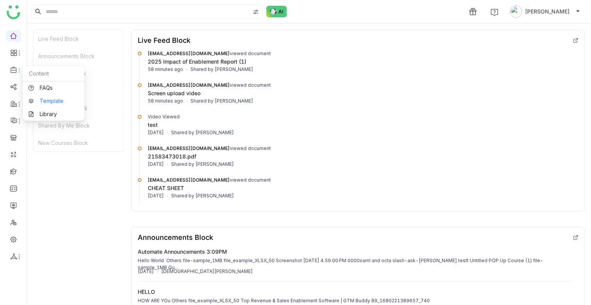
click at [32, 98] on link "Template" at bounding box center [53, 100] width 50 height 5
click at [9, 70] on div at bounding box center [13, 69] width 15 height 7
click at [48, 99] on link "Template" at bounding box center [53, 100] width 50 height 5
click at [48, 99] on body "1 Uday Bhanu Live Feed Block Announcements Block Most Shared Block My Stats Blo…" at bounding box center [295, 152] width 591 height 305
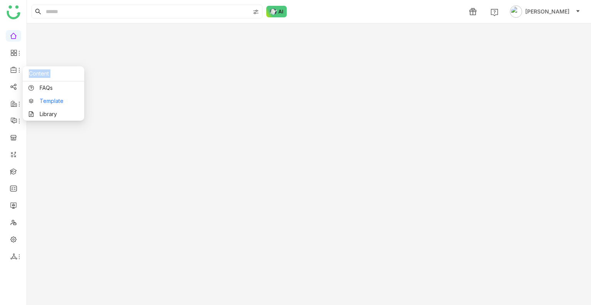
click at [48, 99] on div at bounding box center [309, 163] width 564 height 281
click at [9, 68] on div at bounding box center [13, 69] width 15 height 7
click at [63, 99] on link "Template" at bounding box center [53, 100] width 50 height 5
click at [14, 69] on icon at bounding box center [13, 69] width 7 height 7
click at [48, 98] on link "Template" at bounding box center [53, 100] width 50 height 5
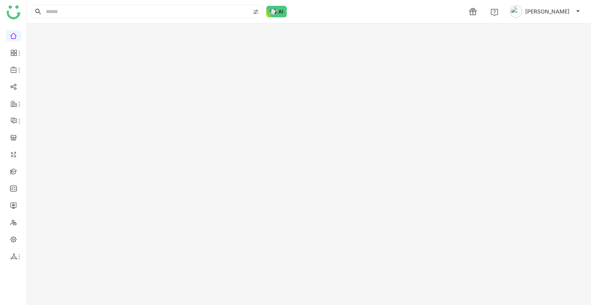
click at [48, 98] on div at bounding box center [309, 163] width 564 height 281
click at [50, 86] on link "FAQs" at bounding box center [53, 87] width 50 height 5
click at [51, 87] on link "FAQs" at bounding box center [53, 87] width 50 height 5
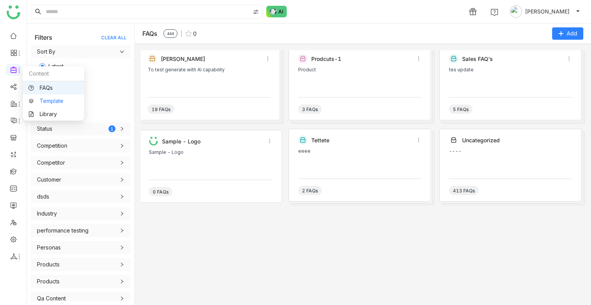
click at [51, 98] on link "Template" at bounding box center [53, 100] width 50 height 5
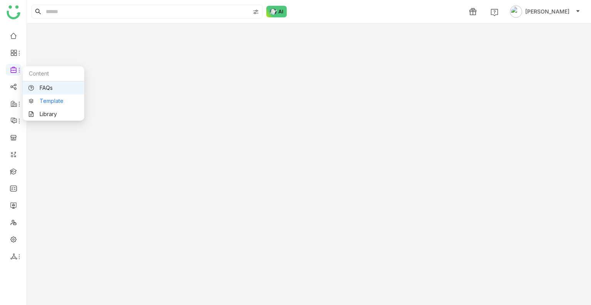
click at [43, 98] on link "Template" at bounding box center [53, 100] width 50 height 5
click at [54, 117] on link "Library" at bounding box center [53, 113] width 50 height 5
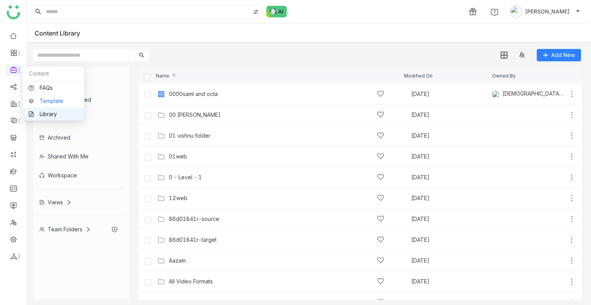
click at [52, 99] on link "Template" at bounding box center [53, 100] width 50 height 5
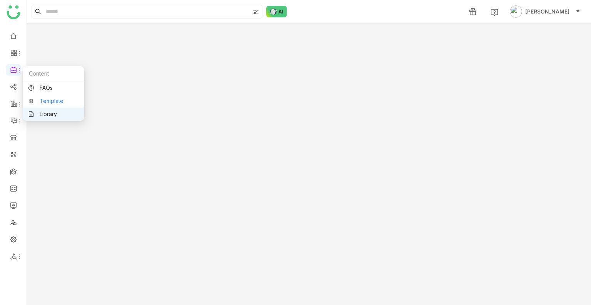
click at [43, 98] on link "Template" at bounding box center [53, 100] width 50 height 5
click at [43, 98] on body "1 Uday Bhanu Start Element picked! Content FAQs Template Library" at bounding box center [295, 152] width 591 height 305
click at [43, 98] on div at bounding box center [309, 163] width 564 height 281
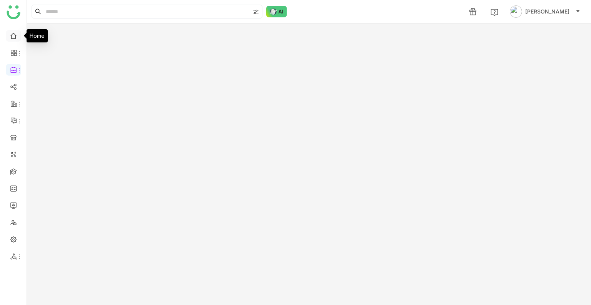
click at [13, 36] on link at bounding box center [13, 35] width 7 height 7
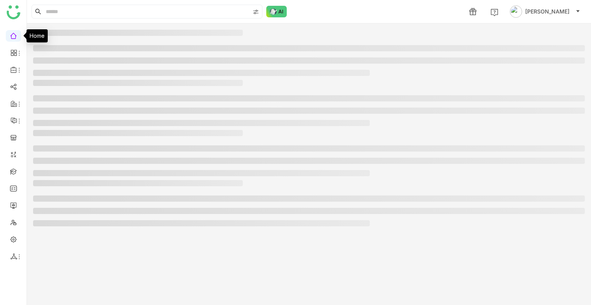
click at [13, 36] on link at bounding box center [13, 35] width 7 height 7
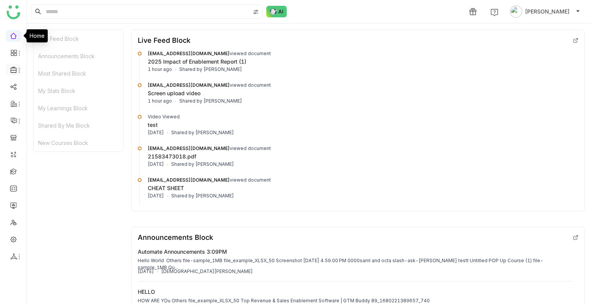
click at [13, 70] on icon at bounding box center [13, 69] width 7 height 7
click at [13, 70] on span at bounding box center [13, 70] width 4 height 0
click at [43, 98] on link "Template" at bounding box center [53, 100] width 50 height 5
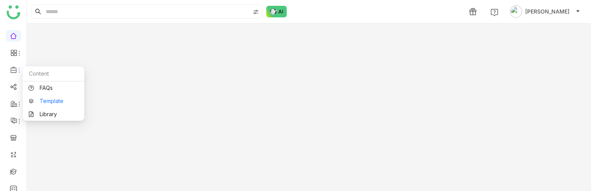
click at [50, 103] on link "Template" at bounding box center [53, 100] width 50 height 5
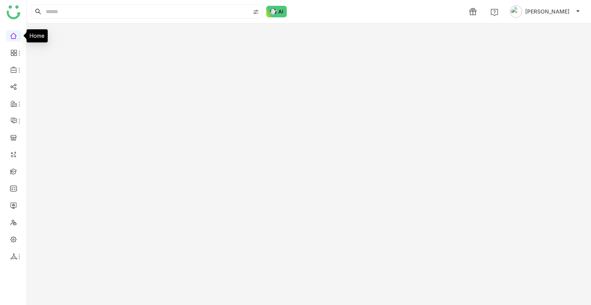
click at [15, 35] on link at bounding box center [13, 35] width 7 height 7
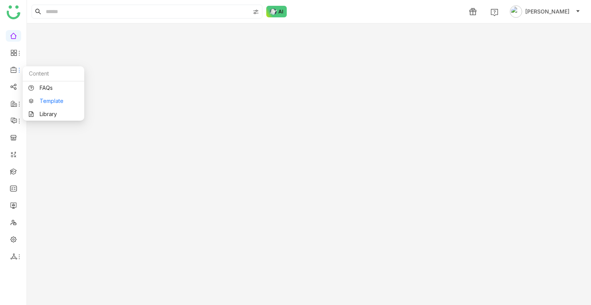
click at [54, 102] on link "Template" at bounding box center [53, 100] width 50 height 5
click at [40, 98] on link "Template" at bounding box center [53, 100] width 50 height 5
click at [40, 98] on div at bounding box center [309, 163] width 564 height 281
click at [12, 67] on icon at bounding box center [13, 70] width 6 height 6
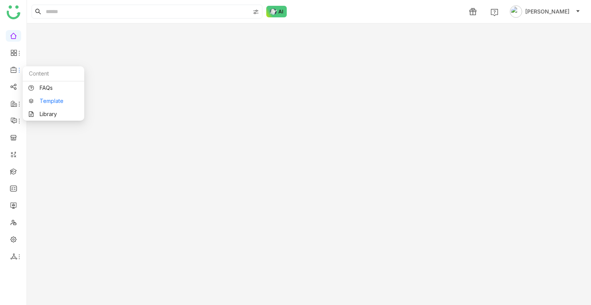
click at [52, 100] on link "Template" at bounding box center [53, 100] width 50 height 5
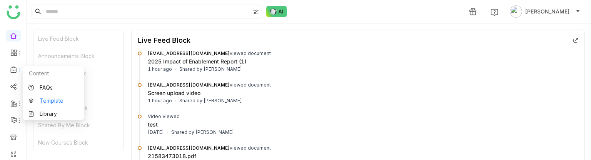
click at [40, 101] on link "Template" at bounding box center [53, 100] width 50 height 5
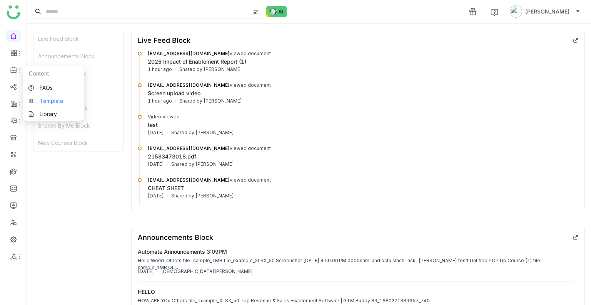
click at [39, 100] on link "Template" at bounding box center [53, 100] width 50 height 5
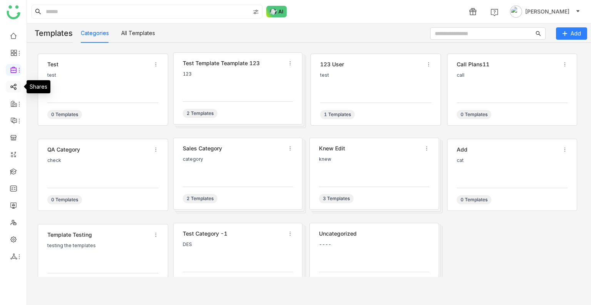
click at [13, 87] on link at bounding box center [13, 86] width 7 height 7
click at [9, 53] on div at bounding box center [13, 52] width 15 height 7
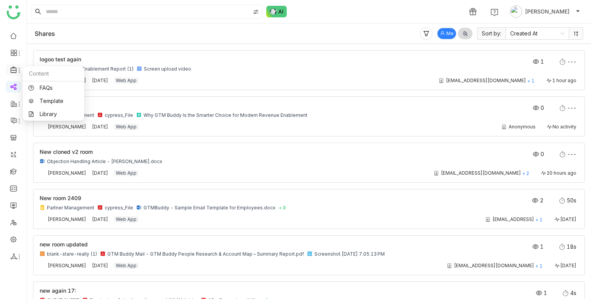
click at [13, 70] on span at bounding box center [13, 70] width 4 height 0
click at [53, 100] on link "Template" at bounding box center [53, 100] width 50 height 5
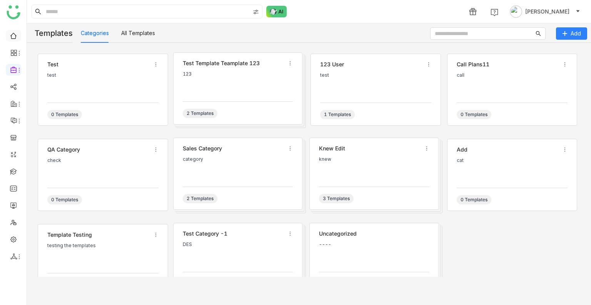
click at [12, 30] on ul at bounding box center [13, 146] width 27 height 243
click at [13, 32] on link at bounding box center [13, 35] width 7 height 7
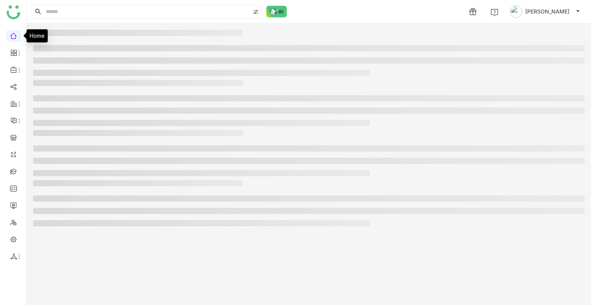
click at [13, 32] on link at bounding box center [13, 35] width 7 height 7
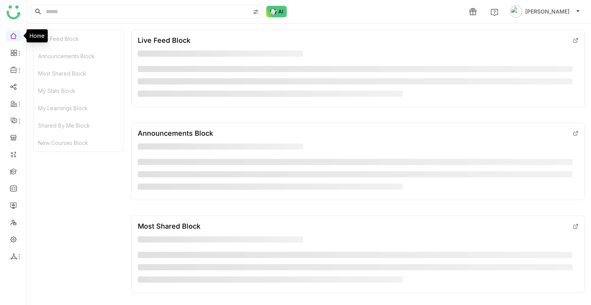
click at [13, 32] on link at bounding box center [13, 35] width 7 height 7
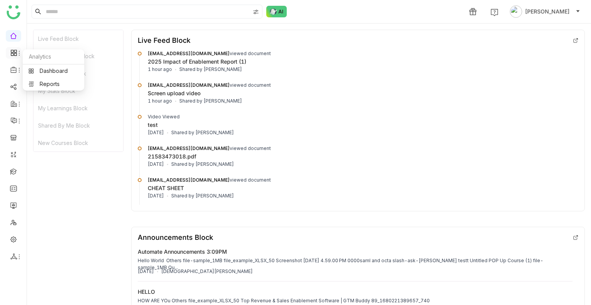
click at [11, 49] on icon at bounding box center [13, 52] width 7 height 7
click at [49, 74] on link "Dashboard" at bounding box center [53, 70] width 50 height 5
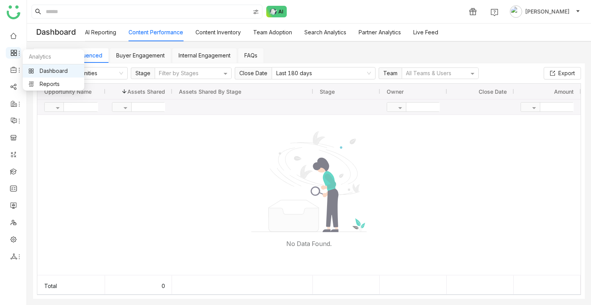
click at [12, 53] on span at bounding box center [13, 53] width 4 height 0
click at [49, 85] on link "Reports" at bounding box center [53, 83] width 50 height 5
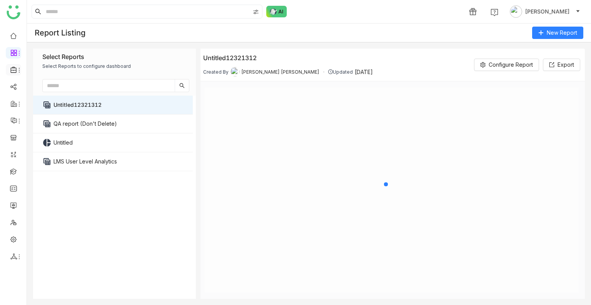
click at [15, 70] on icon at bounding box center [13, 69] width 7 height 7
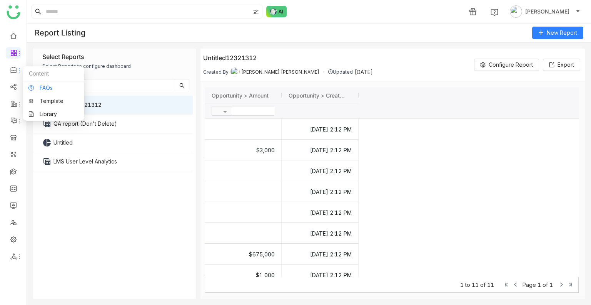
click at [40, 85] on link "FAQs" at bounding box center [53, 87] width 50 height 5
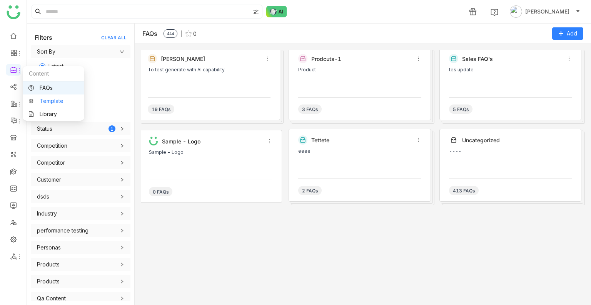
click at [59, 101] on link "Template" at bounding box center [53, 100] width 50 height 5
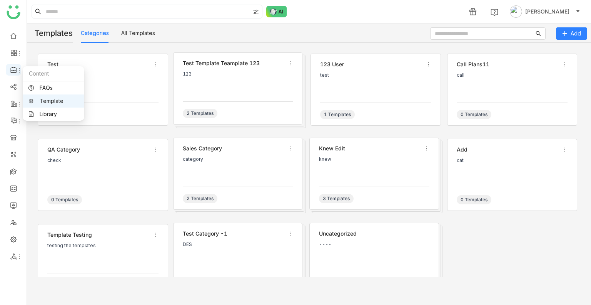
click at [11, 70] on icon at bounding box center [13, 69] width 7 height 7
click at [49, 112] on link "Library" at bounding box center [53, 113] width 50 height 5
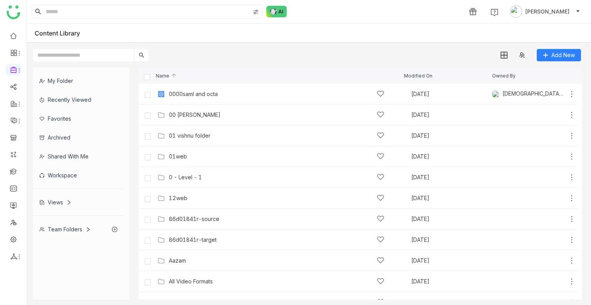
click at [75, 160] on div "Team Folders" at bounding box center [65, 229] width 52 height 7
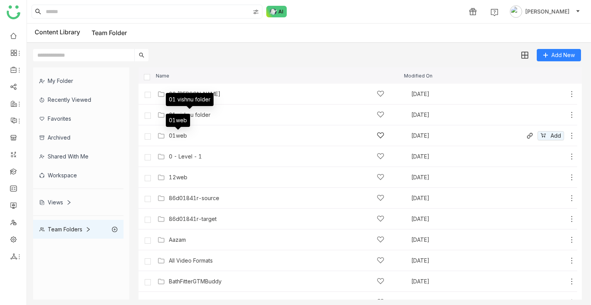
click at [183, 134] on div "01web" at bounding box center [178, 135] width 18 height 6
click at [183, 134] on gtmb-list-view "Name Modified On 00 [PERSON_NAME] [DATE] Add 01 vishnu folder [DATE] Add 01web …" at bounding box center [361, 183] width 444 height 232
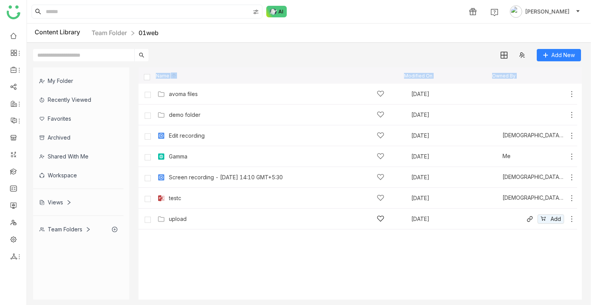
click at [179, 160] on div "upload [DATE] Add" at bounding box center [366, 219] width 420 height 12
click at [179, 160] on gtmb-list-view "Name Modified On Owned By avoma files [DATE] Add demo folder [DATE] Add Edit re…" at bounding box center [361, 183] width 444 height 232
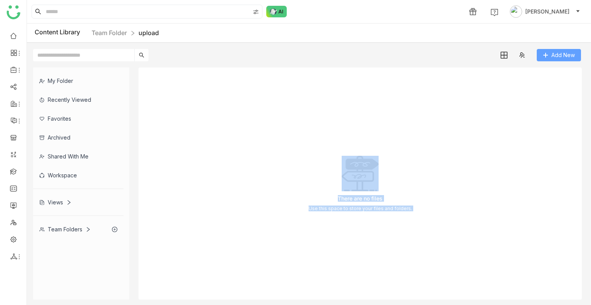
click at [552, 54] on span "Add New" at bounding box center [563, 55] width 23 height 8
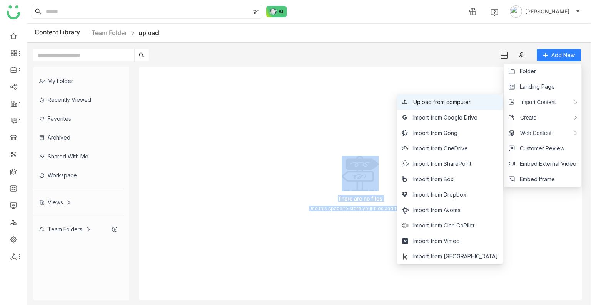
click at [436, 100] on span "Upload from computer" at bounding box center [442, 102] width 57 height 8
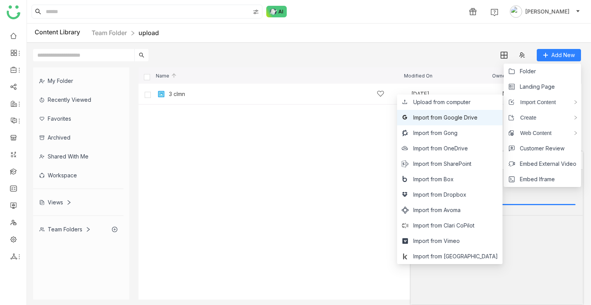
click at [464, 122] on li "Import from Google Drive" at bounding box center [449, 117] width 105 height 15
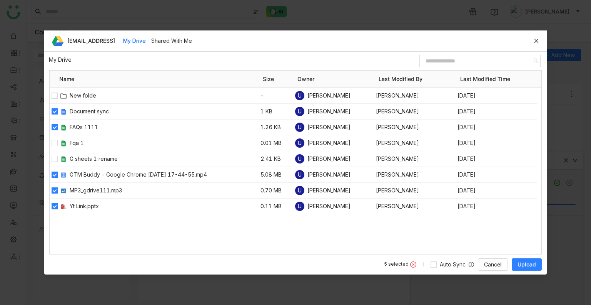
click at [524, 160] on span "Upload" at bounding box center [527, 264] width 18 height 8
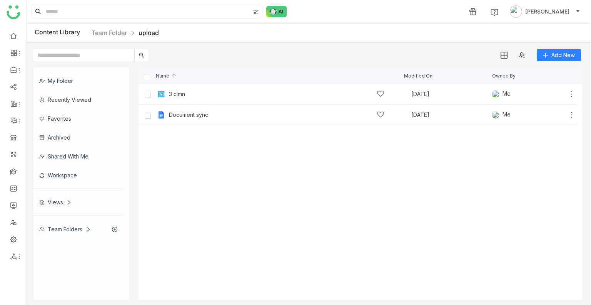
click at [260, 162] on cdk-virtual-scroll-viewport "3 clmn [DATE] Me Add Document sync [DATE] Me Add" at bounding box center [361, 192] width 444 height 216
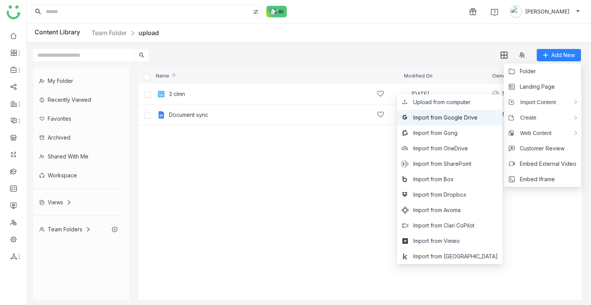
click at [440, 112] on li "Import from Google Drive" at bounding box center [449, 117] width 105 height 15
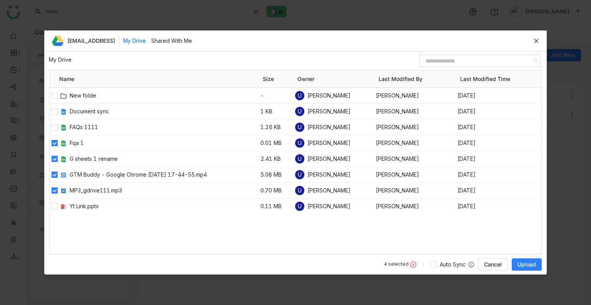
click at [528, 263] on span "Upload" at bounding box center [527, 264] width 18 height 8
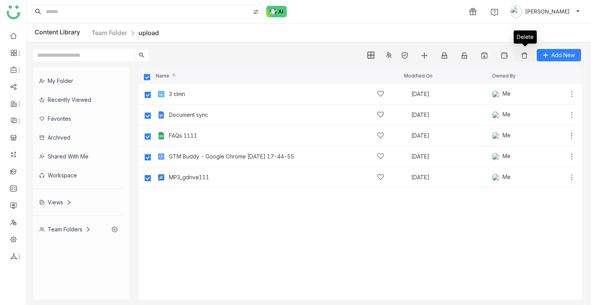
click at [519, 58] on button at bounding box center [525, 55] width 20 height 12
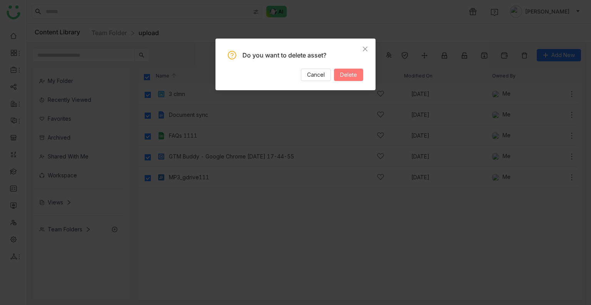
click at [347, 74] on span "Delete" at bounding box center [348, 74] width 17 height 8
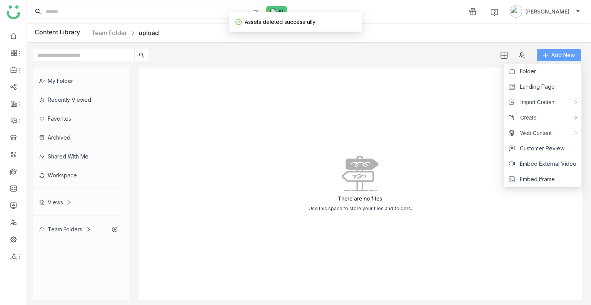
click at [566, 56] on span "Add New" at bounding box center [563, 55] width 23 height 8
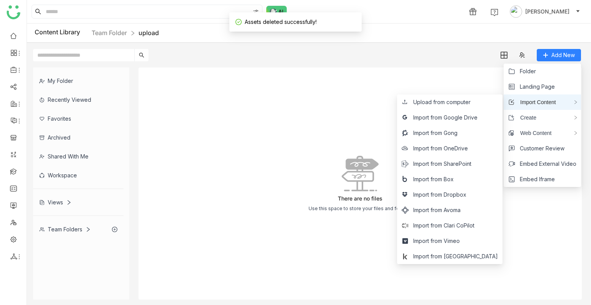
click at [536, 101] on span "Import Content" at bounding box center [536, 102] width 42 height 8
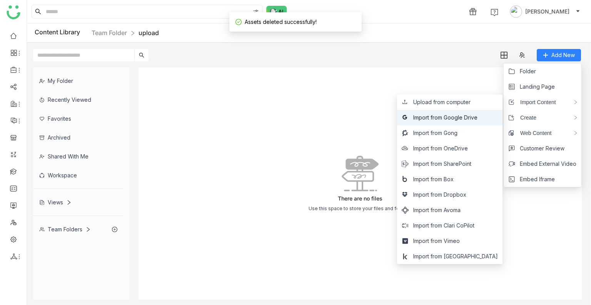
click at [478, 114] on span "Import from Google Drive" at bounding box center [446, 117] width 64 height 8
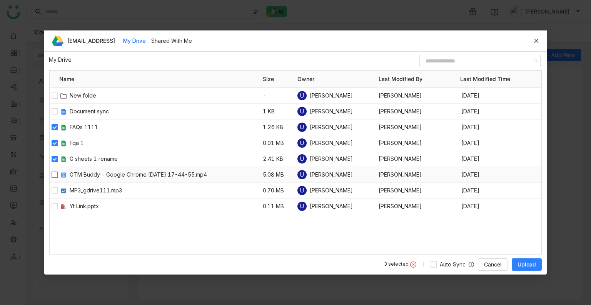
click at [51, 170] on label at bounding box center [54, 174] width 6 height 8
click at [57, 186] on div "MP3_gdrive111.mp3 0.70 MB U [PERSON_NAME] Elakala [PERSON_NAME] Elakala [DATE]" at bounding box center [296, 190] width 492 height 15
click at [55, 186] on label at bounding box center [54, 190] width 6 height 8
click at [525, 266] on span "Upload" at bounding box center [527, 264] width 18 height 8
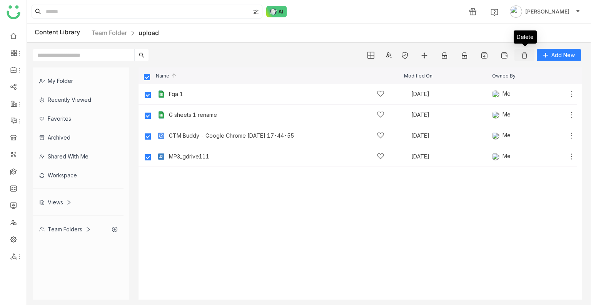
click at [526, 54] on img at bounding box center [525, 56] width 8 height 8
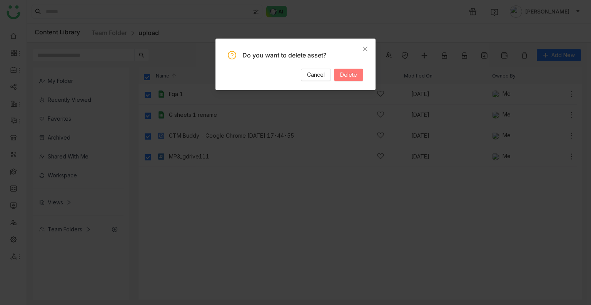
click at [357, 78] on span "Delete" at bounding box center [348, 74] width 17 height 8
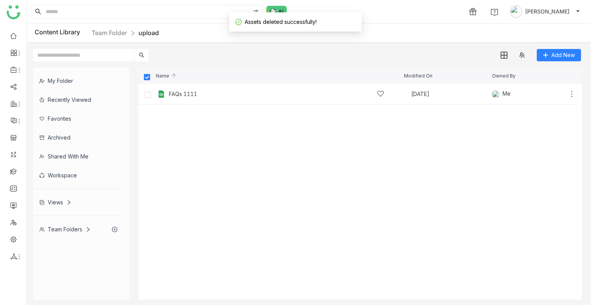
click at [150, 73] on label at bounding box center [147, 76] width 7 height 7
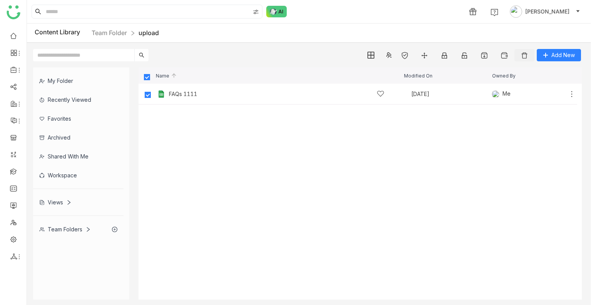
click at [520, 60] on button at bounding box center [525, 55] width 20 height 12
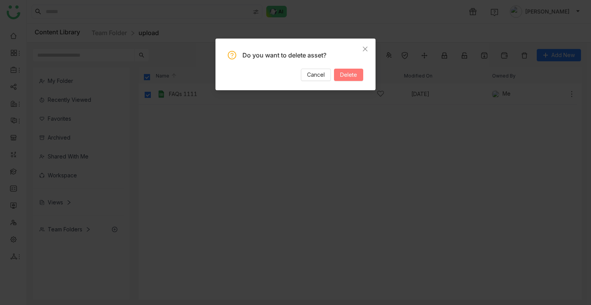
click at [356, 74] on span "Delete" at bounding box center [348, 74] width 17 height 8
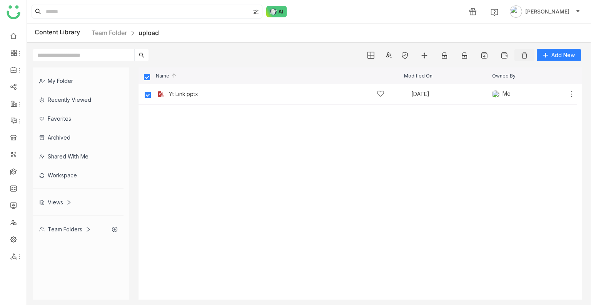
click at [521, 52] on button at bounding box center [525, 55] width 20 height 12
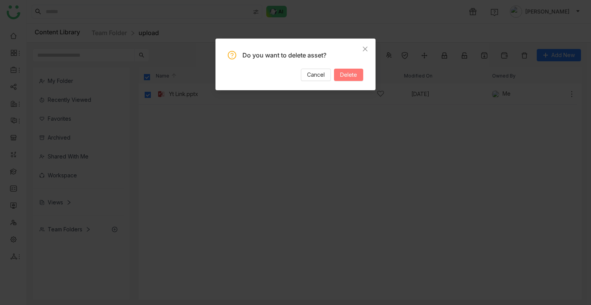
click at [348, 70] on span "Delete" at bounding box center [348, 74] width 17 height 8
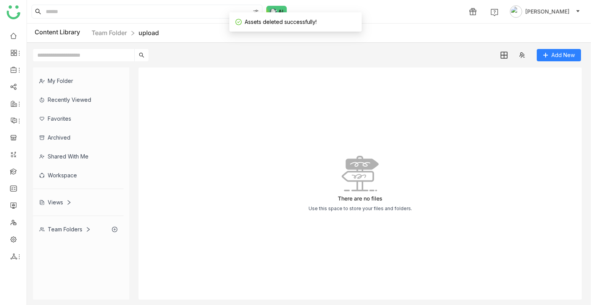
click at [113, 27] on div "Content Library Team Folder upload" at bounding box center [309, 32] width 564 height 19
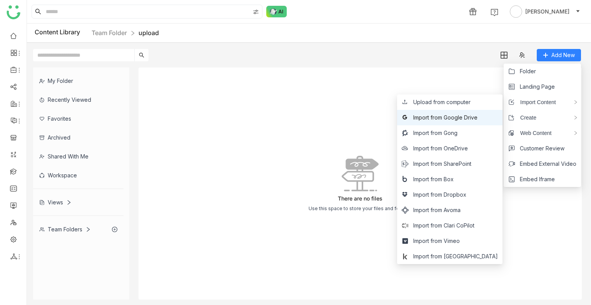
click at [455, 120] on span "Import from Google Drive" at bounding box center [446, 117] width 64 height 8
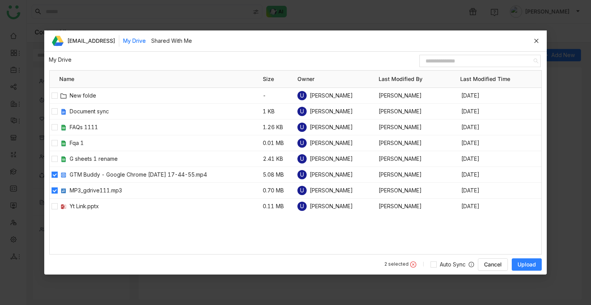
click at [526, 264] on span "Upload" at bounding box center [527, 264] width 18 height 8
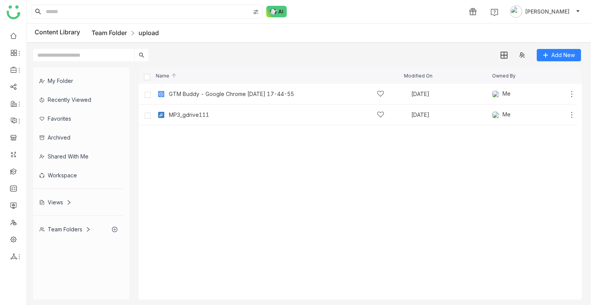
click at [102, 32] on link "Team Folder" at bounding box center [109, 33] width 35 height 8
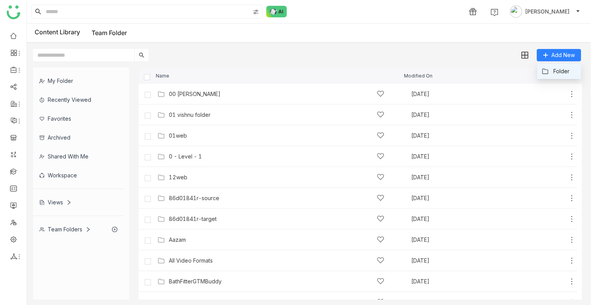
click at [555, 70] on span "Folder" at bounding box center [562, 71] width 16 height 8
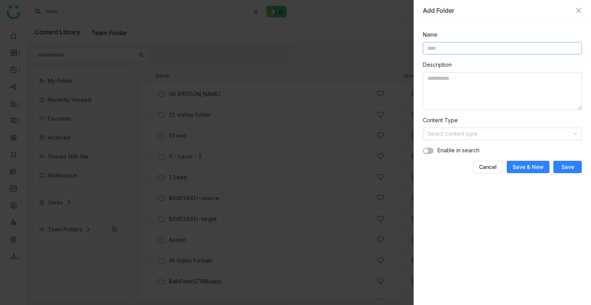
click at [450, 54] on input at bounding box center [502, 48] width 159 height 12
type input "*"
type input "**********"
click at [456, 133] on input at bounding box center [500, 134] width 144 height 12
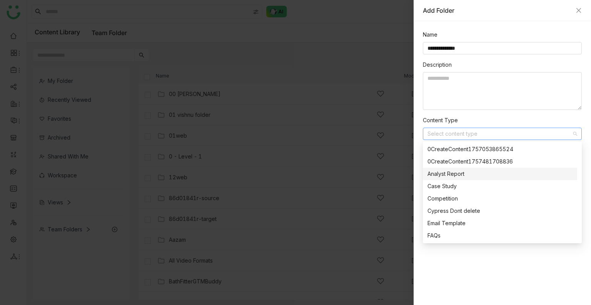
click at [448, 175] on div "Analyst Report" at bounding box center [500, 173] width 145 height 8
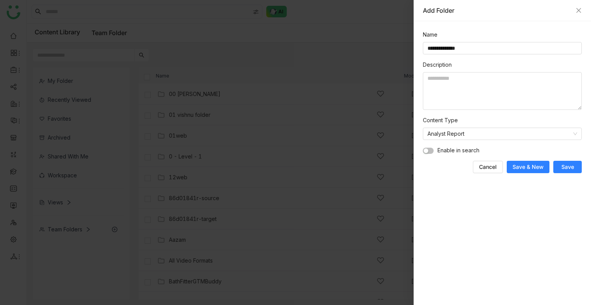
click at [565, 166] on span "Save" at bounding box center [568, 167] width 13 height 8
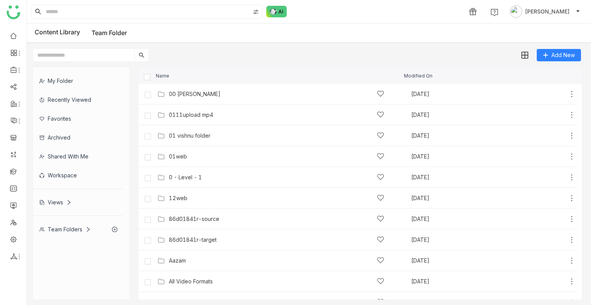
click at [227, 114] on div "0111upload mp4" at bounding box center [277, 115] width 216 height 8
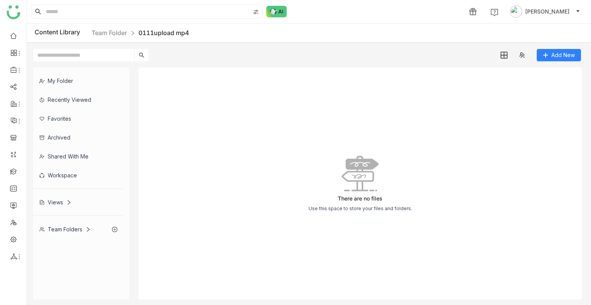
click at [377, 121] on div "There are no files Use this space to store your files and folders." at bounding box center [361, 183] width 444 height 232
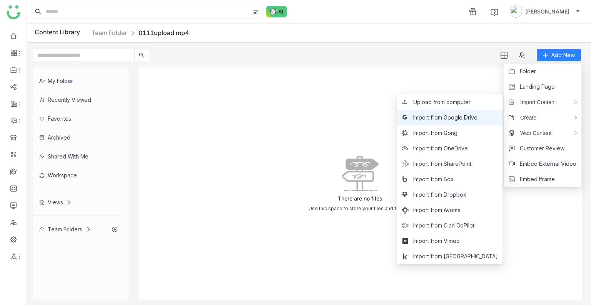
click at [439, 111] on li "Import from Google Drive" at bounding box center [449, 117] width 105 height 15
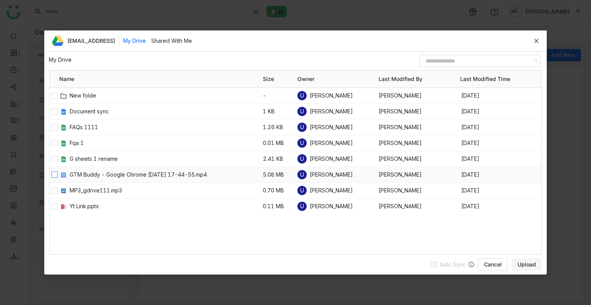
click at [52, 170] on label at bounding box center [54, 174] width 6 height 8
click at [52, 184] on div at bounding box center [55, 190] width 10 height 15
click at [54, 186] on label at bounding box center [54, 190] width 6 height 8
click at [537, 263] on button "Upload" at bounding box center [527, 264] width 30 height 12
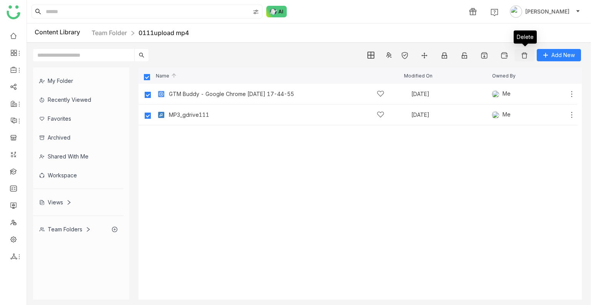
click at [521, 54] on button at bounding box center [525, 55] width 20 height 12
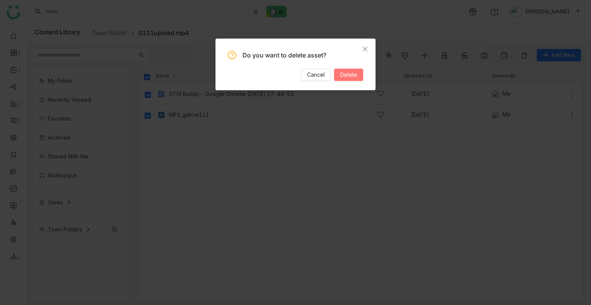
click at [356, 78] on span "Delete" at bounding box center [348, 74] width 17 height 8
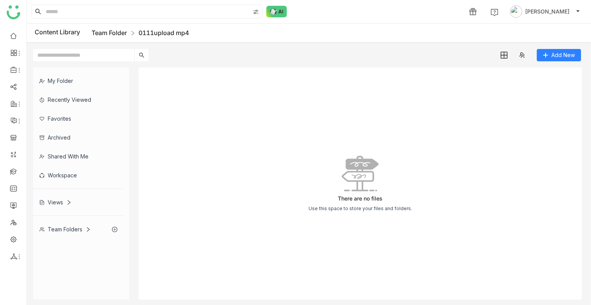
click at [112, 32] on link "Team Folder" at bounding box center [109, 33] width 35 height 8
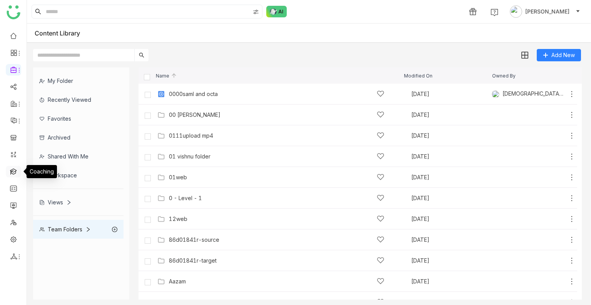
click at [15, 172] on link at bounding box center [13, 170] width 7 height 7
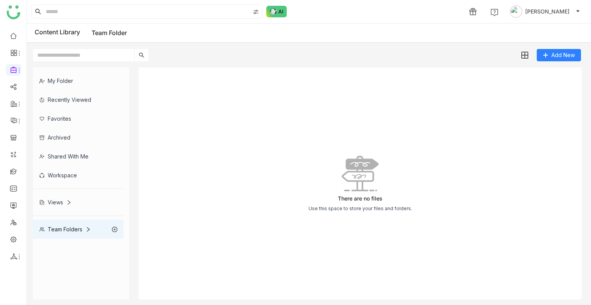
click at [56, 204] on div "Views" at bounding box center [55, 202] width 32 height 7
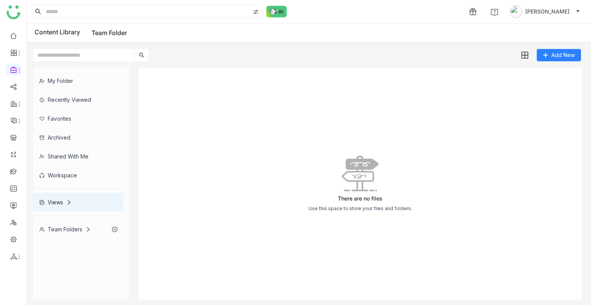
click at [79, 169] on div "Workspace" at bounding box center [78, 175] width 90 height 19
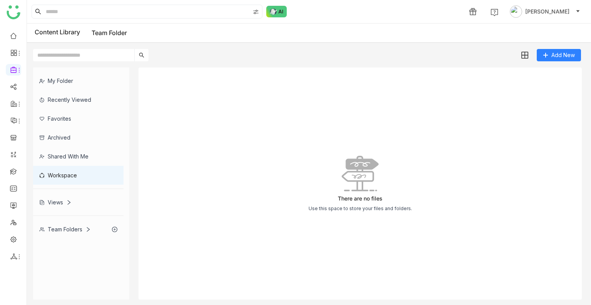
click at [71, 138] on div "Archived" at bounding box center [78, 137] width 90 height 19
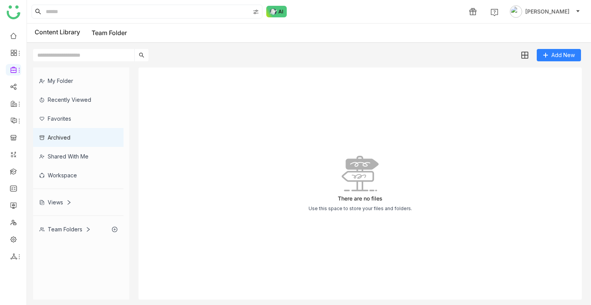
click at [55, 94] on div "Recently Viewed" at bounding box center [78, 99] width 90 height 19
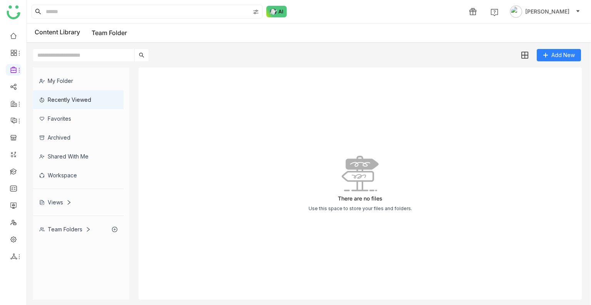
click at [54, 77] on div "My Folder" at bounding box center [78, 80] width 90 height 19
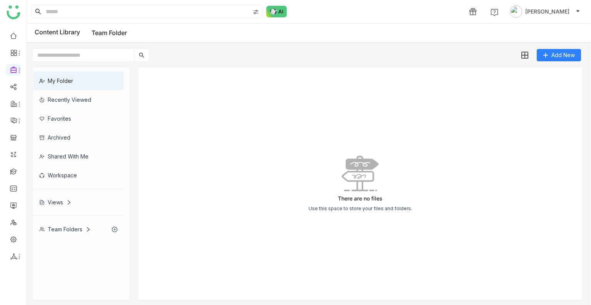
click at [77, 143] on div "Archived" at bounding box center [78, 137] width 90 height 19
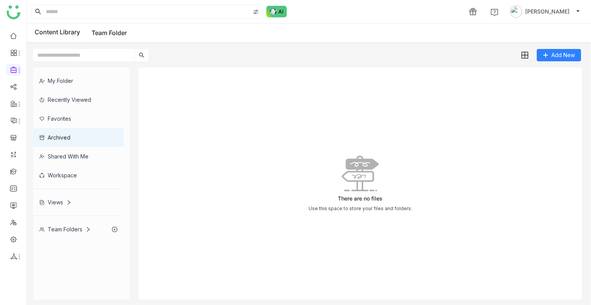
click at [79, 152] on div "Shared with me" at bounding box center [78, 156] width 90 height 19
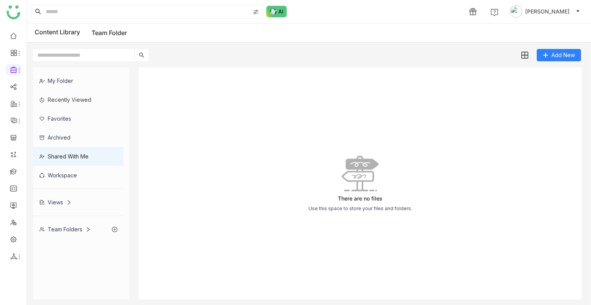
click at [69, 169] on div "Workspace" at bounding box center [78, 175] width 90 height 19
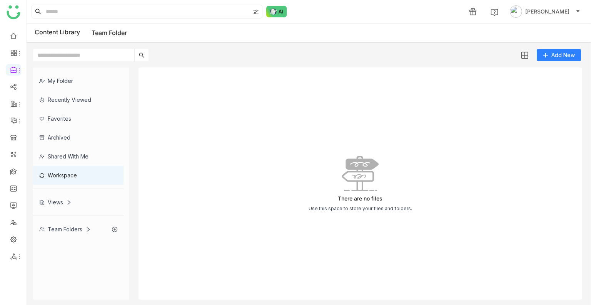
click at [58, 200] on div "Views" at bounding box center [55, 202] width 32 height 7
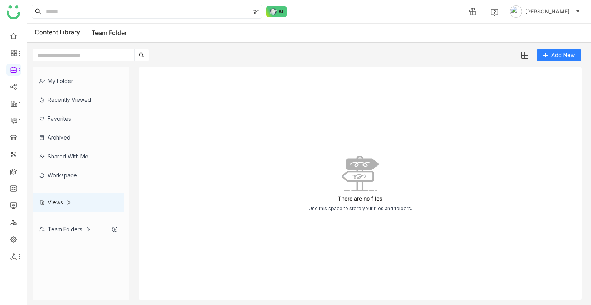
click at [90, 231] on icon at bounding box center [87, 228] width 5 height 5
click at [79, 245] on div "00 [PERSON_NAME]" at bounding box center [78, 247] width 90 height 19
click at [10, 36] on link at bounding box center [13, 35] width 7 height 7
click at [15, 33] on link at bounding box center [13, 35] width 7 height 7
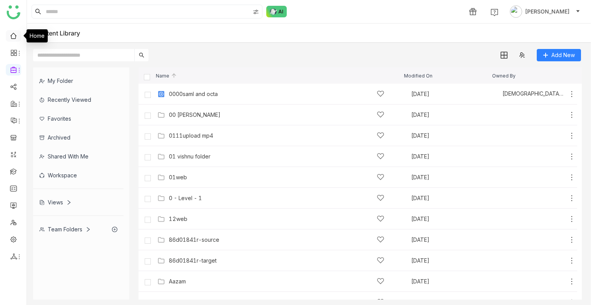
click at [15, 37] on link at bounding box center [13, 35] width 7 height 7
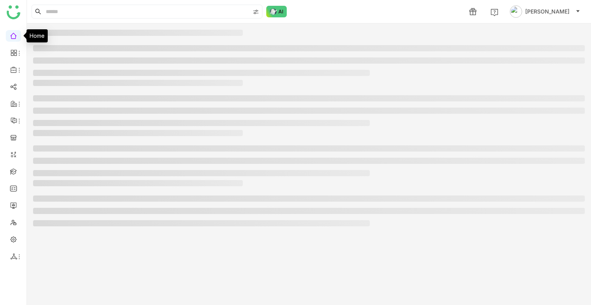
click at [15, 37] on link at bounding box center [13, 35] width 7 height 7
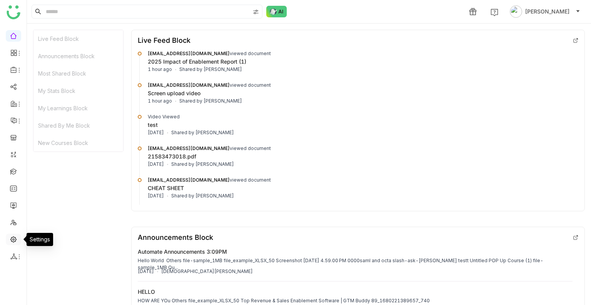
click at [15, 237] on link at bounding box center [13, 238] width 7 height 7
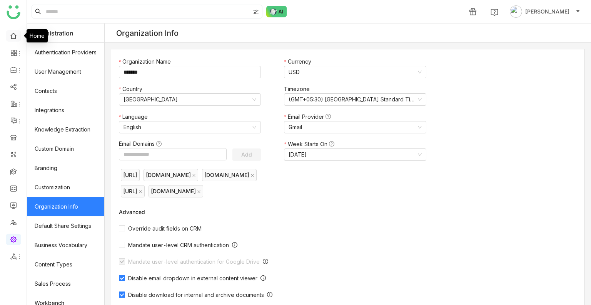
click at [10, 37] on link at bounding box center [13, 35] width 7 height 7
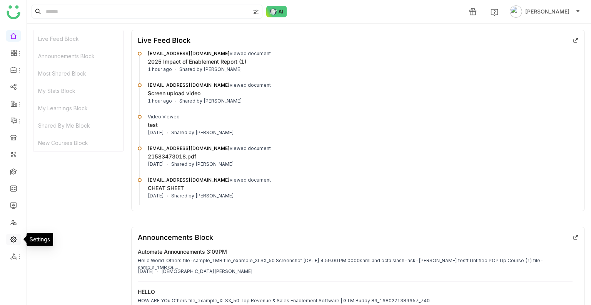
click at [15, 241] on link at bounding box center [13, 238] width 7 height 7
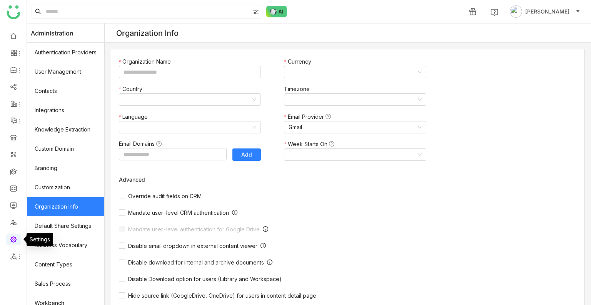
type input "*******"
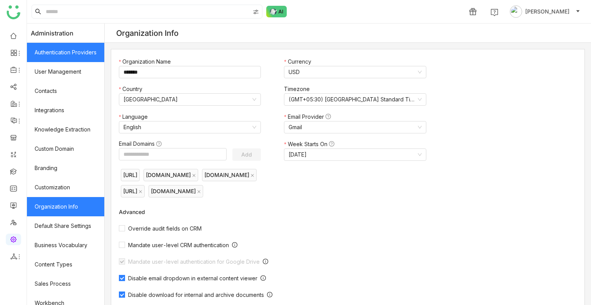
click at [52, 50] on link "Authentication Providers" at bounding box center [65, 52] width 77 height 19
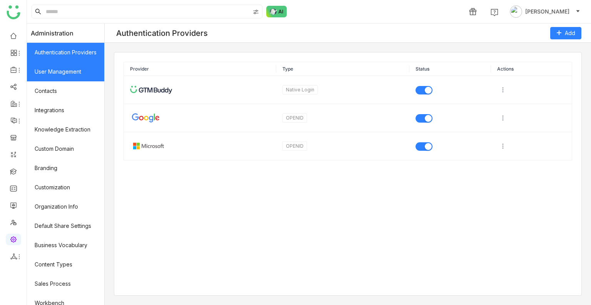
click at [52, 68] on link "User Management" at bounding box center [65, 71] width 77 height 19
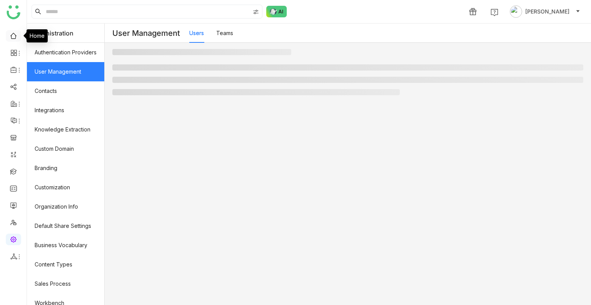
click at [12, 36] on link at bounding box center [13, 35] width 7 height 7
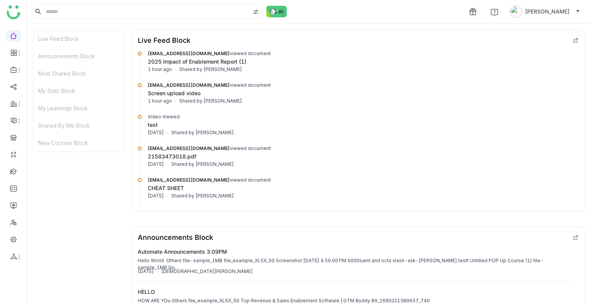
click at [570, 241] on div "Announcements Block" at bounding box center [358, 237] width 441 height 8
click at [569, 241] on div "Announcements Block" at bounding box center [358, 237] width 441 height 8
click at [573, 237] on icon at bounding box center [575, 236] width 5 height 5
click at [16, 237] on link at bounding box center [13, 238] width 7 height 7
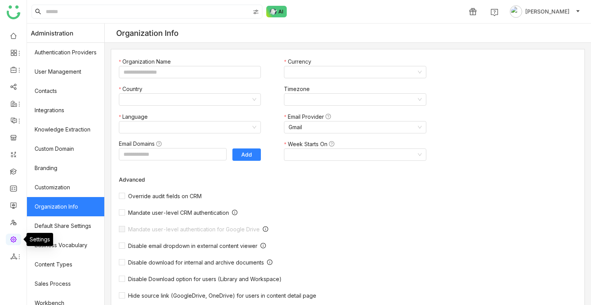
type input "*******"
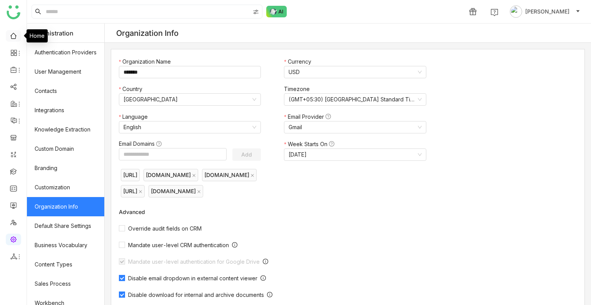
click at [10, 39] on link at bounding box center [13, 35] width 7 height 7
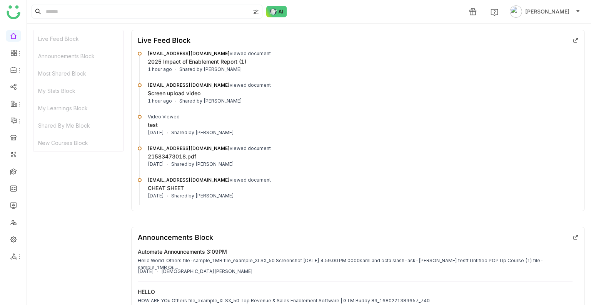
click at [9, 9] on img at bounding box center [14, 12] width 14 height 14
click at [11, 54] on icon at bounding box center [12, 54] width 3 height 3
click at [35, 72] on link "Dashboard" at bounding box center [53, 70] width 50 height 5
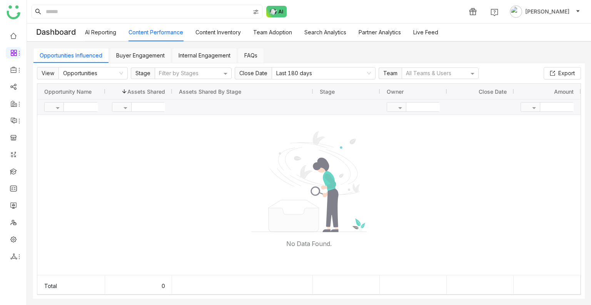
click at [224, 33] on link "Content Inventory" at bounding box center [218, 32] width 45 height 7
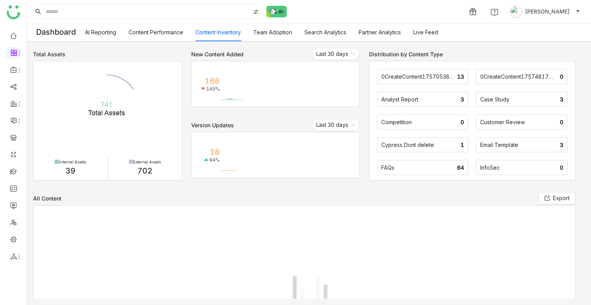
click at [106, 29] on link "AI Reporting" at bounding box center [100, 32] width 31 height 7
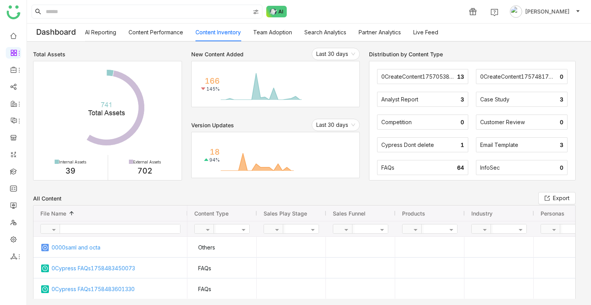
click at [103, 31] on link "AI Reporting" at bounding box center [100, 32] width 31 height 7
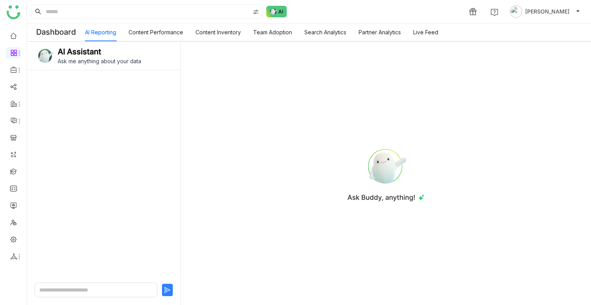
click at [360, 29] on link "Partner Analytics" at bounding box center [380, 32] width 42 height 7
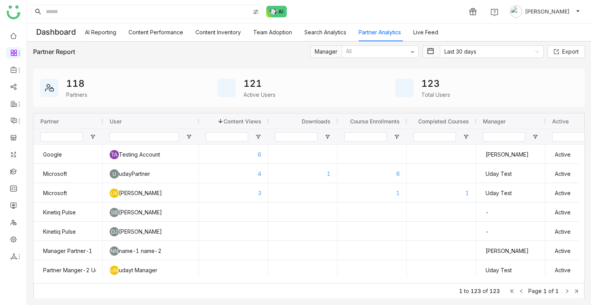
click at [328, 32] on link "Search Analytics" at bounding box center [326, 32] width 42 height 7
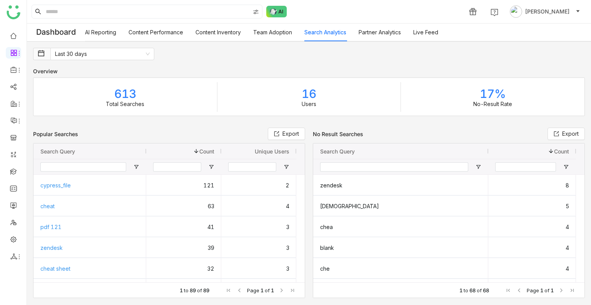
click at [253, 28] on div "AI Reporting Content Performance Content Inventory Team Adoption Search Analyti…" at bounding box center [261, 32] width 353 height 18
click at [233, 31] on link "Content Inventory" at bounding box center [218, 32] width 45 height 7
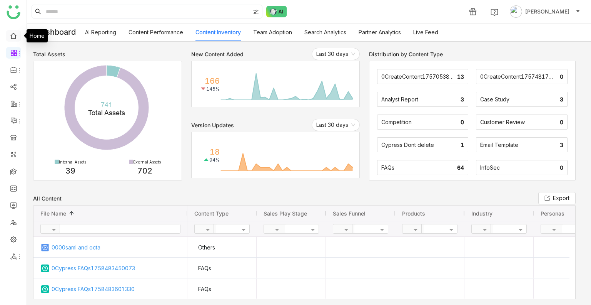
click at [14, 35] on link at bounding box center [13, 35] width 7 height 7
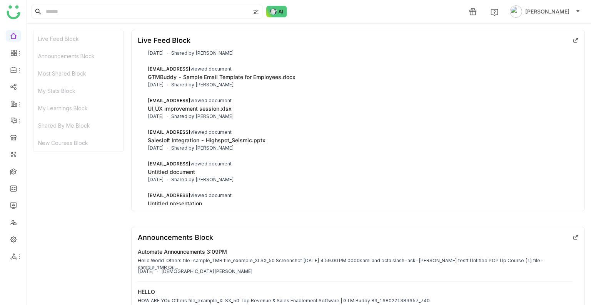
scroll to position [270, 0]
drag, startPoint x: 45, startPoint y: 115, endPoint x: 44, endPoint y: 111, distance: 4.9
click at [45, 115] on link "Library" at bounding box center [53, 113] width 50 height 5
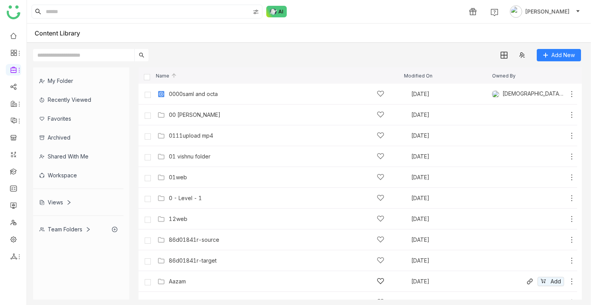
click at [182, 274] on div "Aazam [DATE] Add" at bounding box center [358, 281] width 439 height 21
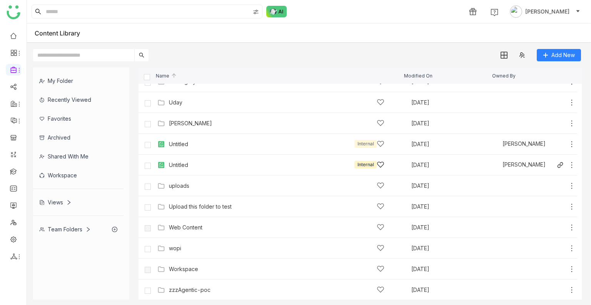
scroll to position [657, 0]
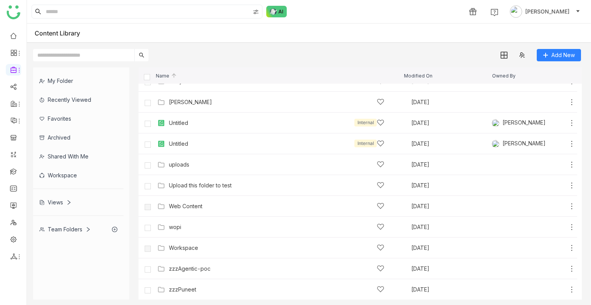
click at [77, 224] on div "Team Folders" at bounding box center [78, 228] width 90 height 19
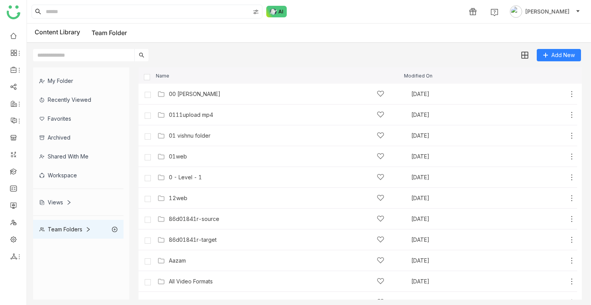
click at [89, 228] on icon at bounding box center [87, 228] width 5 height 5
click at [85, 250] on div "00 [PERSON_NAME]" at bounding box center [78, 247] width 90 height 19
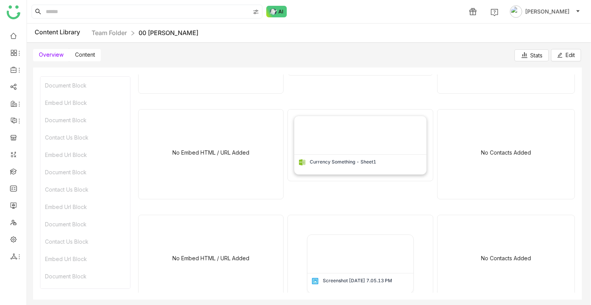
scroll to position [193, 0]
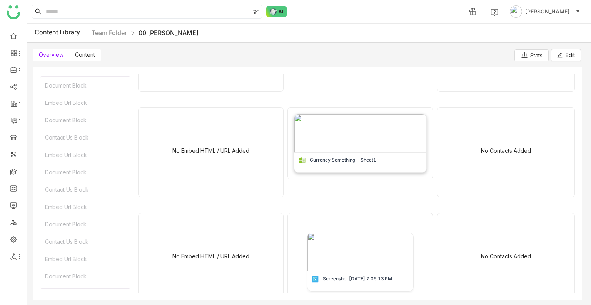
click at [372, 141] on img at bounding box center [361, 133] width 132 height 38
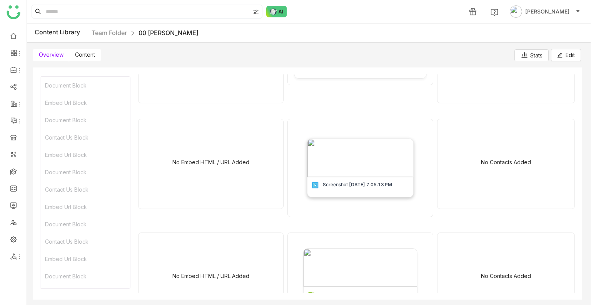
scroll to position [347, 0]
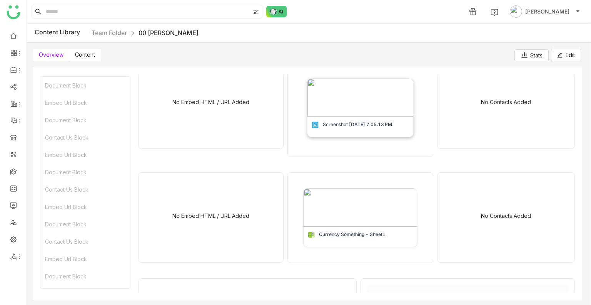
click at [356, 92] on img at bounding box center [360, 98] width 105 height 38
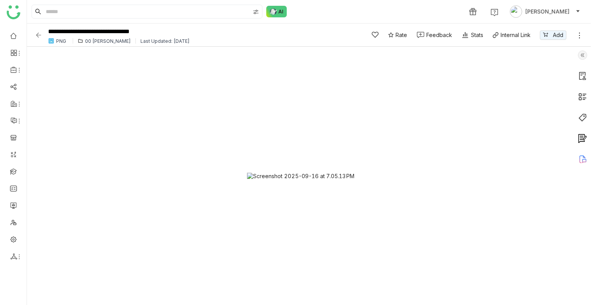
click at [38, 35] on img at bounding box center [39, 35] width 8 height 8
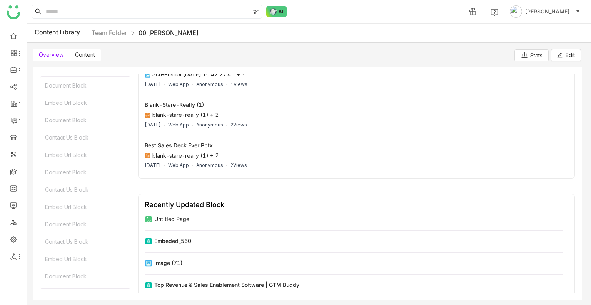
scroll to position [847, 0]
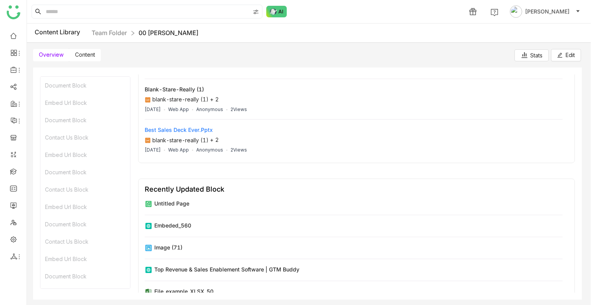
click at [216, 130] on div "Best Sales Deck Ever.pptx blank-stare-really (1) + 2" at bounding box center [354, 135] width 418 height 18
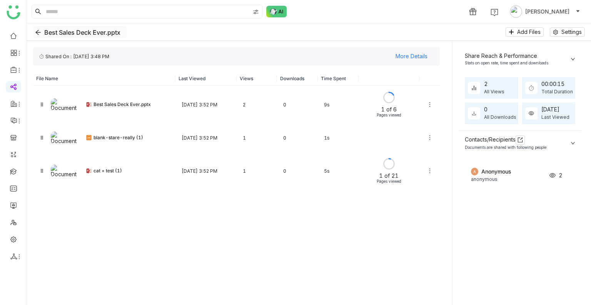
click at [35, 32] on icon "Back" at bounding box center [37, 32] width 5 height 5
